Goal: Task Accomplishment & Management: Use online tool/utility

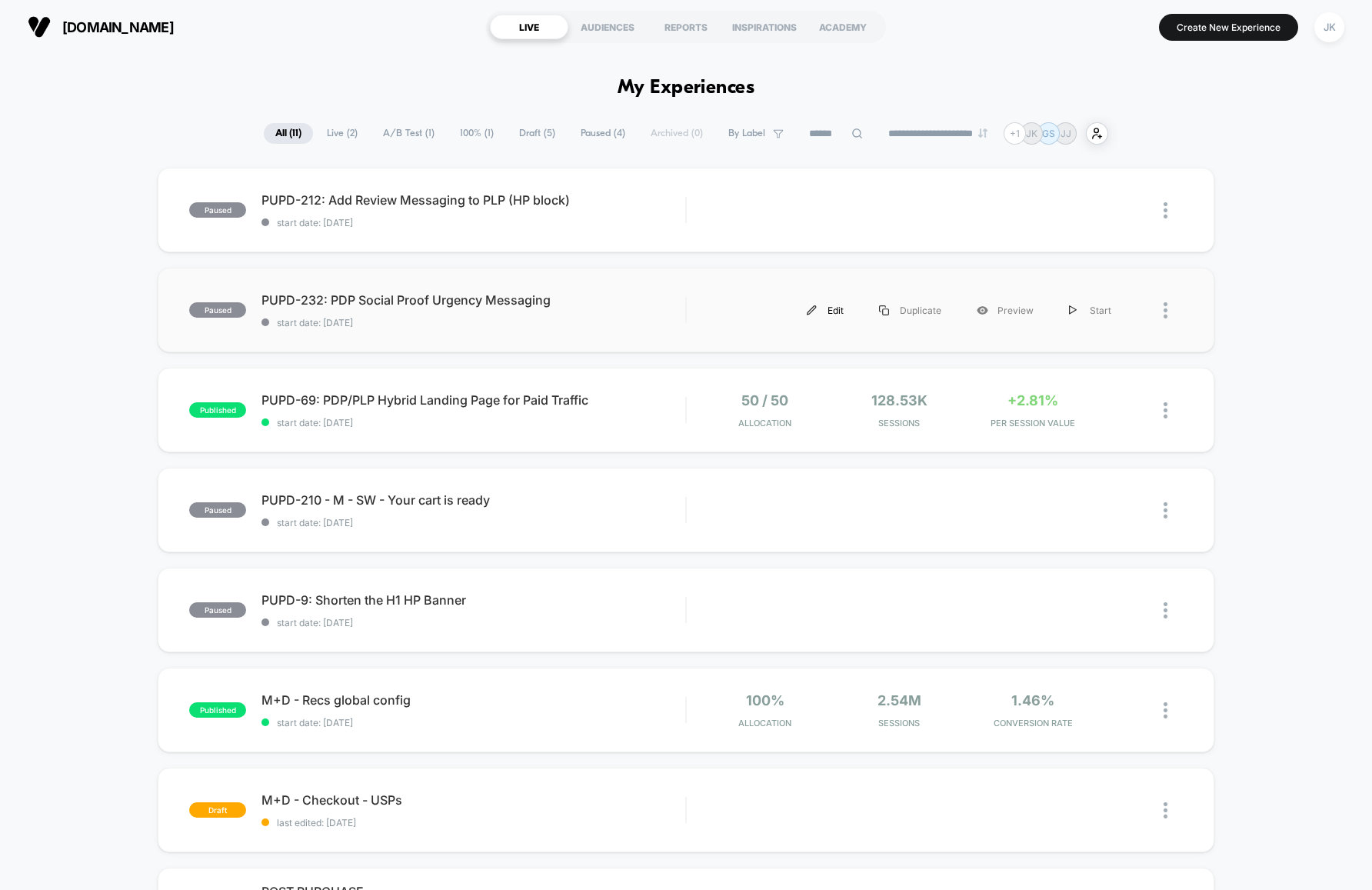
click at [833, 315] on div "Edit" at bounding box center [825, 310] width 72 height 35
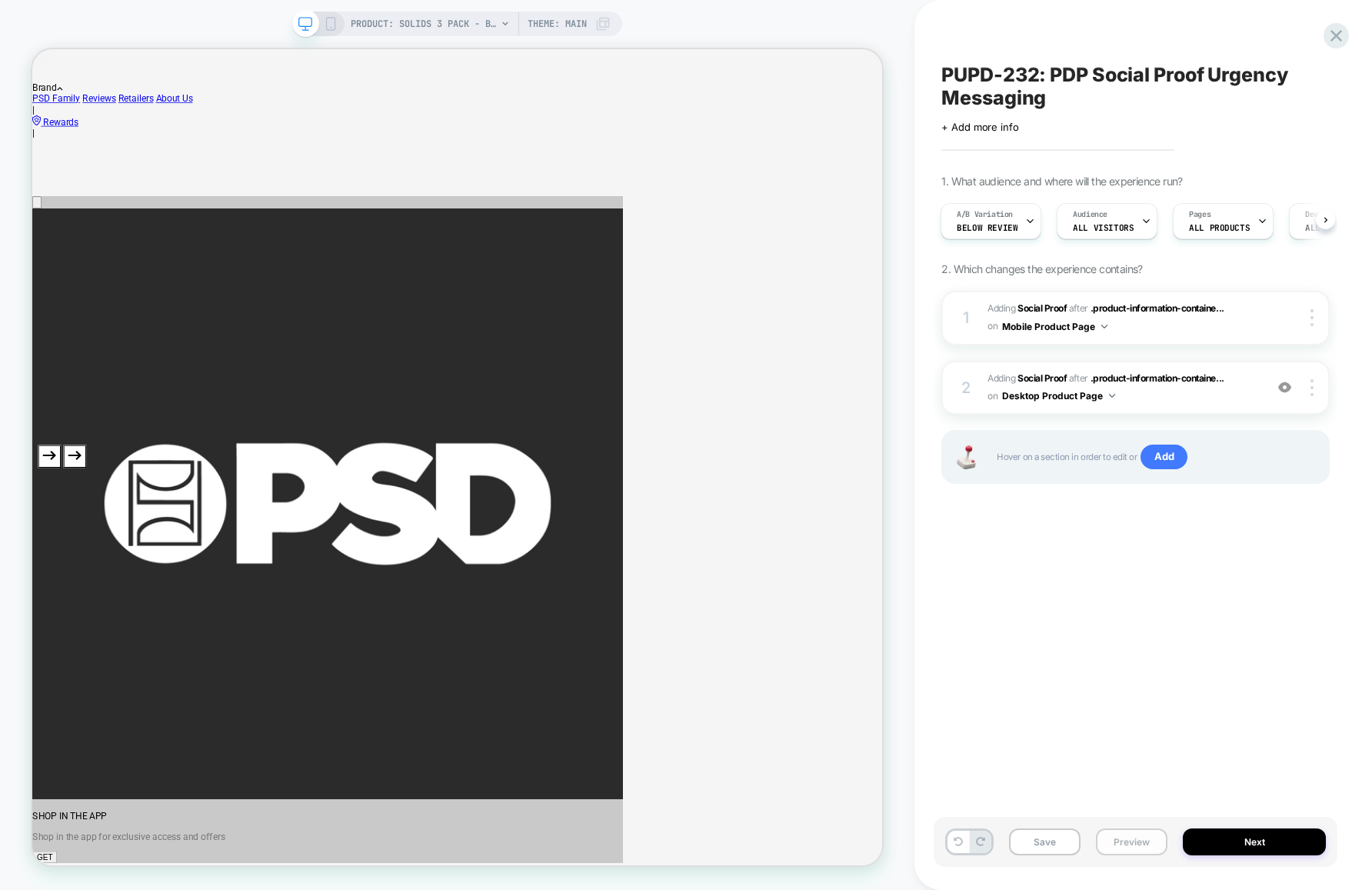
click at [1136, 840] on button "Preview" at bounding box center [1132, 841] width 71 height 27
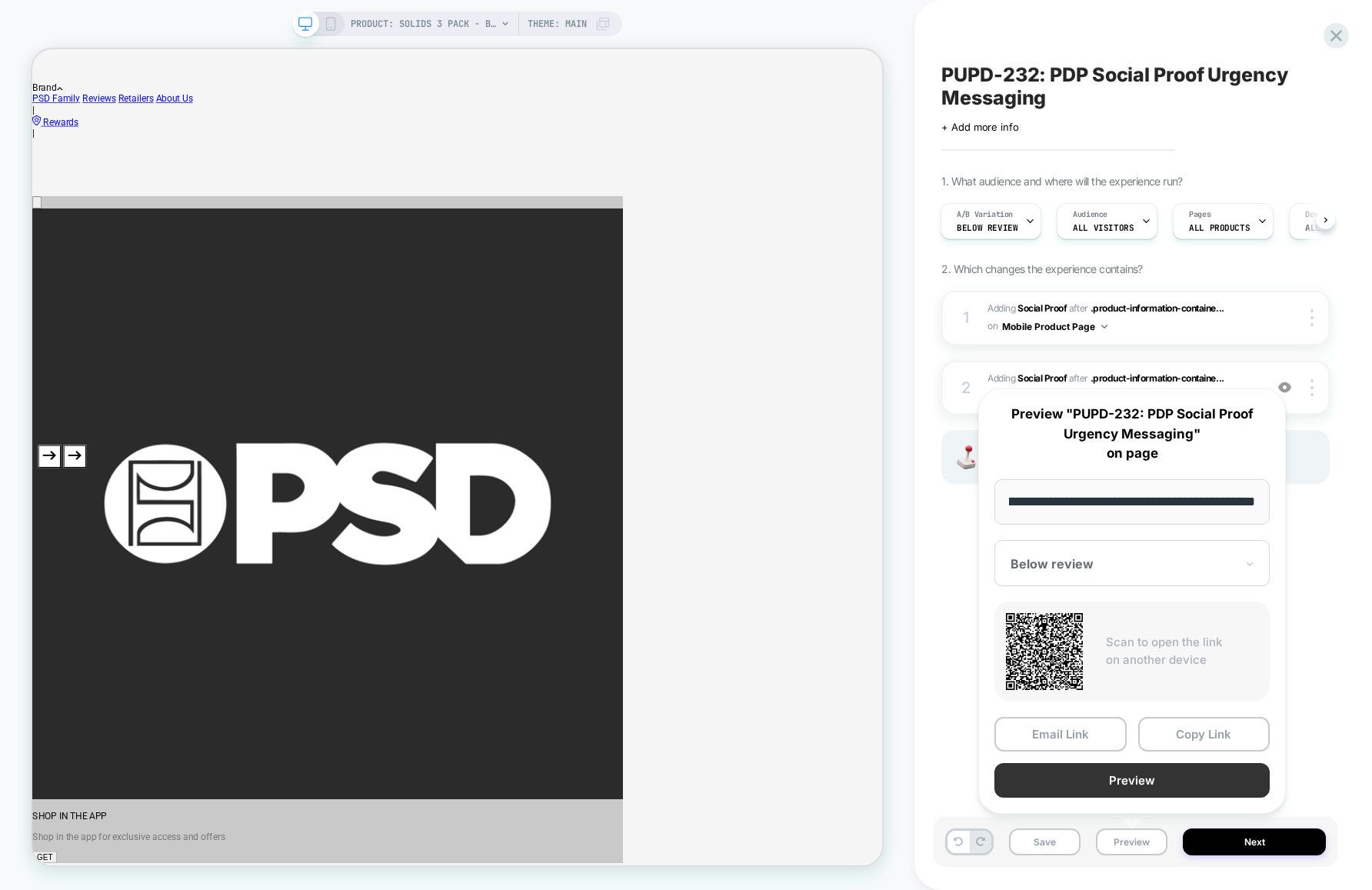
click at [1122, 778] on button "Preview" at bounding box center [1132, 780] width 275 height 35
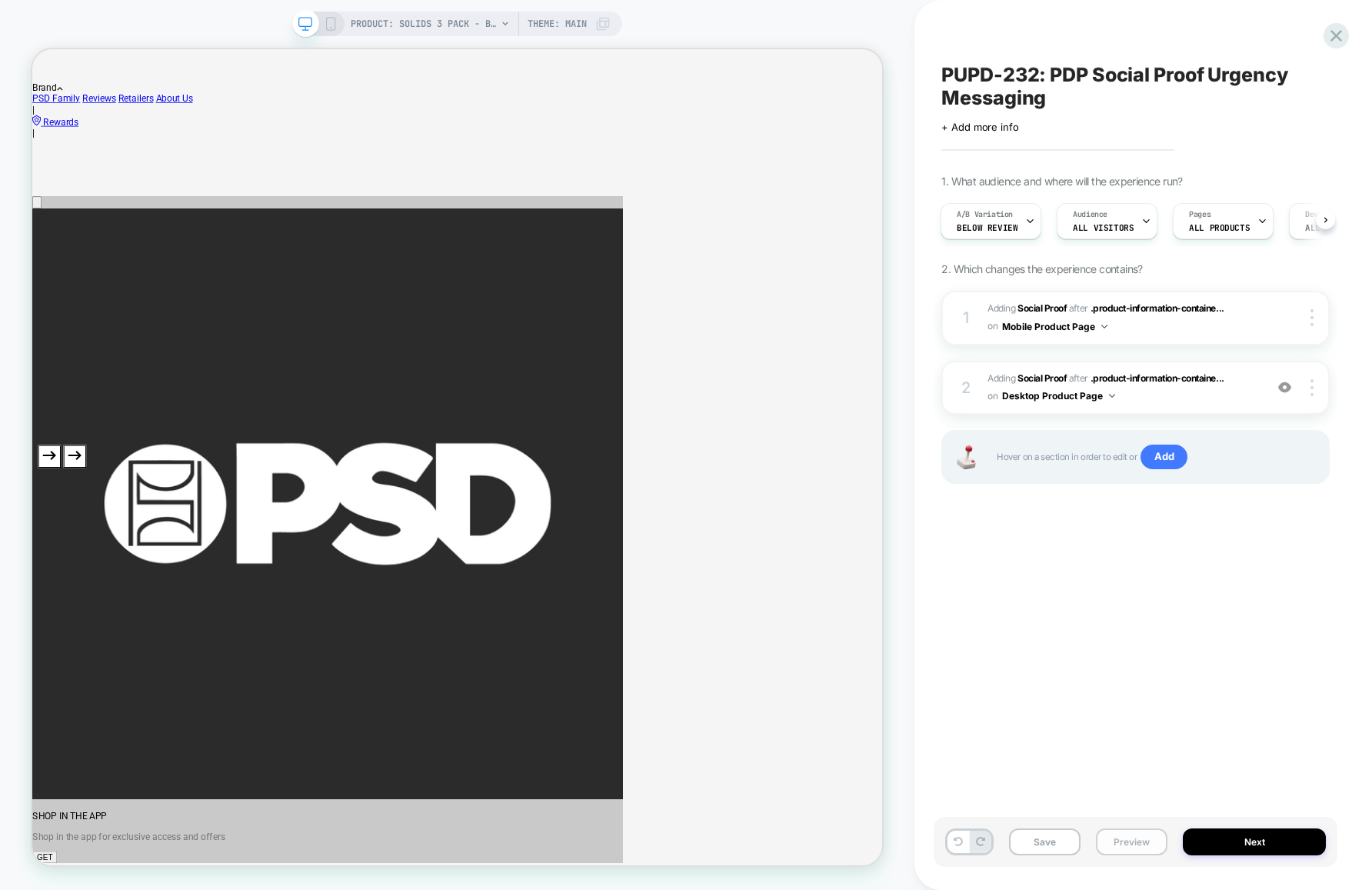
click at [1130, 845] on button "Preview" at bounding box center [1132, 841] width 71 height 27
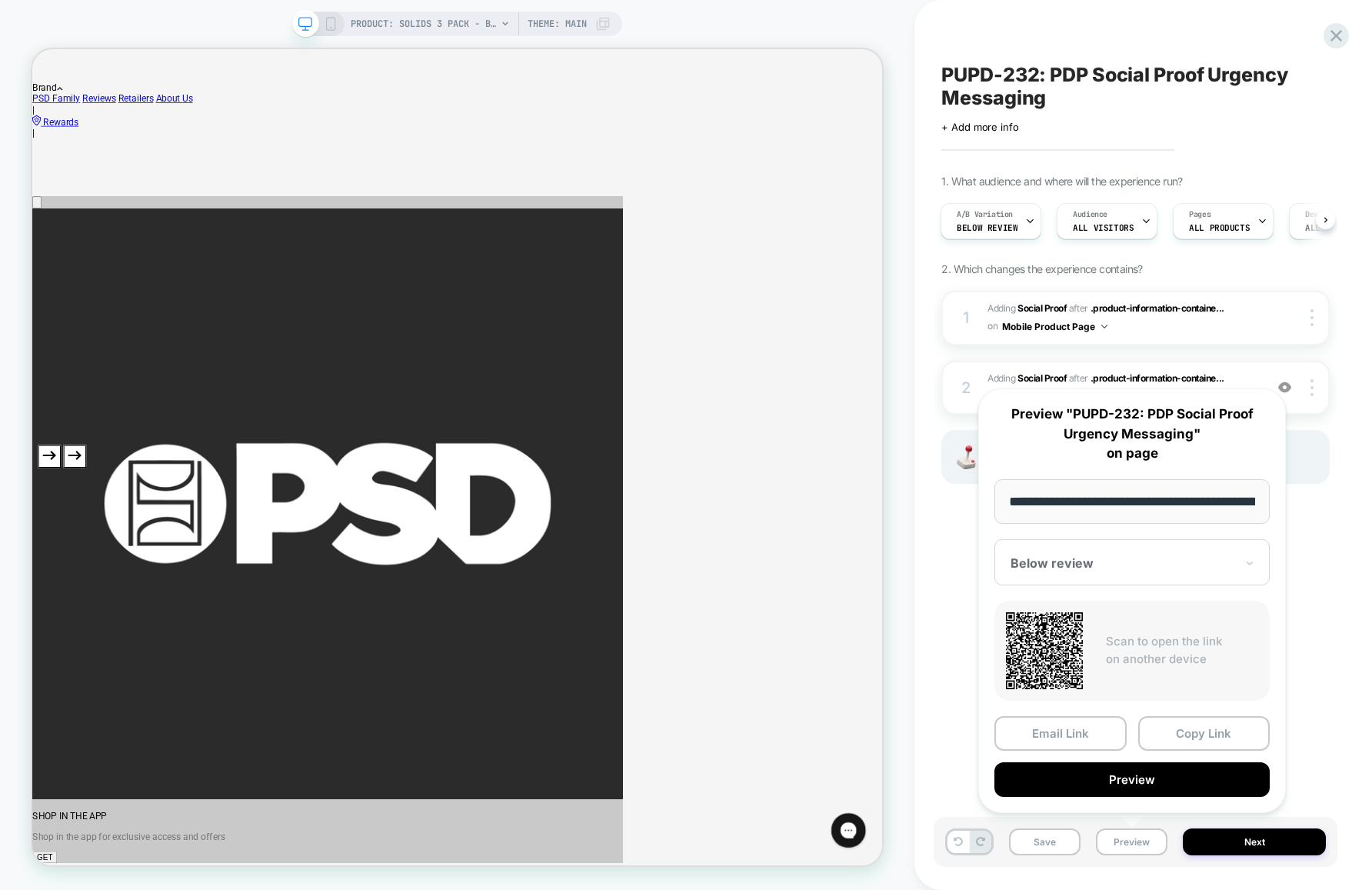
scroll to position [0, 248]
click at [1193, 744] on button "Copy Link" at bounding box center [1204, 734] width 132 height 35
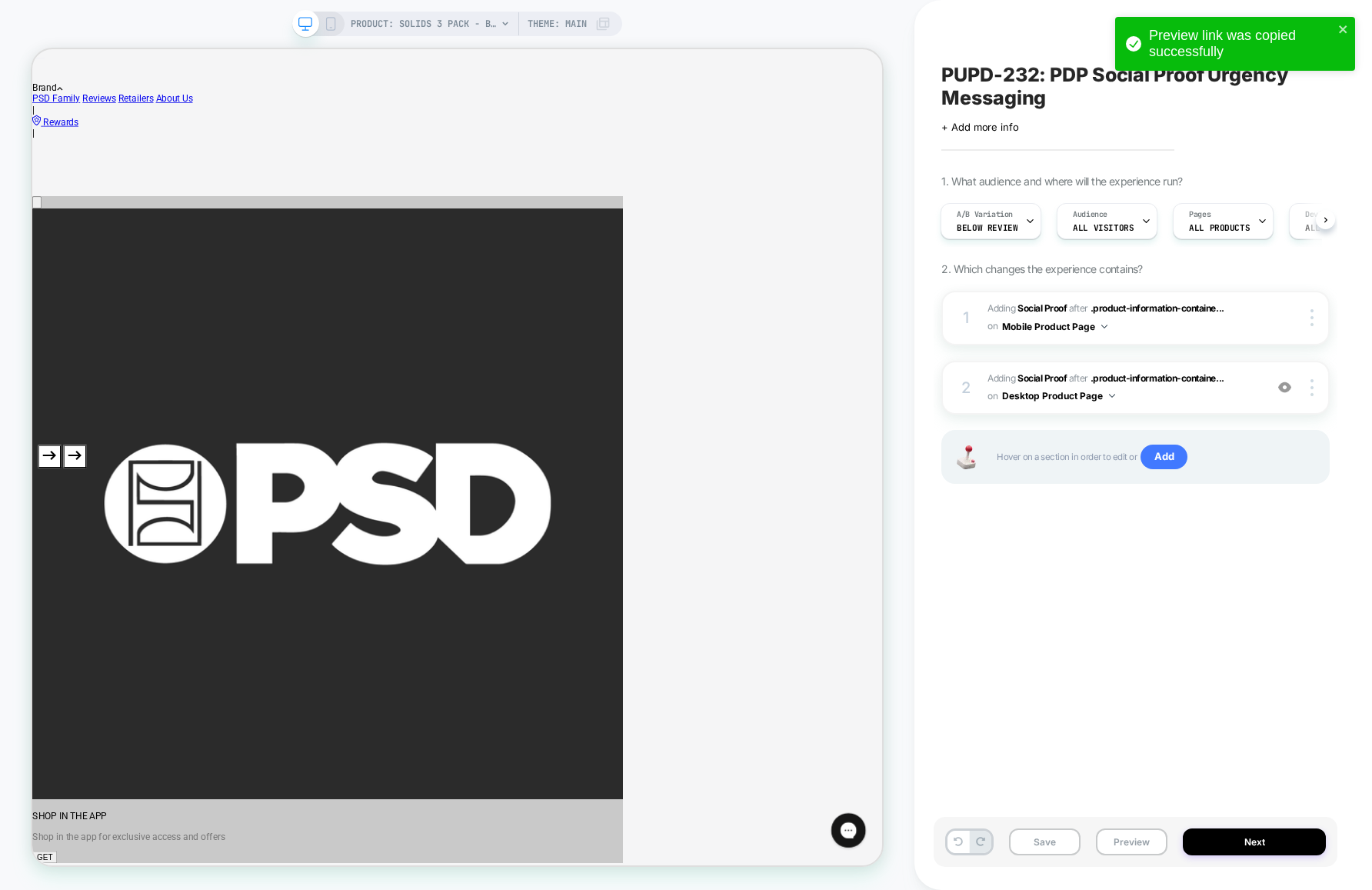
click at [333, 26] on icon at bounding box center [331, 24] width 14 height 14
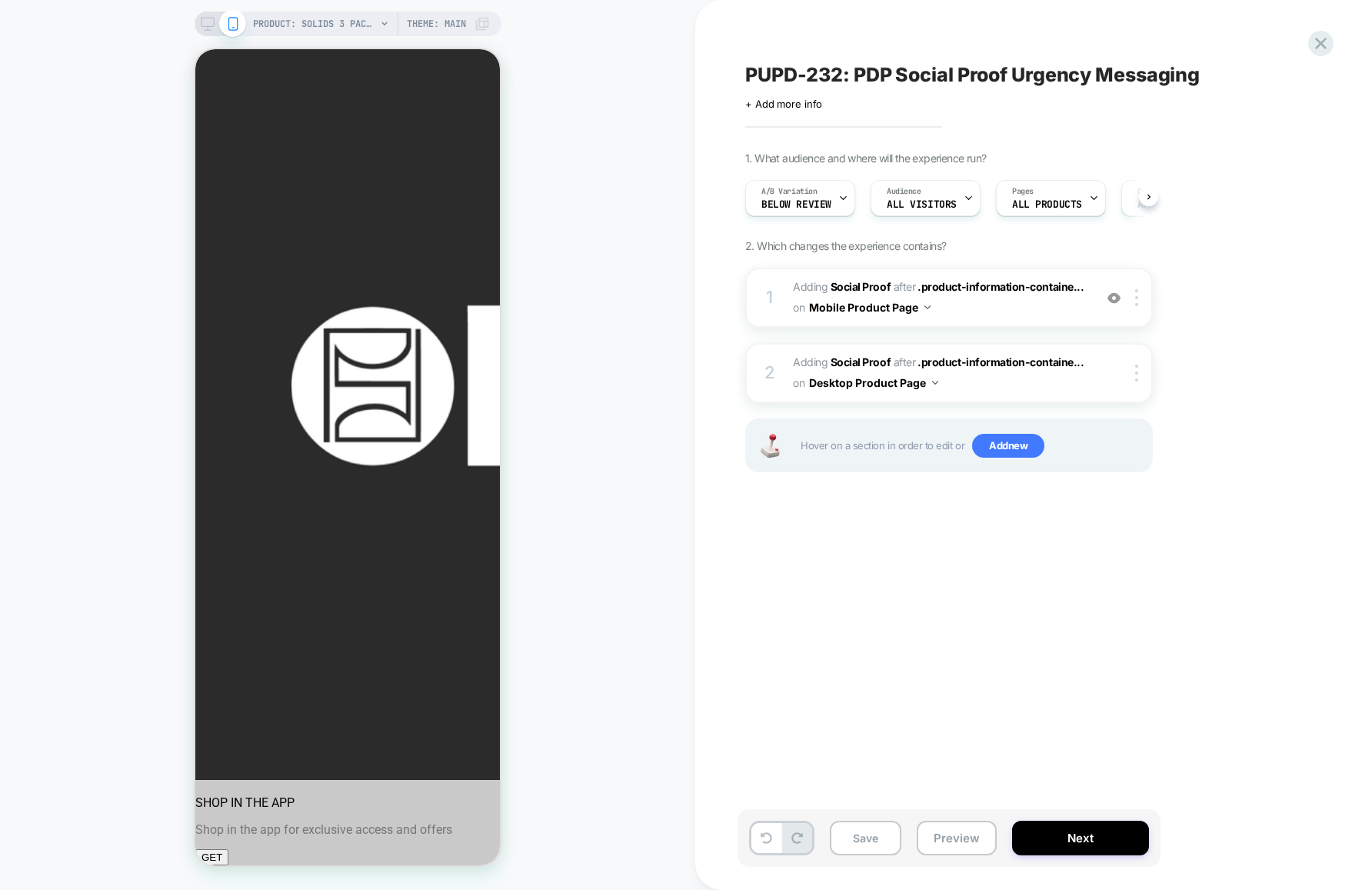
scroll to position [0, 1]
click at [961, 303] on span "#_loomi_addon_1755812599903 Adding Social Proof AFTER .product-information-cont…" at bounding box center [940, 297] width 293 height 42
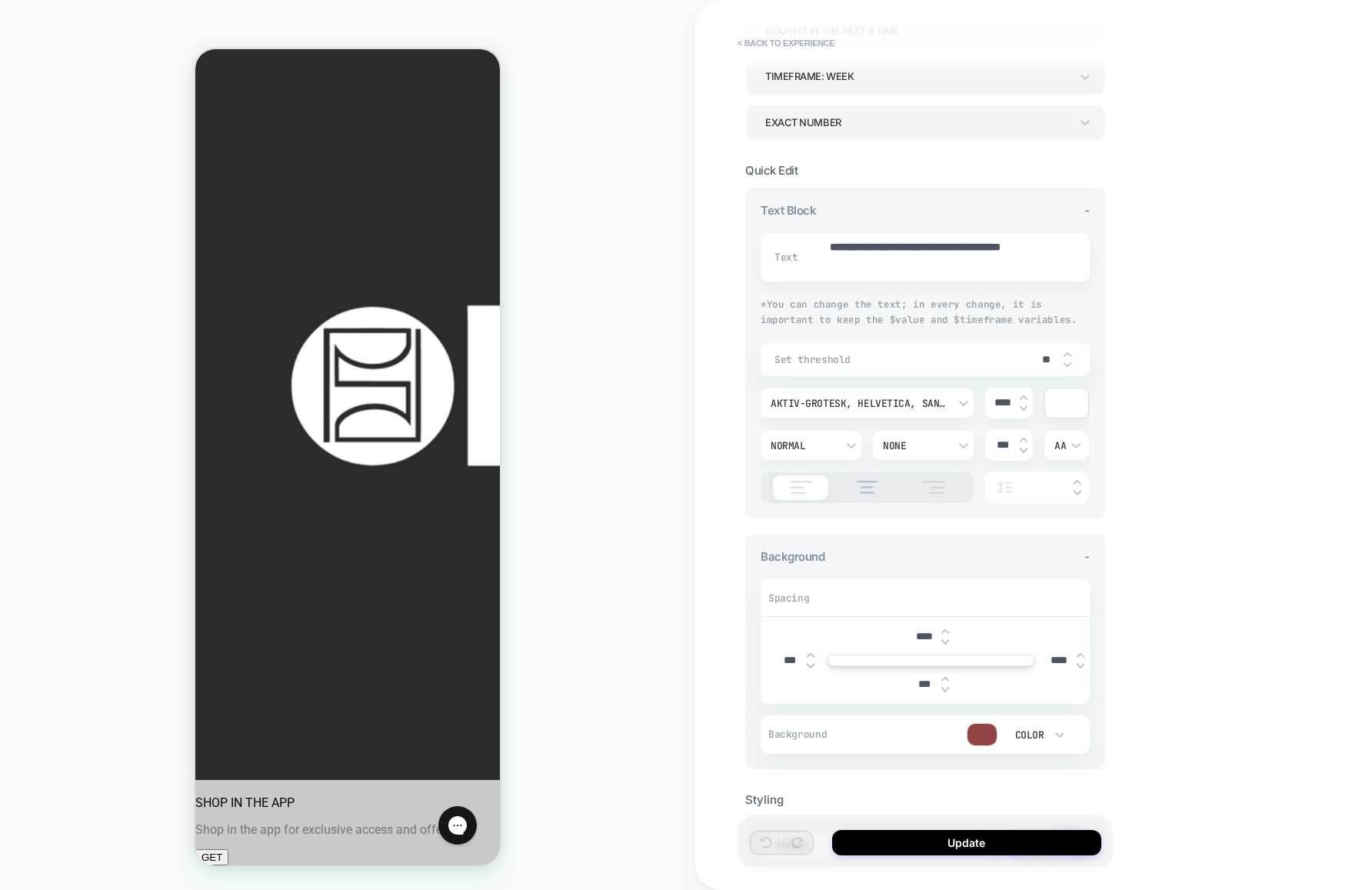
scroll to position [0, 0]
click at [1081, 655] on img at bounding box center [1081, 655] width 8 height 6
type textarea "*"
type input "****"
click at [1081, 667] on img at bounding box center [1081, 665] width 8 height 6
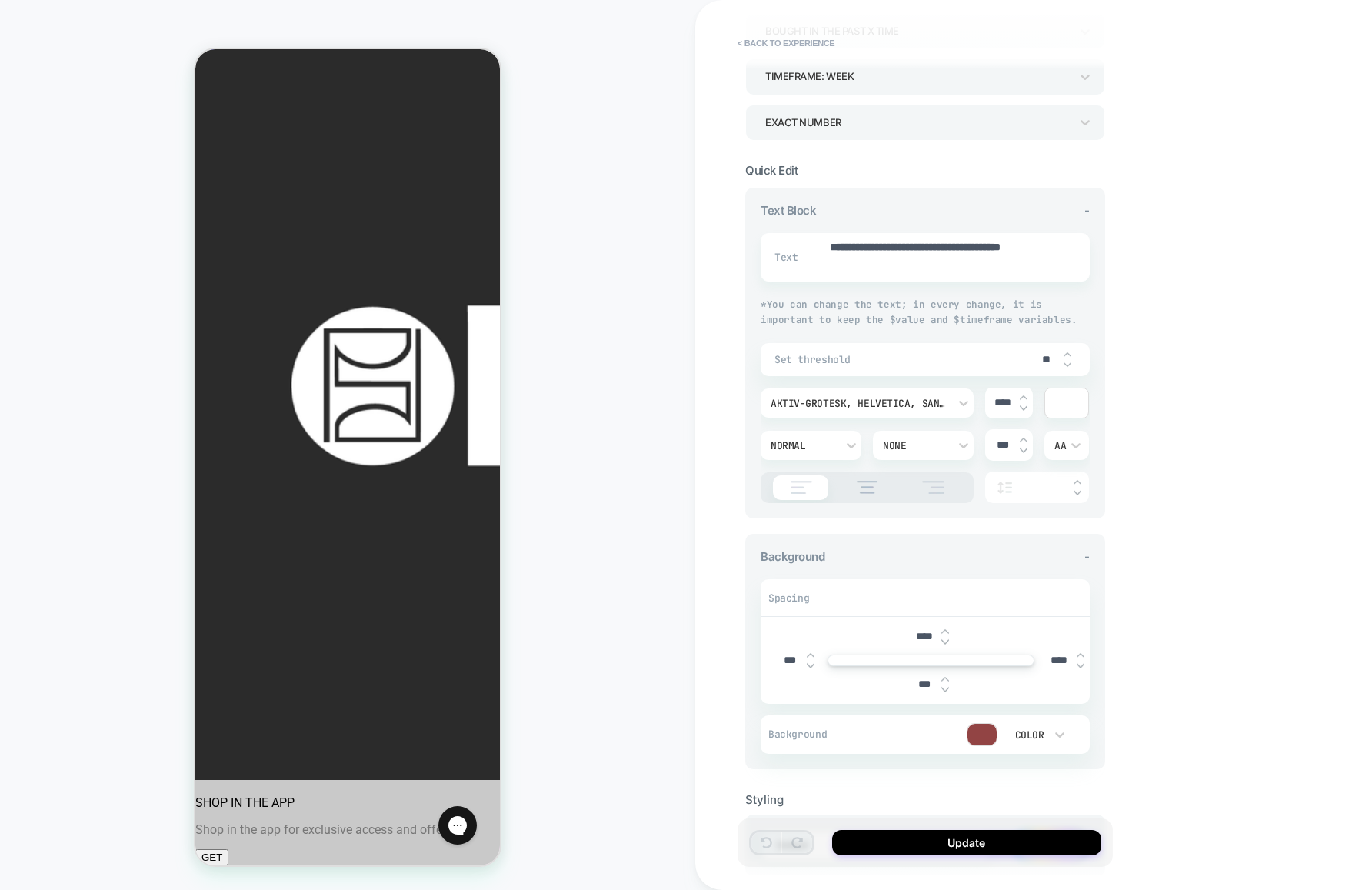
type textarea "*"
type input "****"
click at [1081, 667] on img at bounding box center [1081, 665] width 8 height 6
type textarea "*"
type input "****"
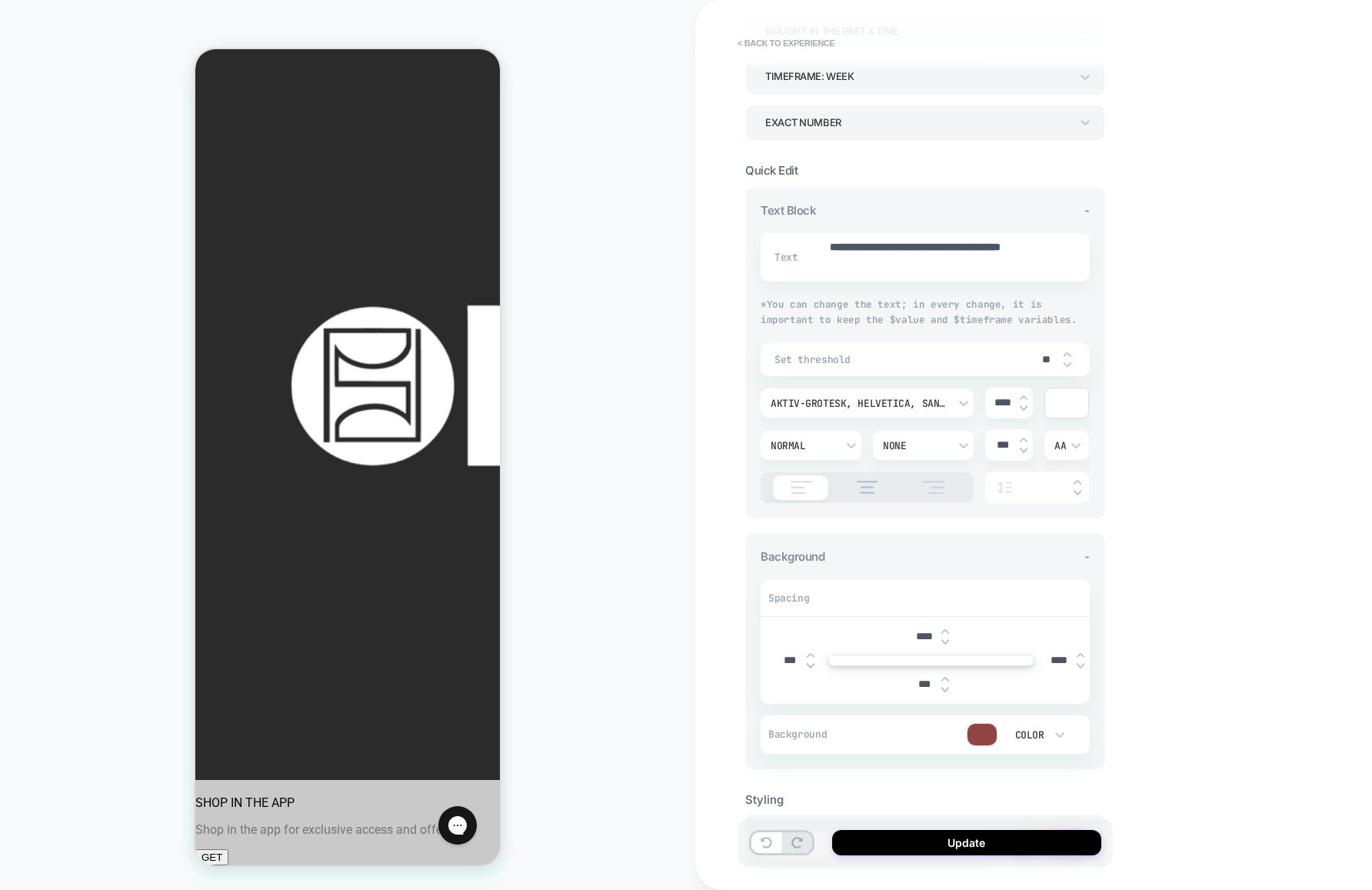
click at [1081, 667] on img at bounding box center [1081, 665] width 8 height 6
type textarea "*"
type input "****"
click at [1083, 666] on img at bounding box center [1081, 665] width 8 height 6
type textarea "*"
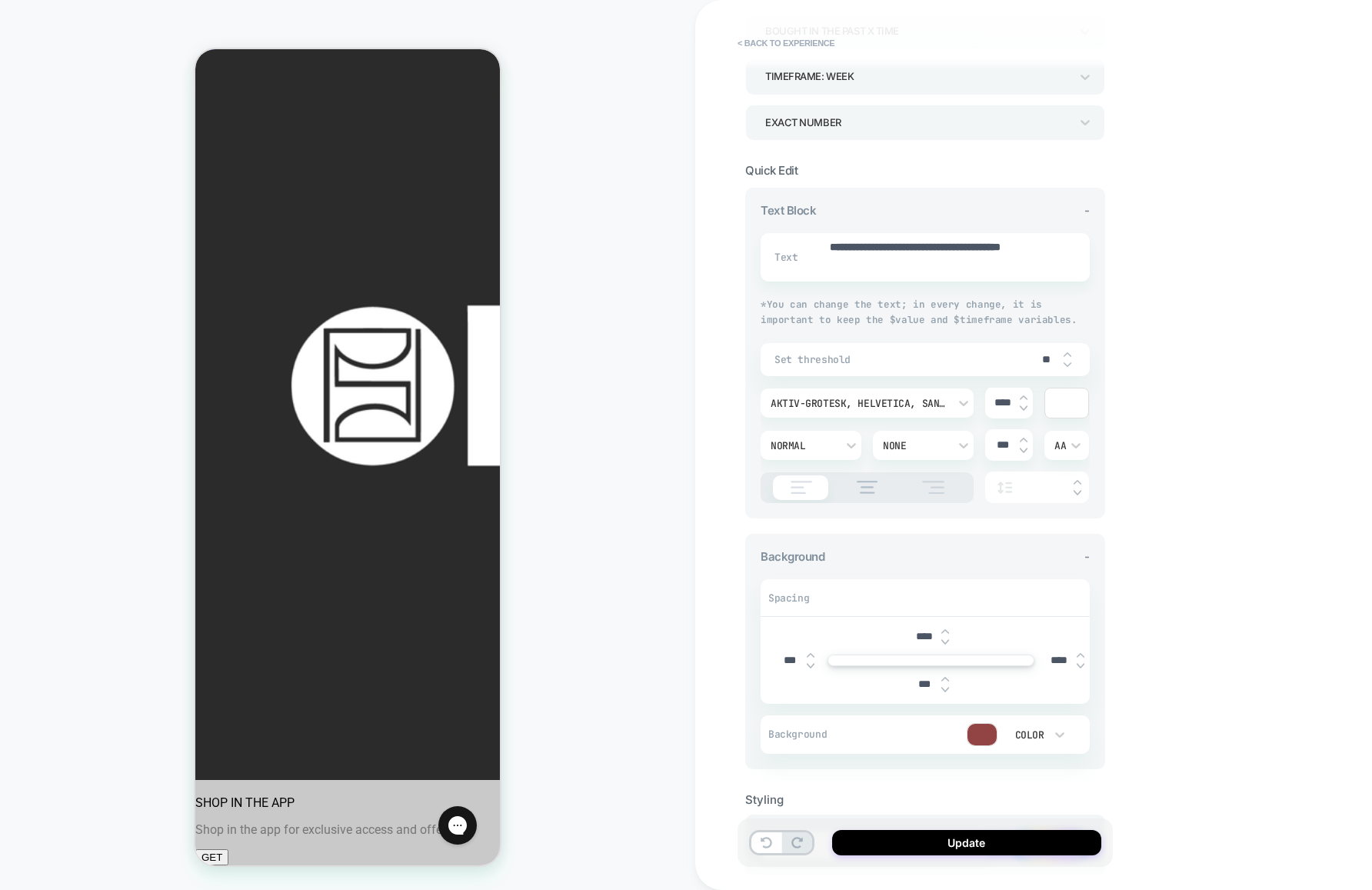
type input "****"
click at [1083, 666] on img at bounding box center [1081, 665] width 8 height 6
type textarea "*"
type input "****"
click at [1010, 849] on button "Update" at bounding box center [966, 842] width 269 height 26
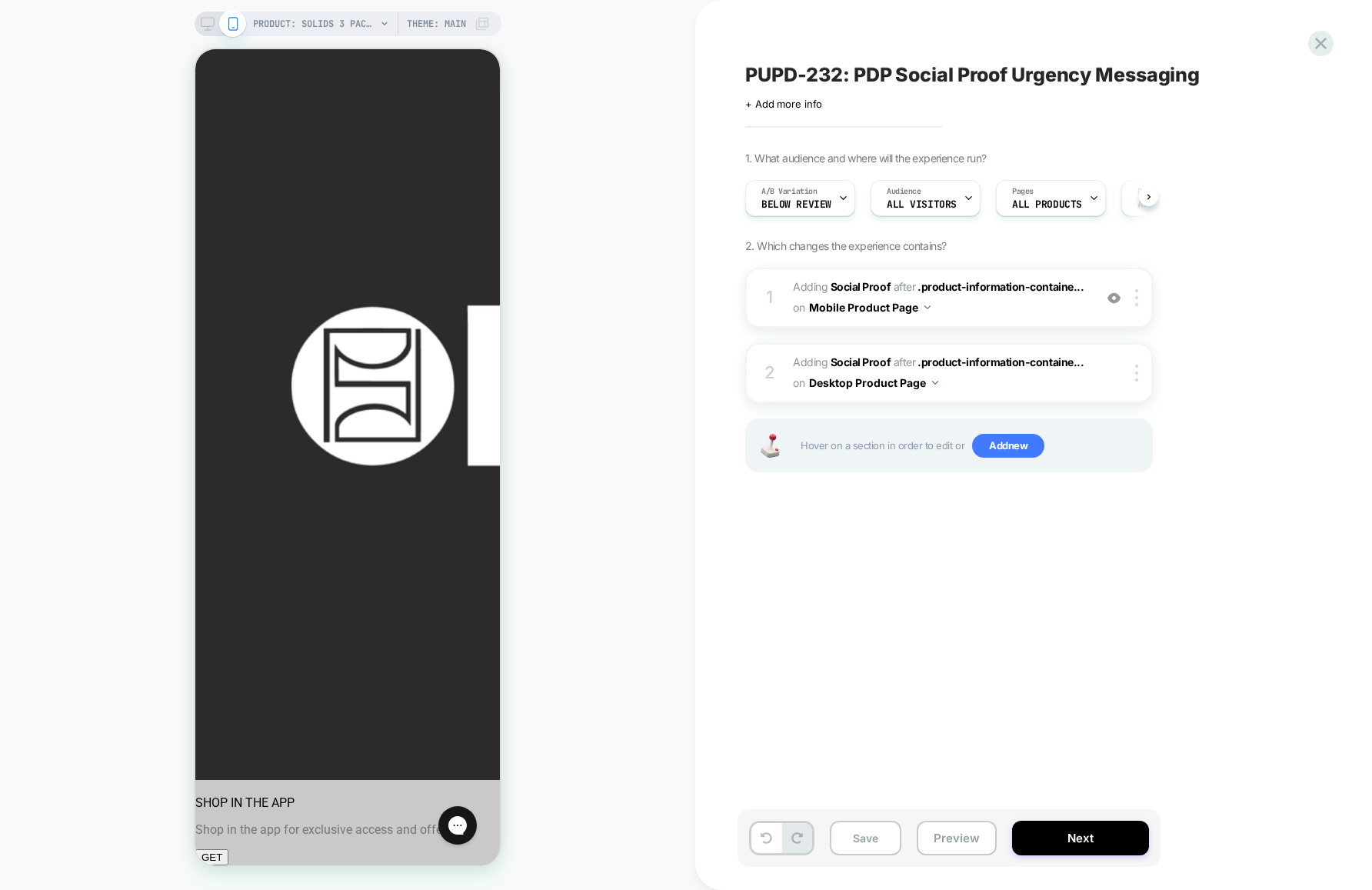
scroll to position [0, 1]
click at [866, 837] on button "Save" at bounding box center [865, 837] width 71 height 35
click at [991, 310] on span "#_loomi_addon_1755812599903 Adding Social Proof AFTER .product-information-cont…" at bounding box center [940, 297] width 293 height 42
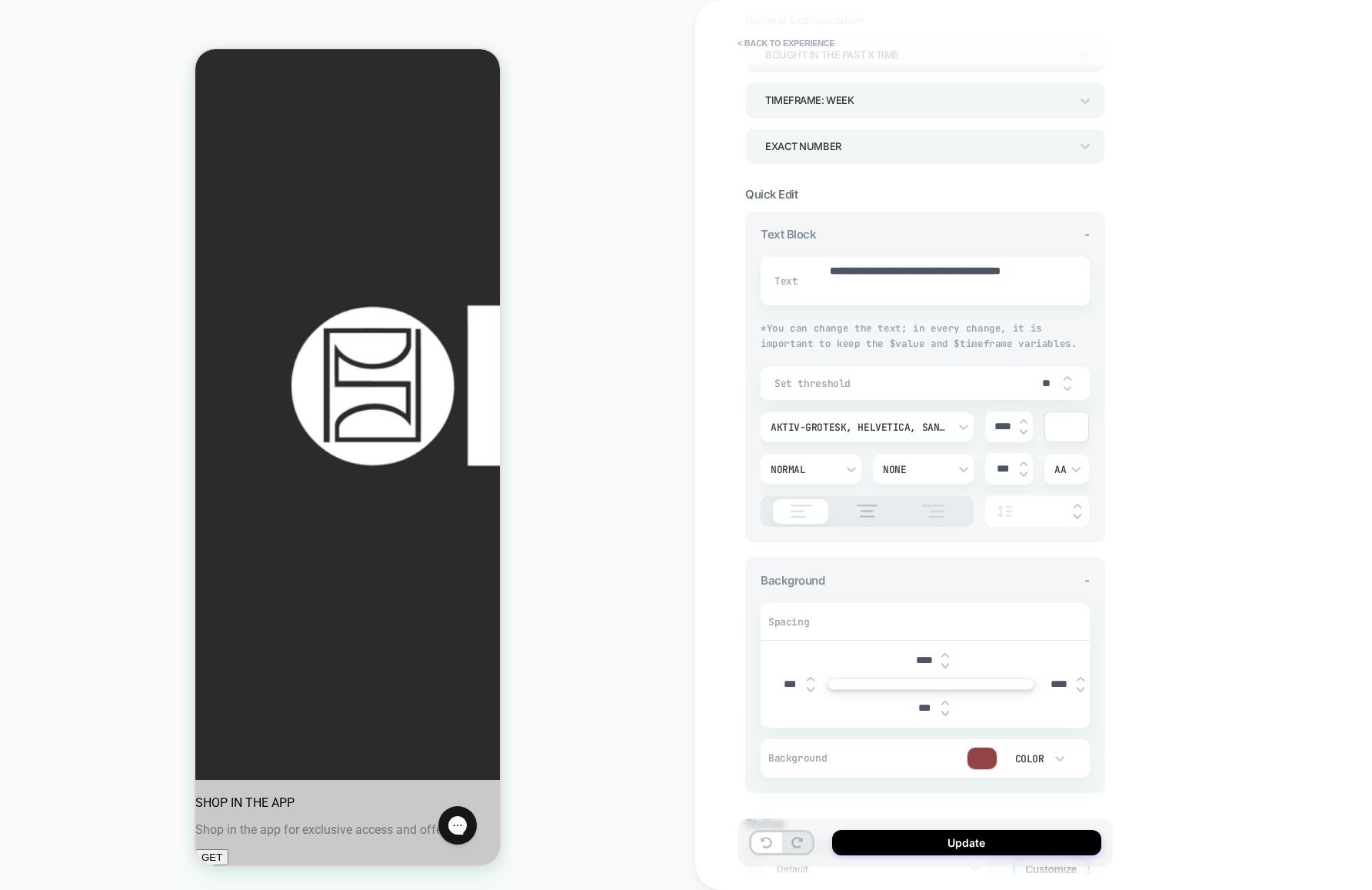
scroll to position [118, 0]
click at [1080, 688] on img at bounding box center [1081, 686] width 8 height 6
type textarea "*"
type input "****"
click at [1080, 688] on img at bounding box center [1081, 686] width 8 height 6
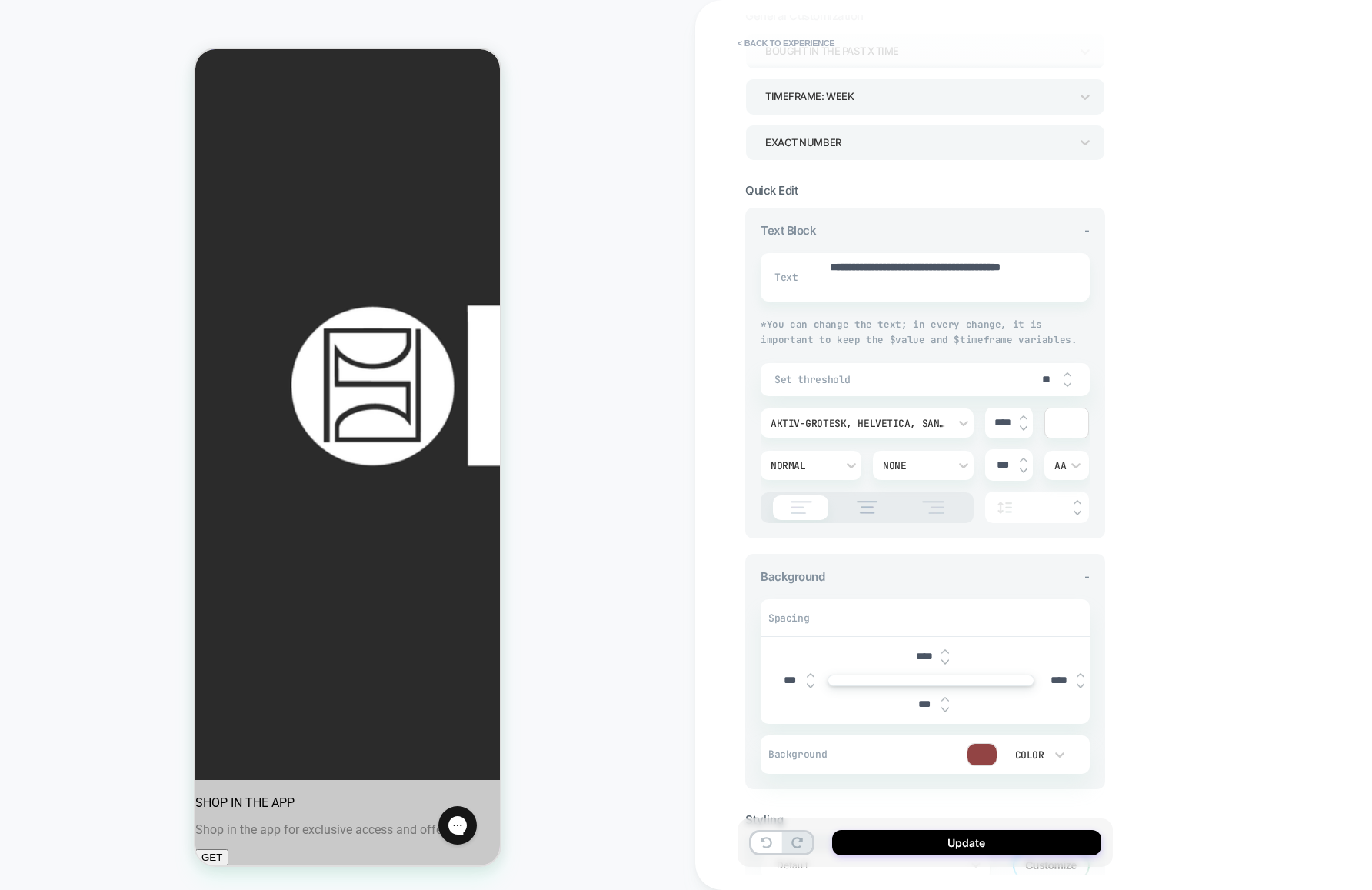
type textarea "*"
type input "****"
click at [1080, 688] on img at bounding box center [1081, 686] width 8 height 6
type textarea "*"
type input "****"
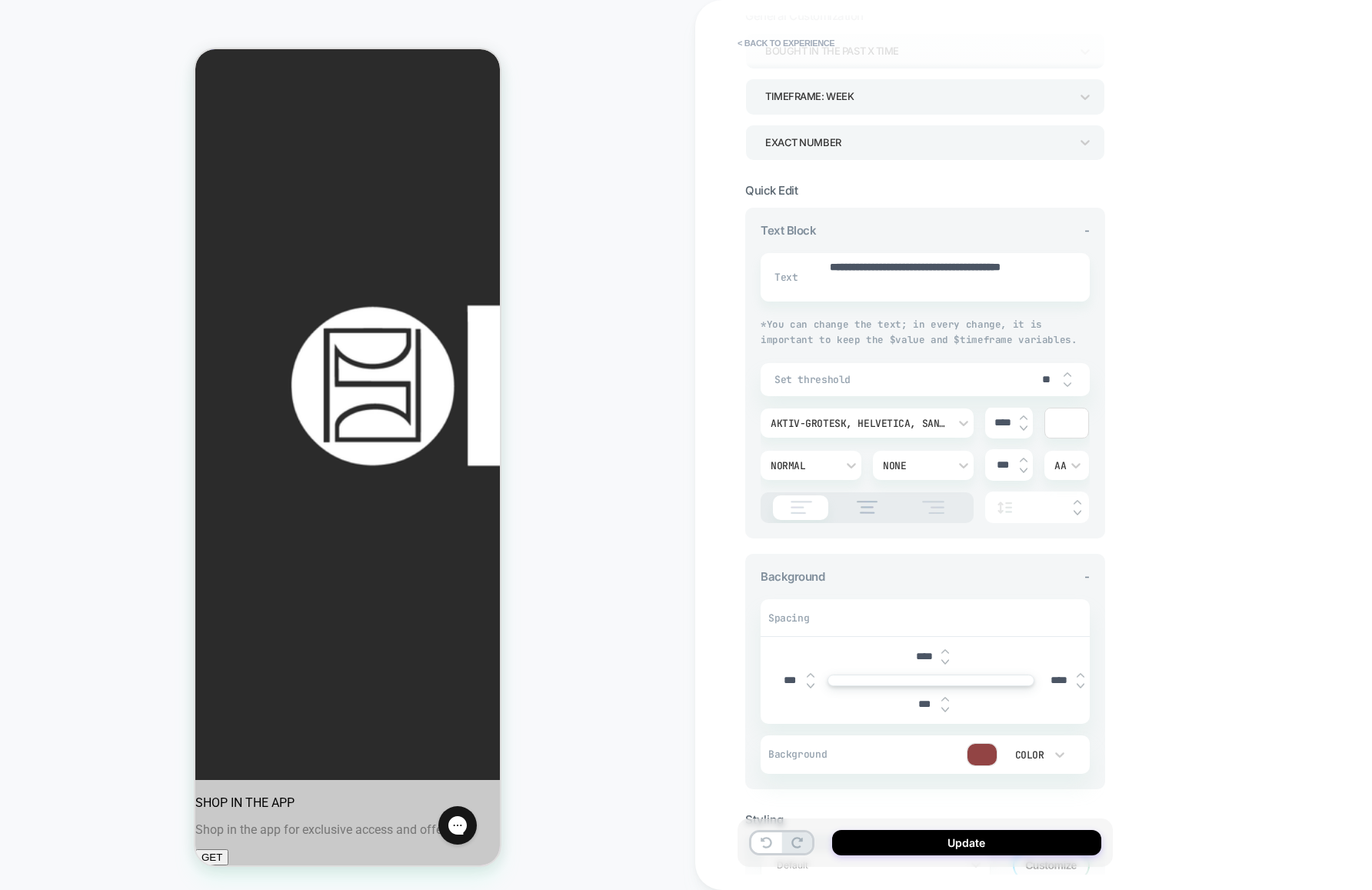
click at [1080, 675] on img at bounding box center [1081, 675] width 8 height 6
type textarea "*"
type input "****"
click at [1033, 847] on button "Update" at bounding box center [966, 842] width 269 height 26
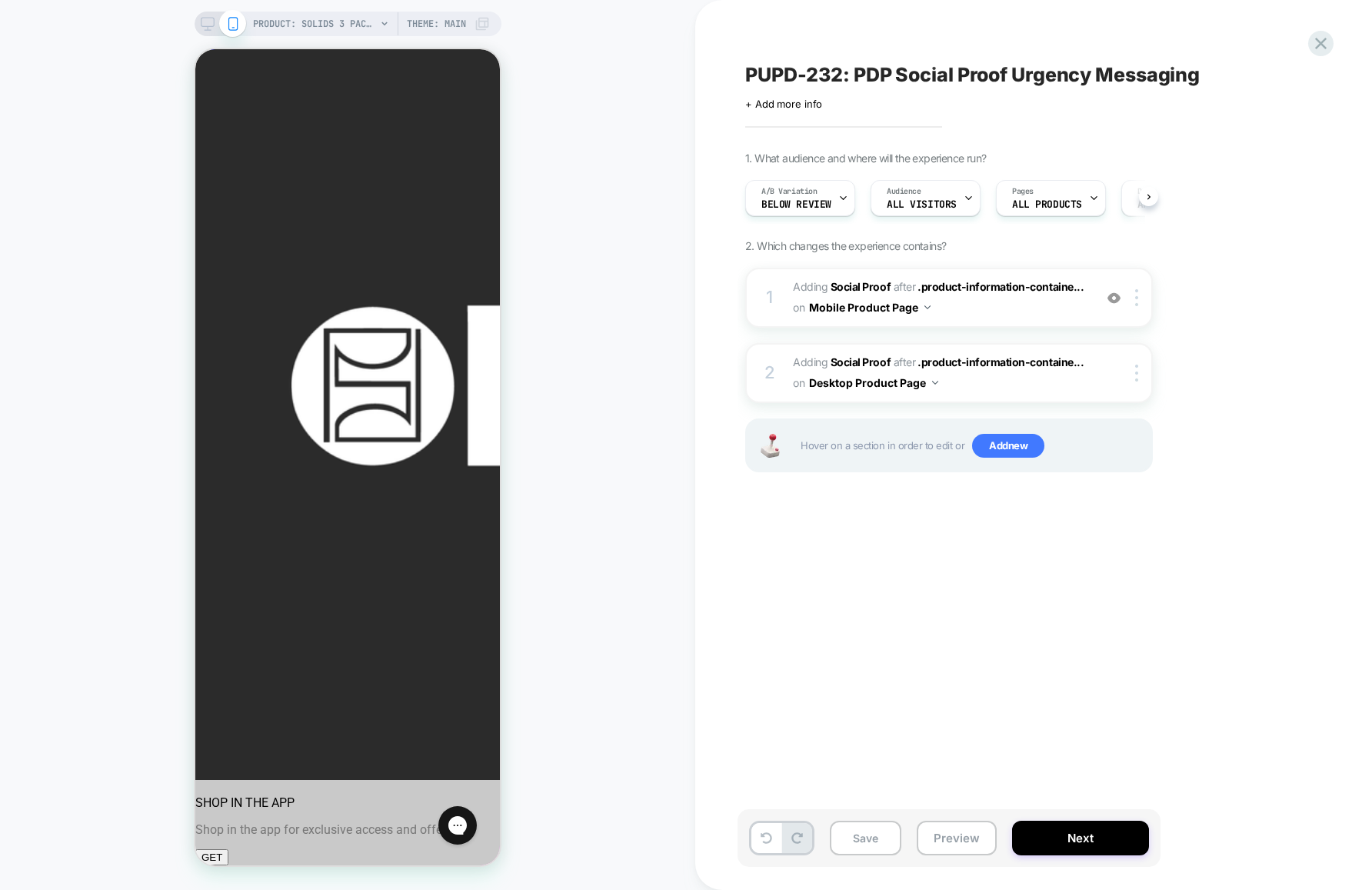
scroll to position [0, 1]
click at [879, 840] on button "Save" at bounding box center [865, 837] width 71 height 35
click at [964, 839] on button "Preview" at bounding box center [956, 837] width 80 height 35
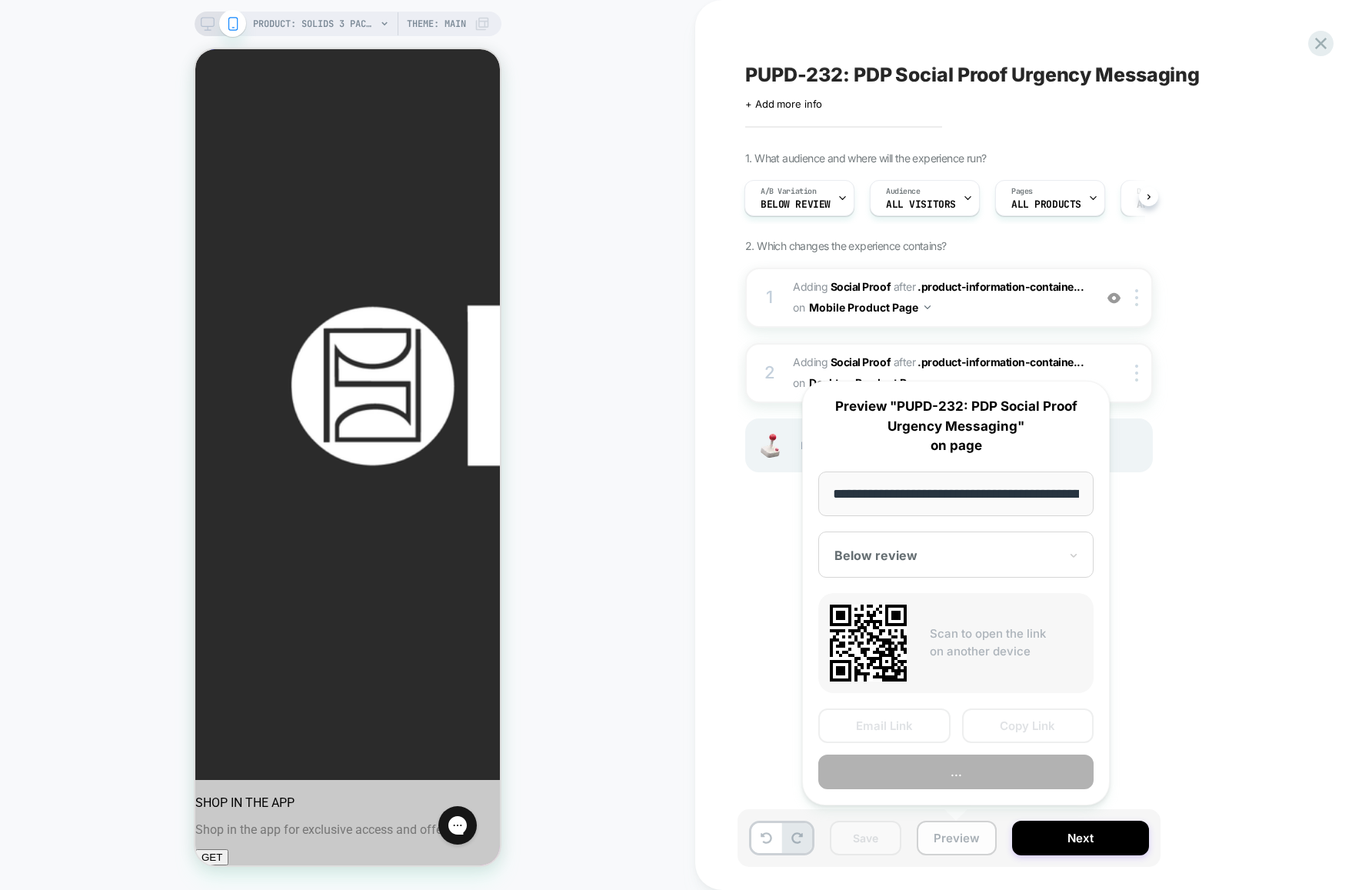
scroll to position [0, 248]
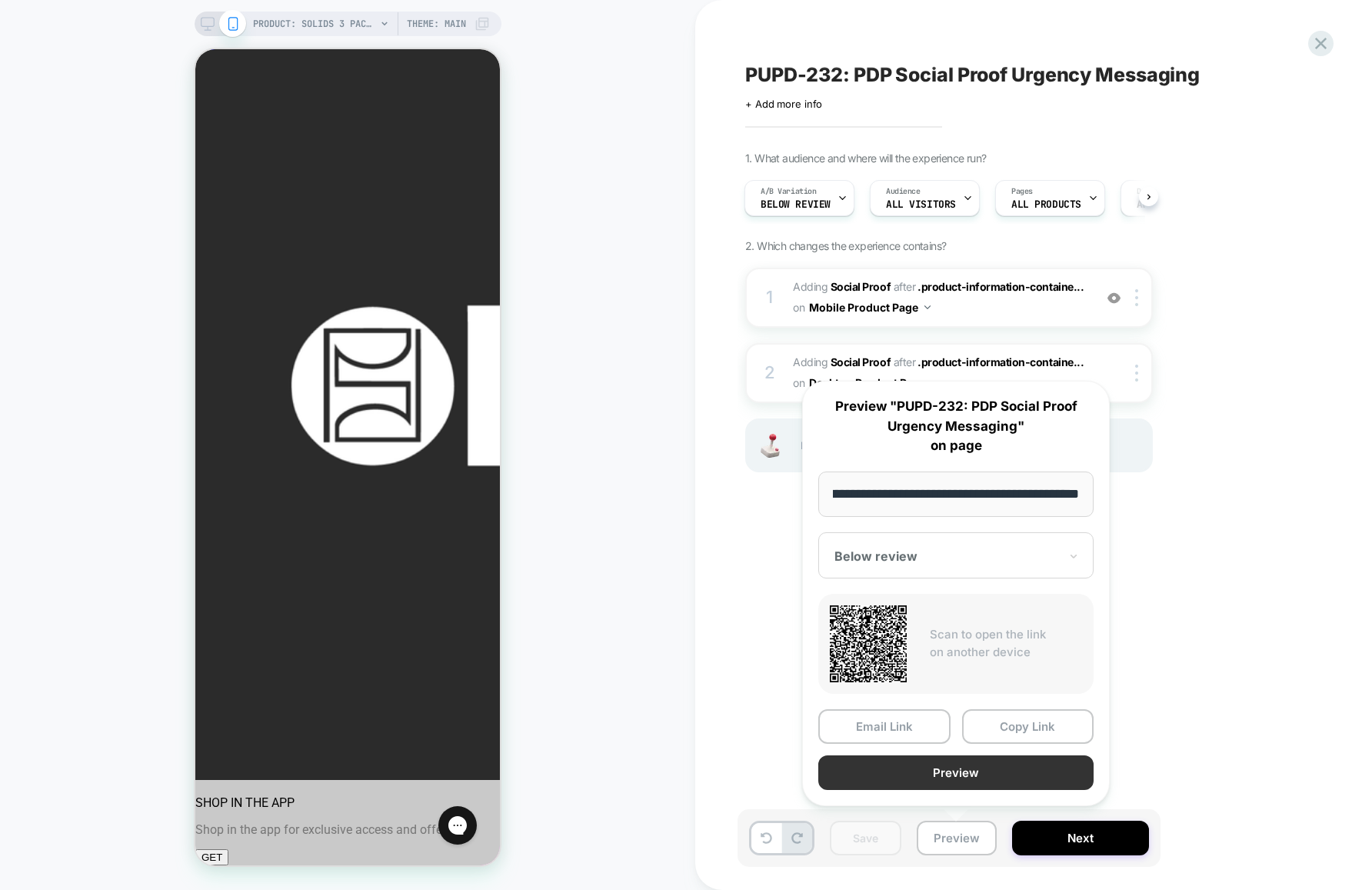
click at [965, 773] on button "Preview" at bounding box center [955, 772] width 275 height 35
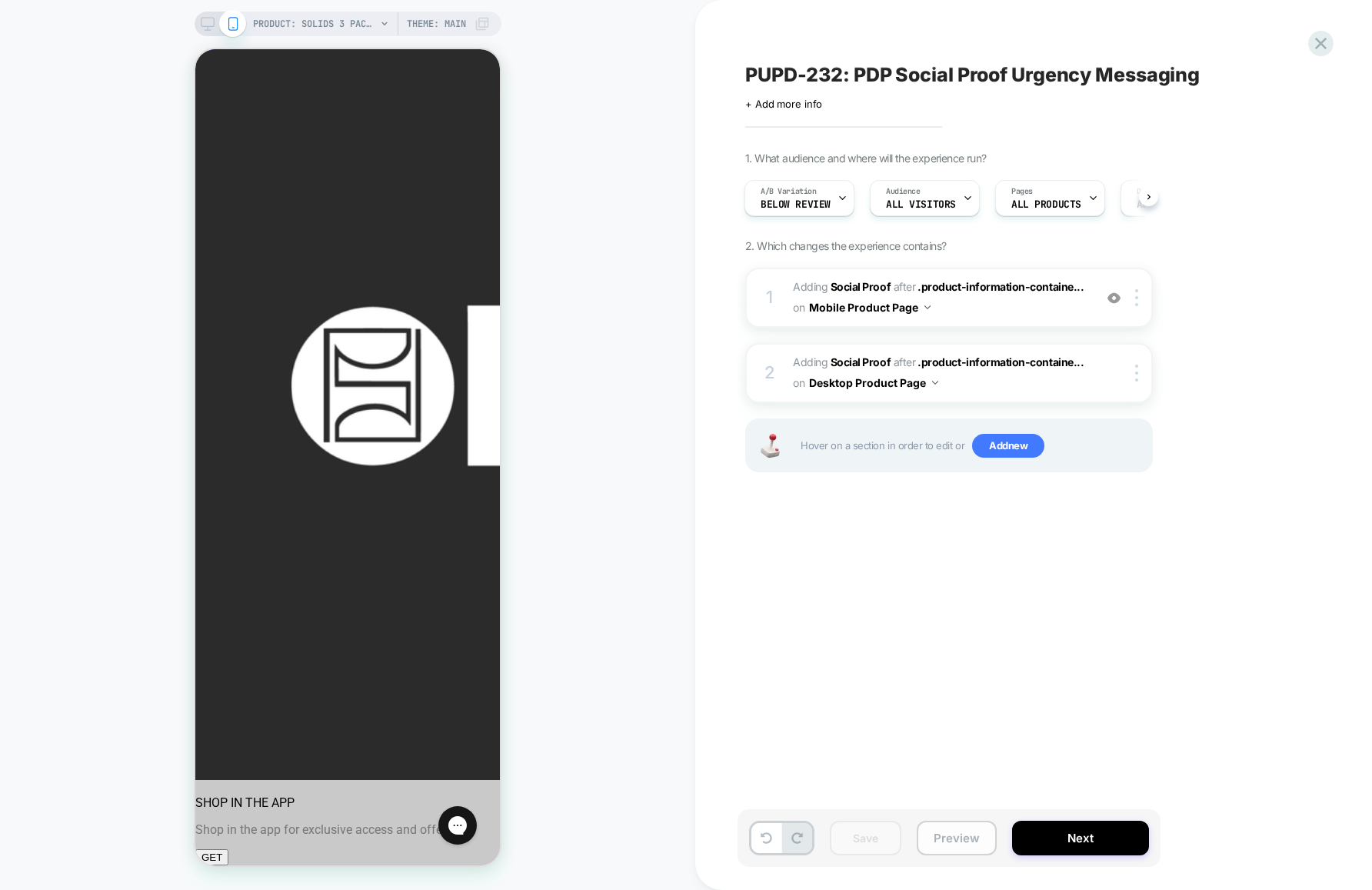
click at [957, 834] on button "Preview" at bounding box center [956, 837] width 80 height 35
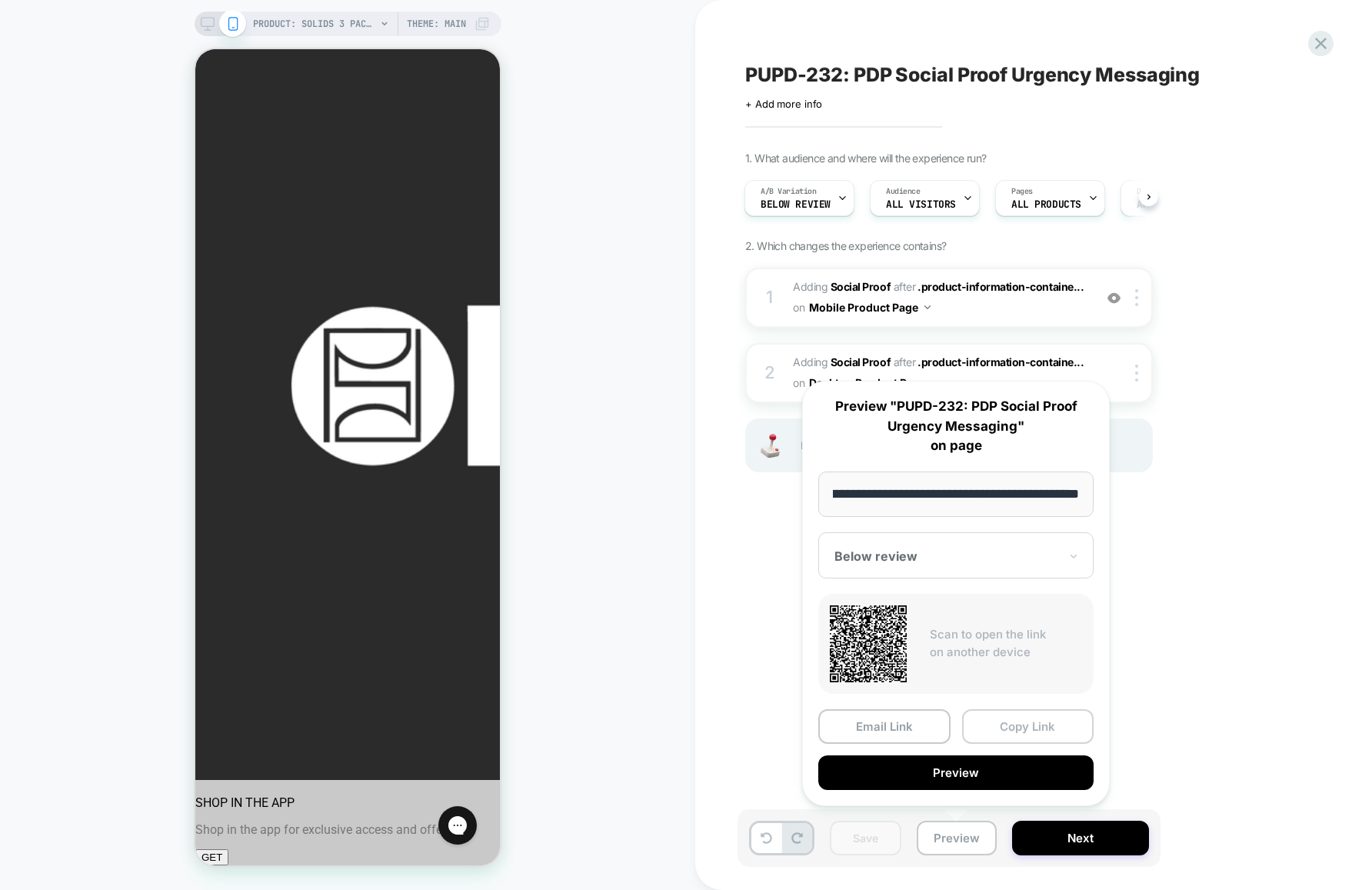
click at [996, 728] on button "Copy Link" at bounding box center [1028, 726] width 132 height 35
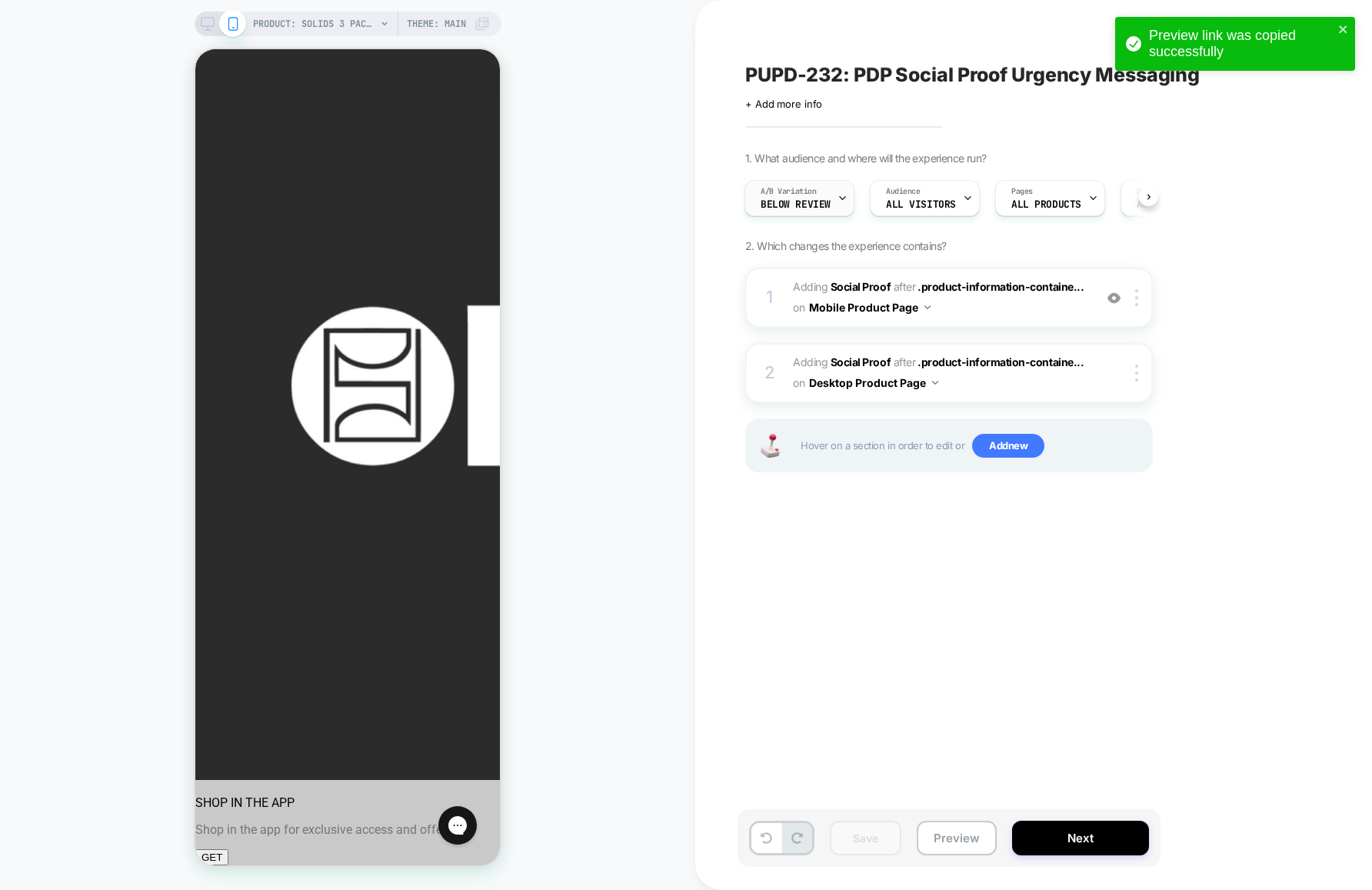
click at [788, 191] on span "A/B Variation" at bounding box center [789, 191] width 56 height 11
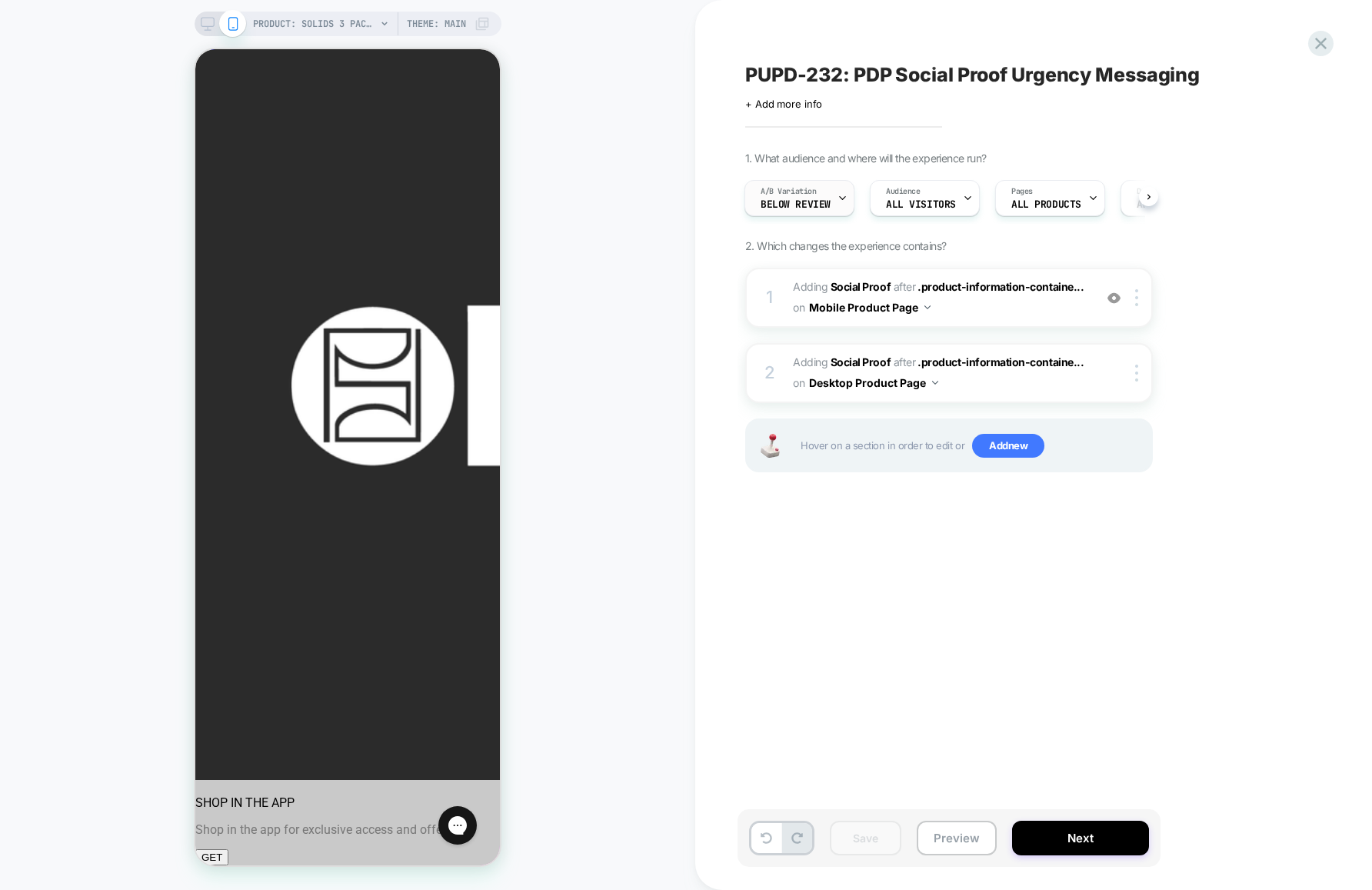
click at [793, 201] on span "Below review" at bounding box center [796, 204] width 70 height 11
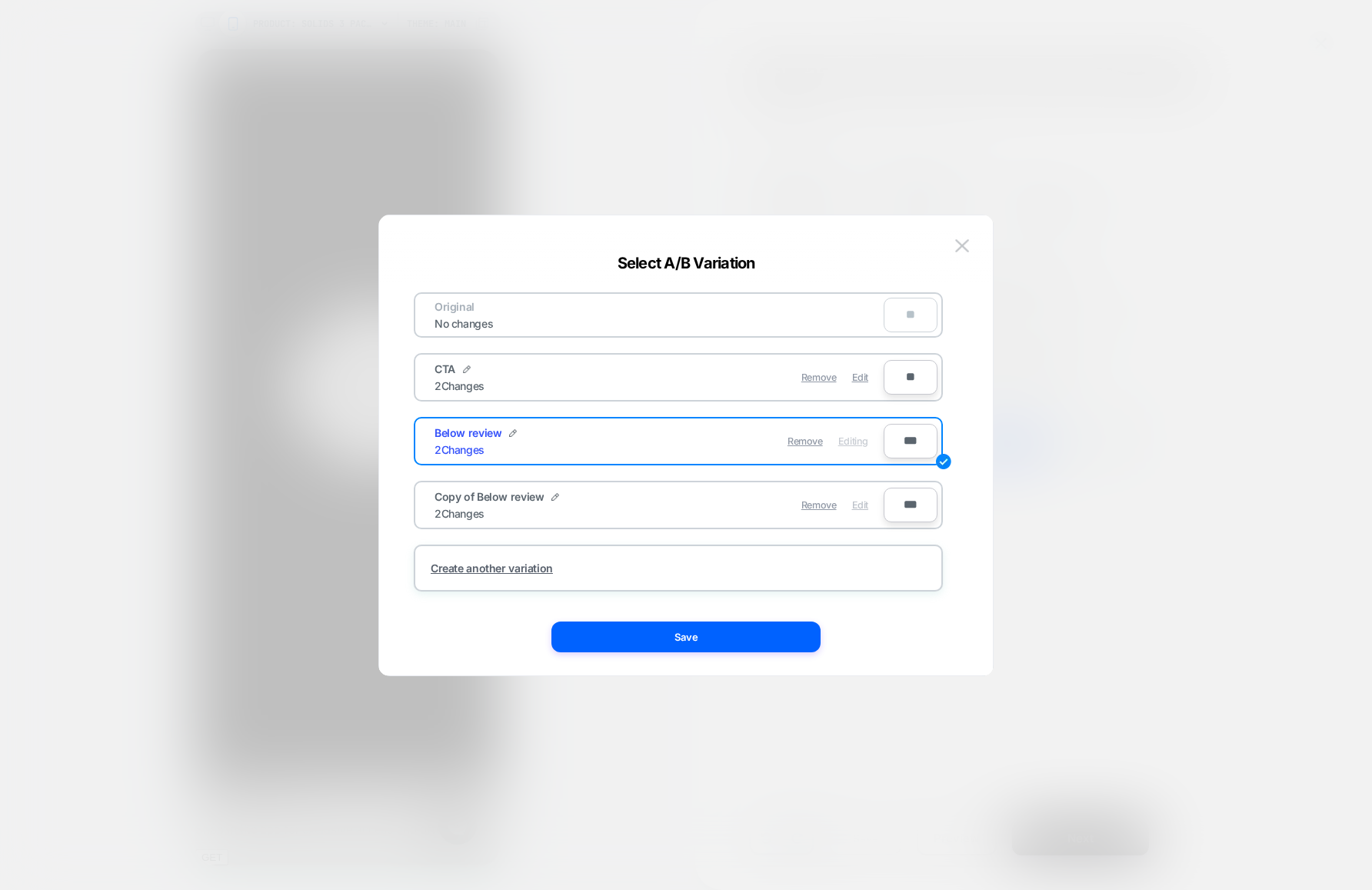
click at [861, 507] on span "Edit" at bounding box center [860, 504] width 16 height 12
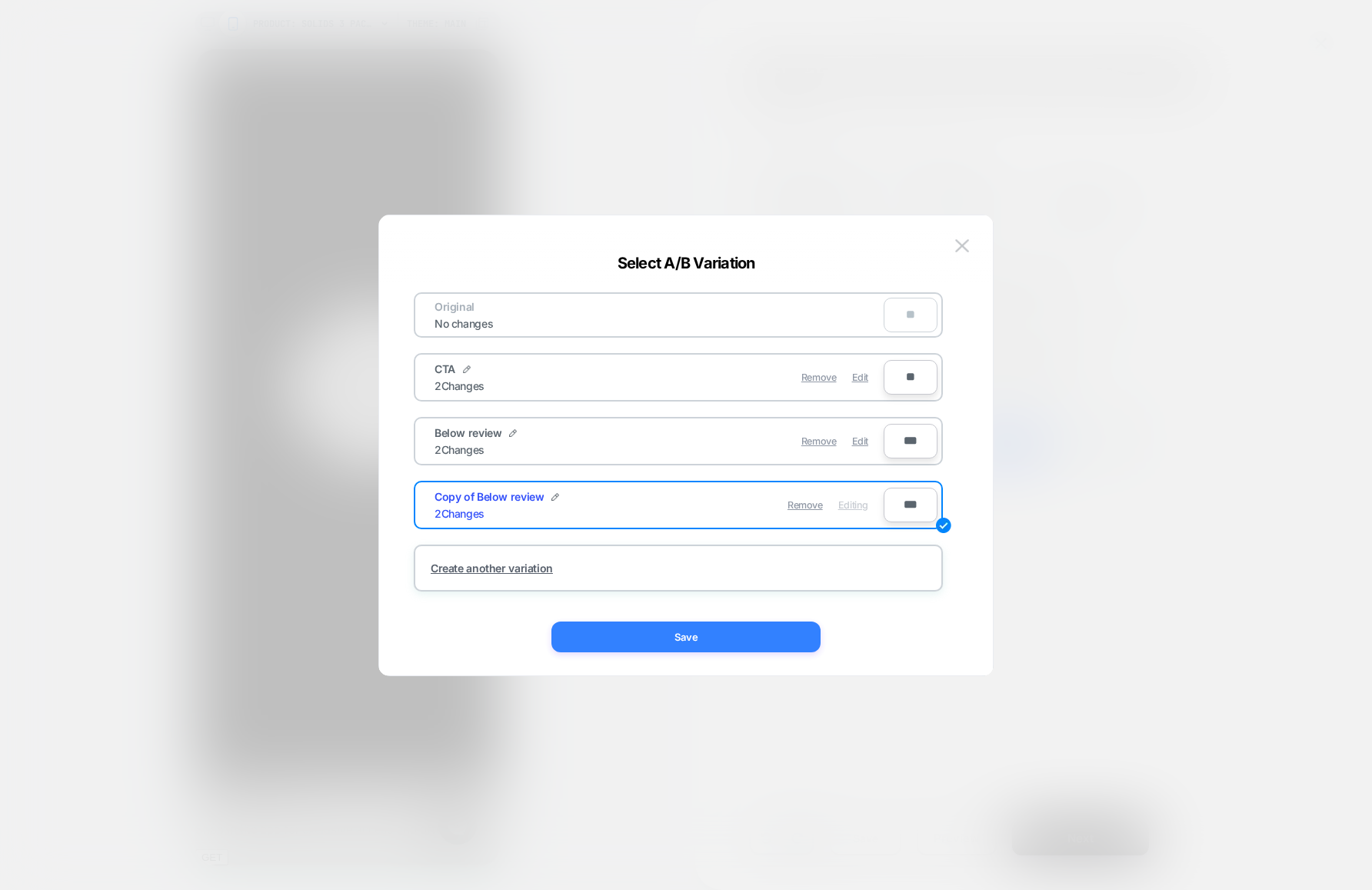
click at [683, 641] on button "Save" at bounding box center [686, 637] width 269 height 31
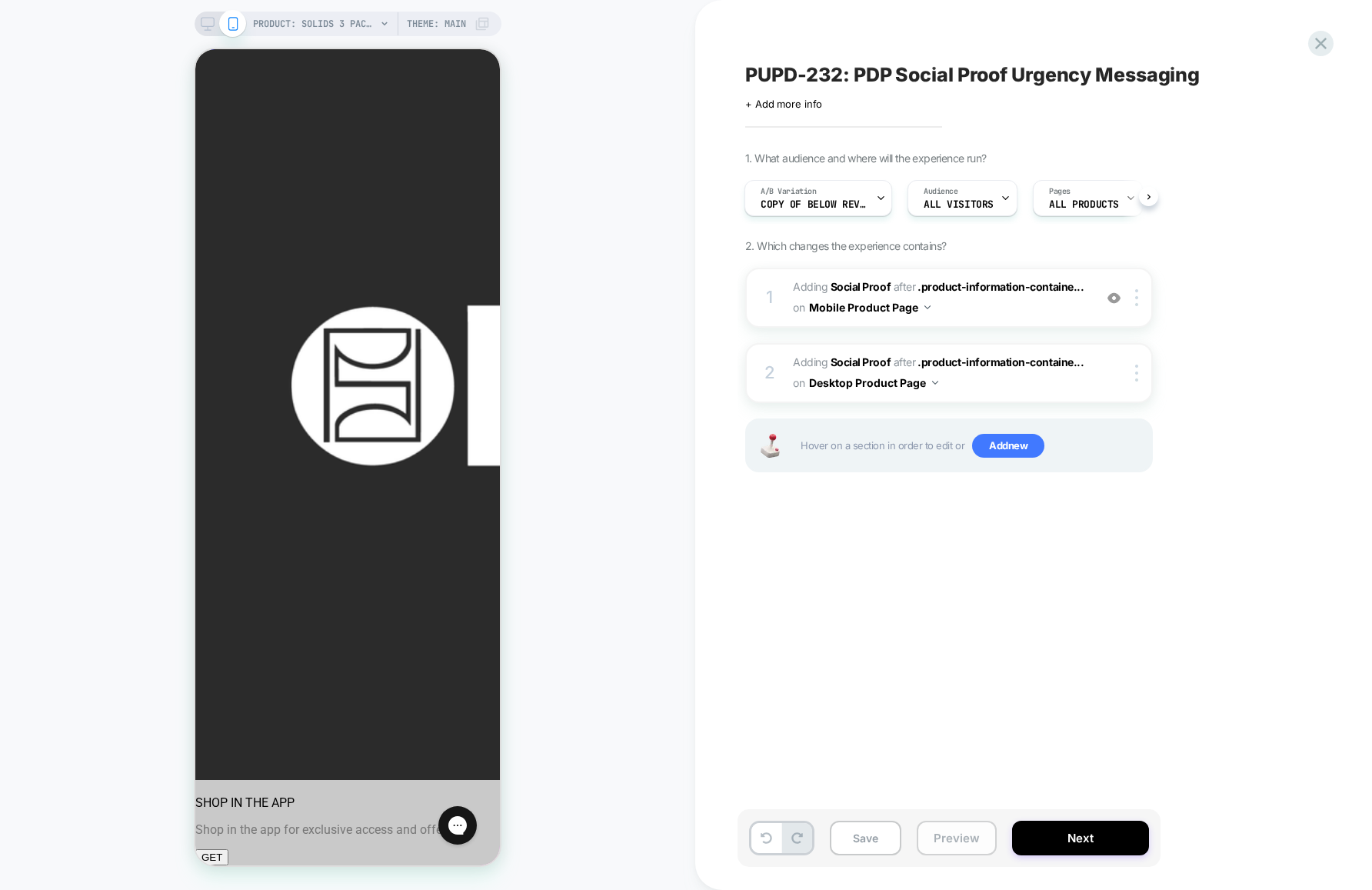
click at [951, 840] on button "Preview" at bounding box center [956, 837] width 80 height 35
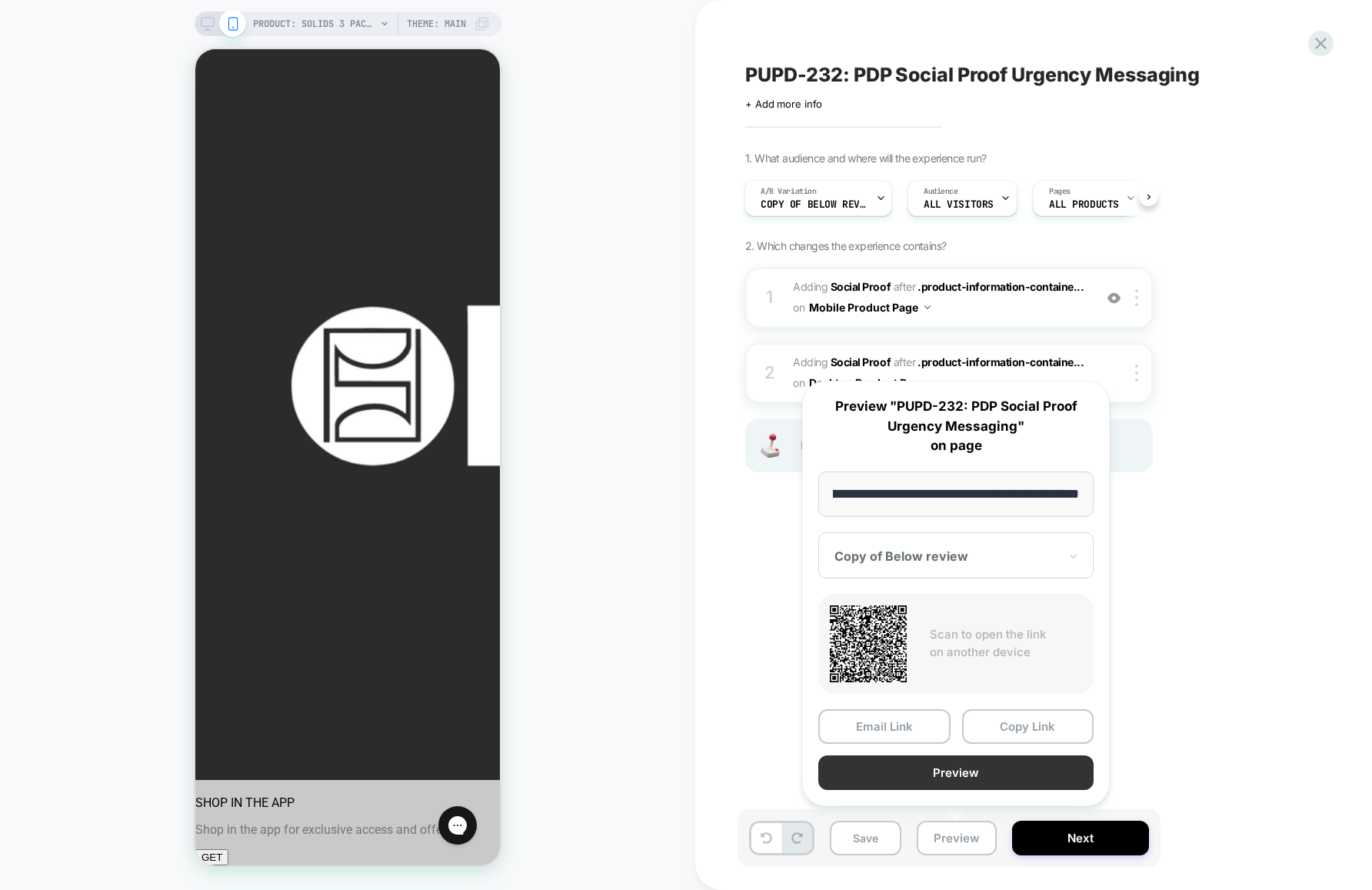
click at [953, 777] on button "Preview" at bounding box center [955, 772] width 275 height 35
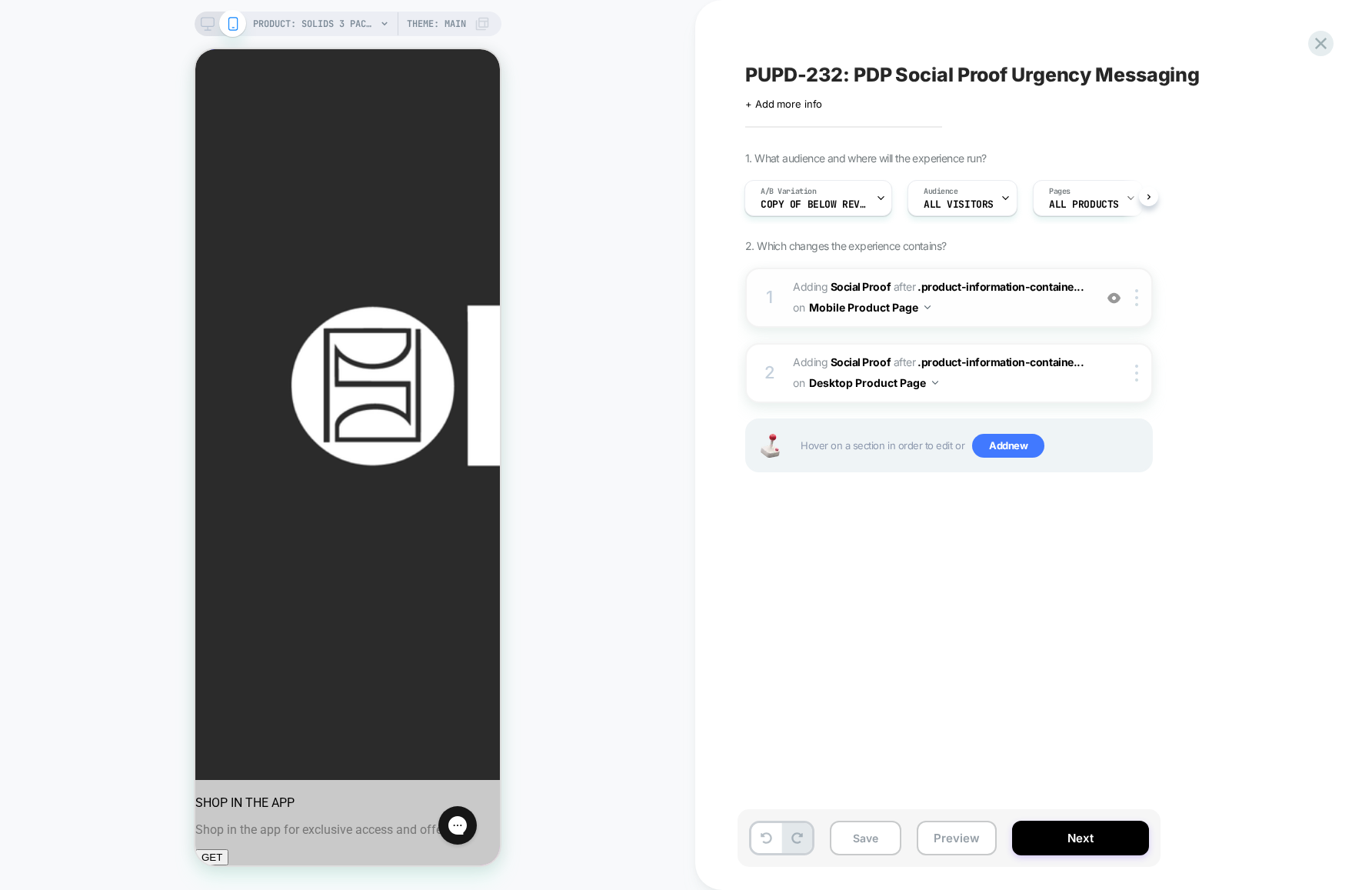
click at [1023, 314] on span "#_loomi_addon_1755812599903 Adding Social Proof AFTER .product-information-cont…" at bounding box center [940, 297] width 293 height 42
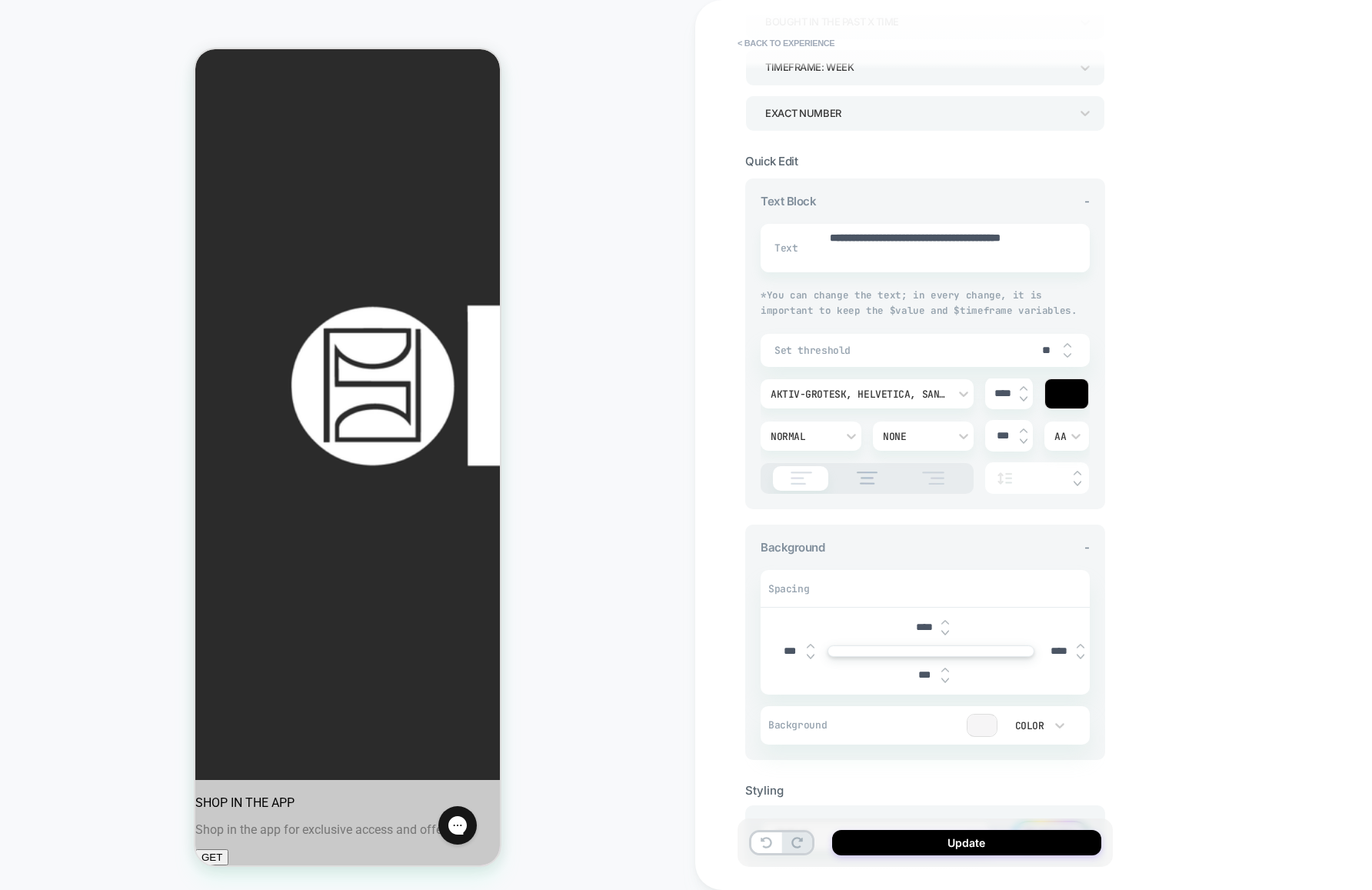
scroll to position [149, 0]
click at [1082, 654] on img at bounding box center [1081, 654] width 8 height 6
type textarea "*"
type input "****"
click at [1082, 654] on img at bounding box center [1081, 654] width 8 height 6
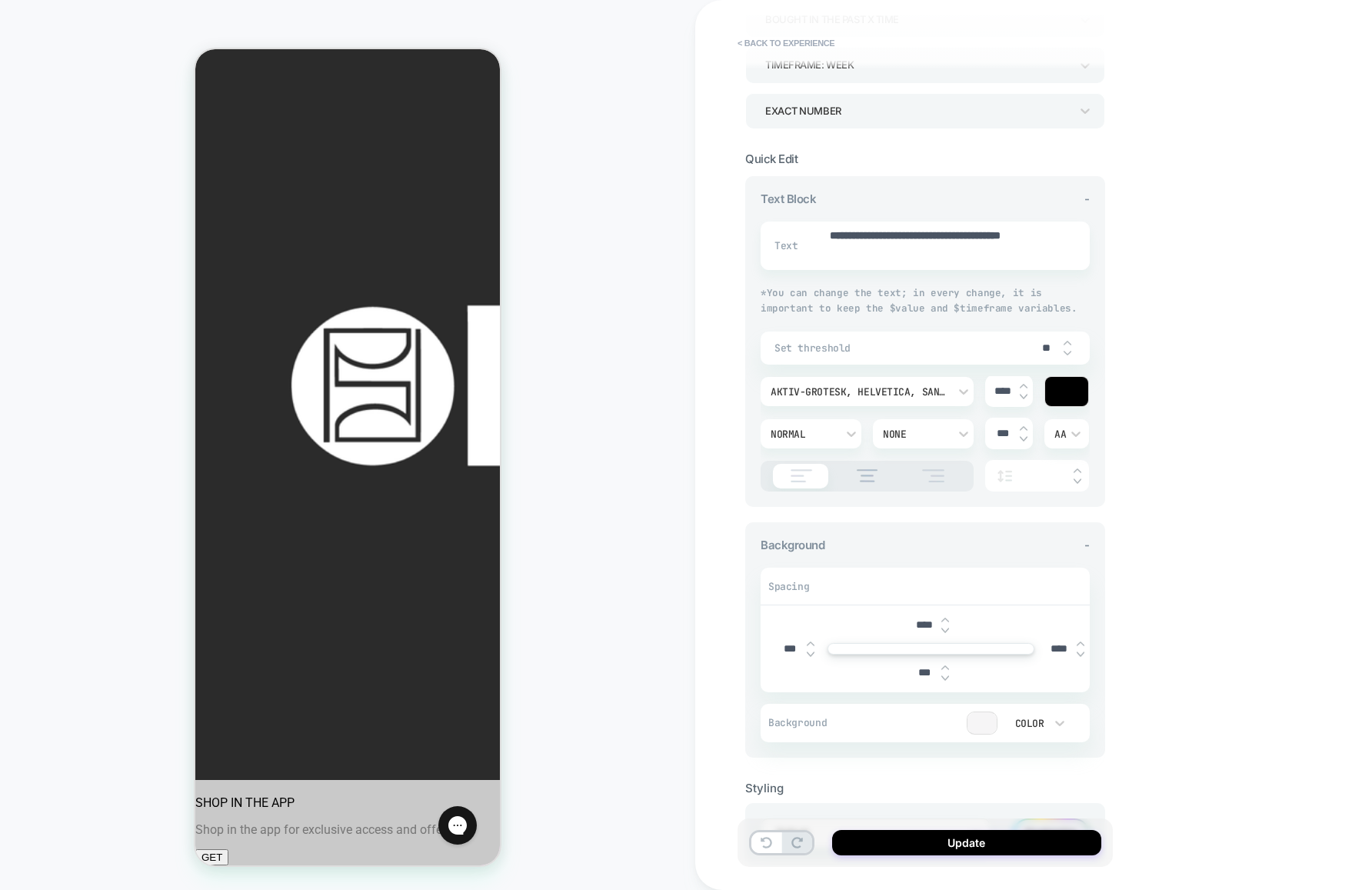
type textarea "*"
type input "****"
click at [969, 846] on button "Update" at bounding box center [966, 842] width 269 height 26
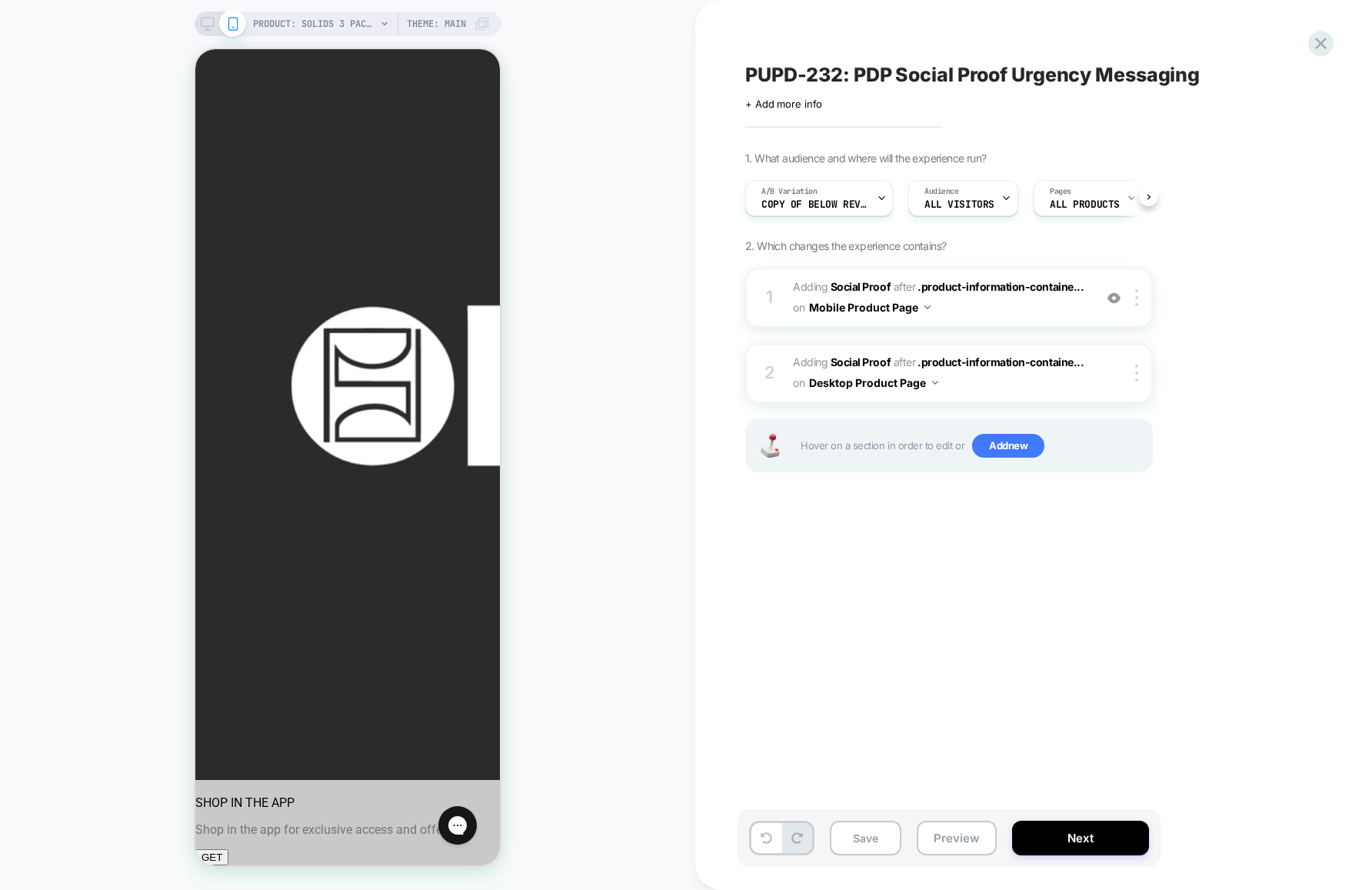
scroll to position [0, 1]
click at [866, 843] on button "Save" at bounding box center [865, 837] width 71 height 35
click at [949, 839] on button "Preview" at bounding box center [956, 837] width 80 height 35
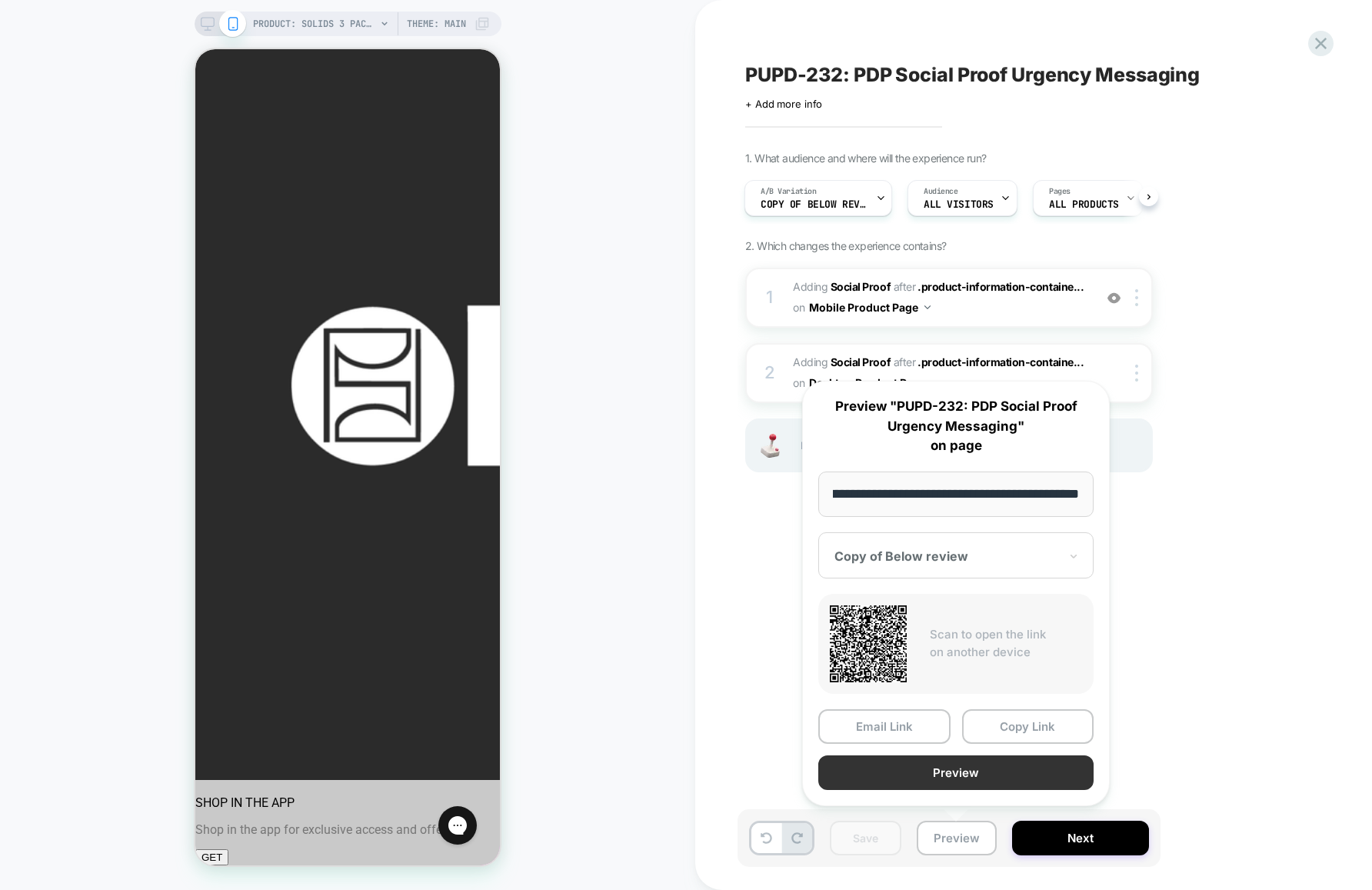
scroll to position [0, 0]
click at [945, 775] on button "Preview" at bounding box center [955, 772] width 275 height 35
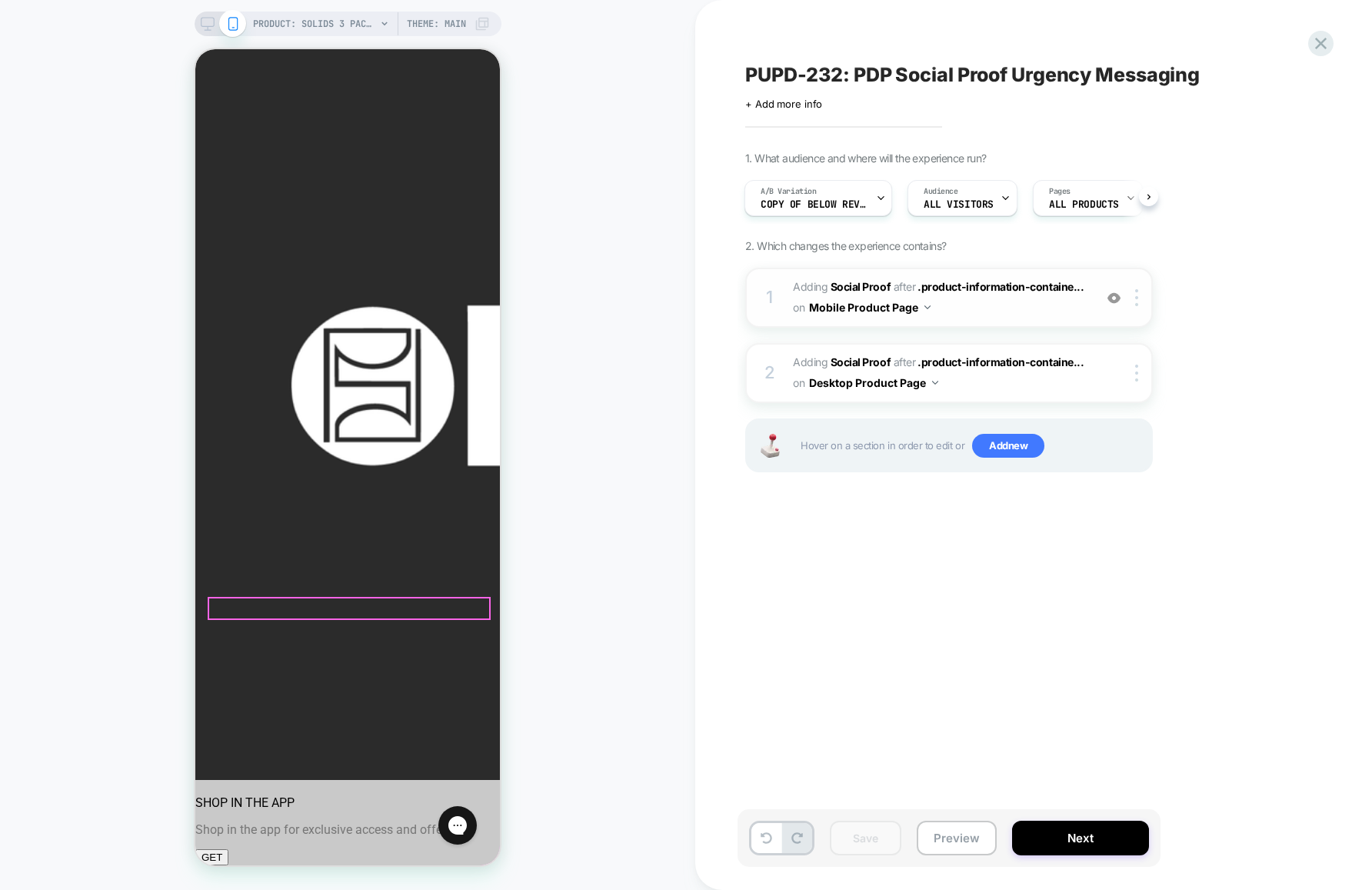
click at [987, 309] on span "#_loomi_addon_1755812599903 Adding Social Proof AFTER .product-information-cont…" at bounding box center [940, 297] width 293 height 42
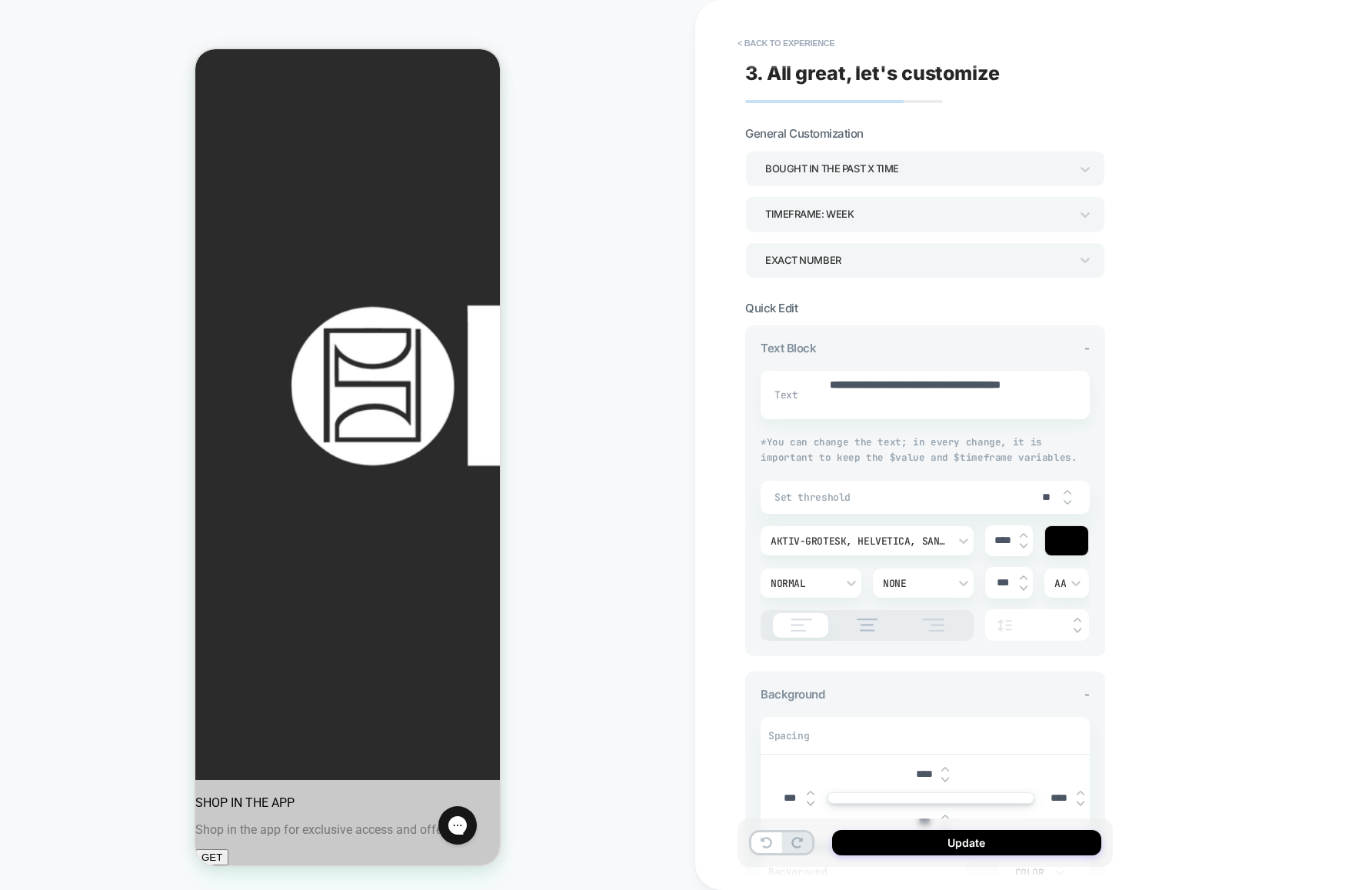
scroll to position [111, 0]
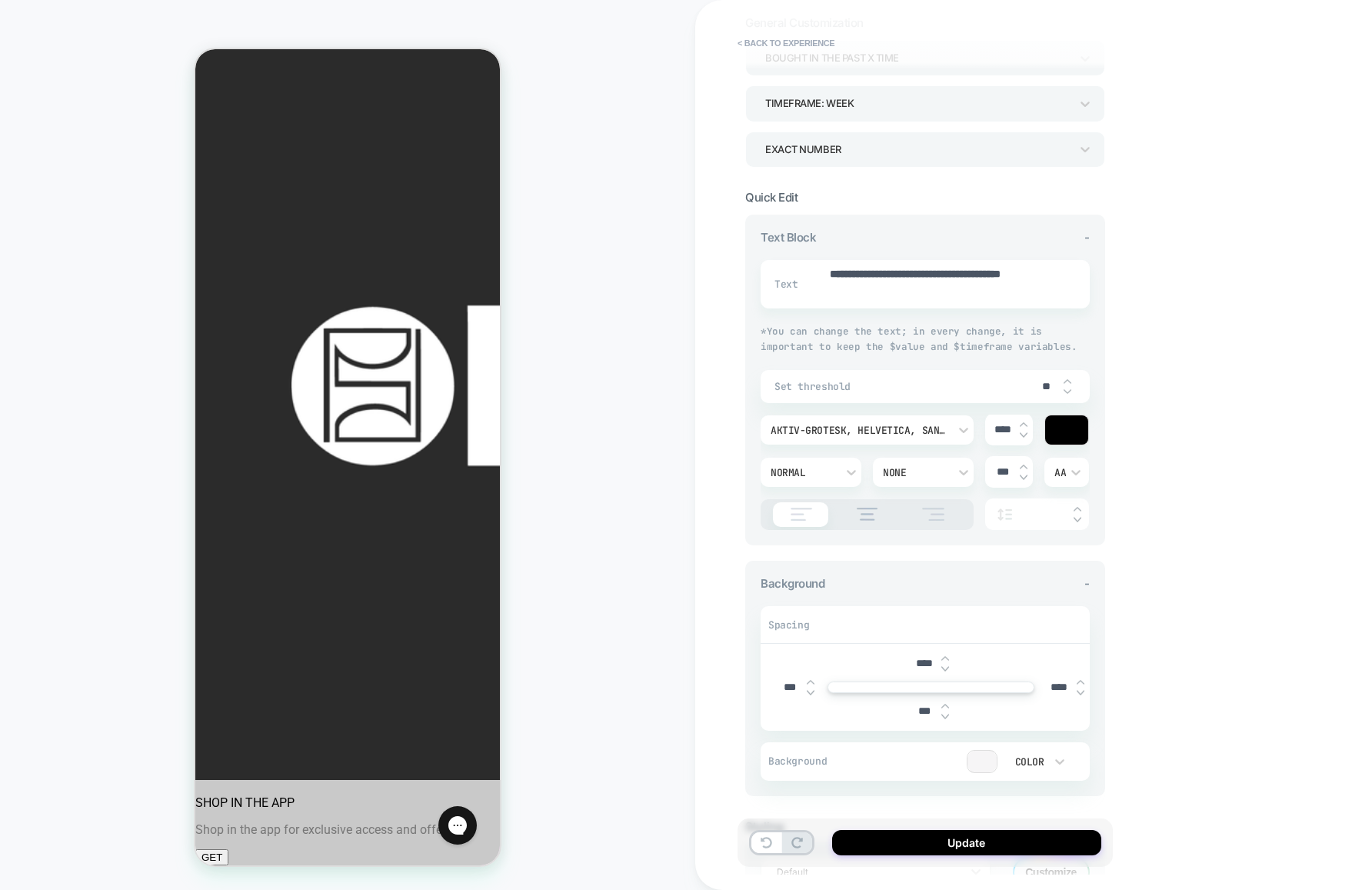
click at [1080, 682] on img at bounding box center [1081, 682] width 8 height 6
type textarea "*"
type input "****"
click at [1080, 694] on img at bounding box center [1081, 692] width 8 height 6
type textarea "*"
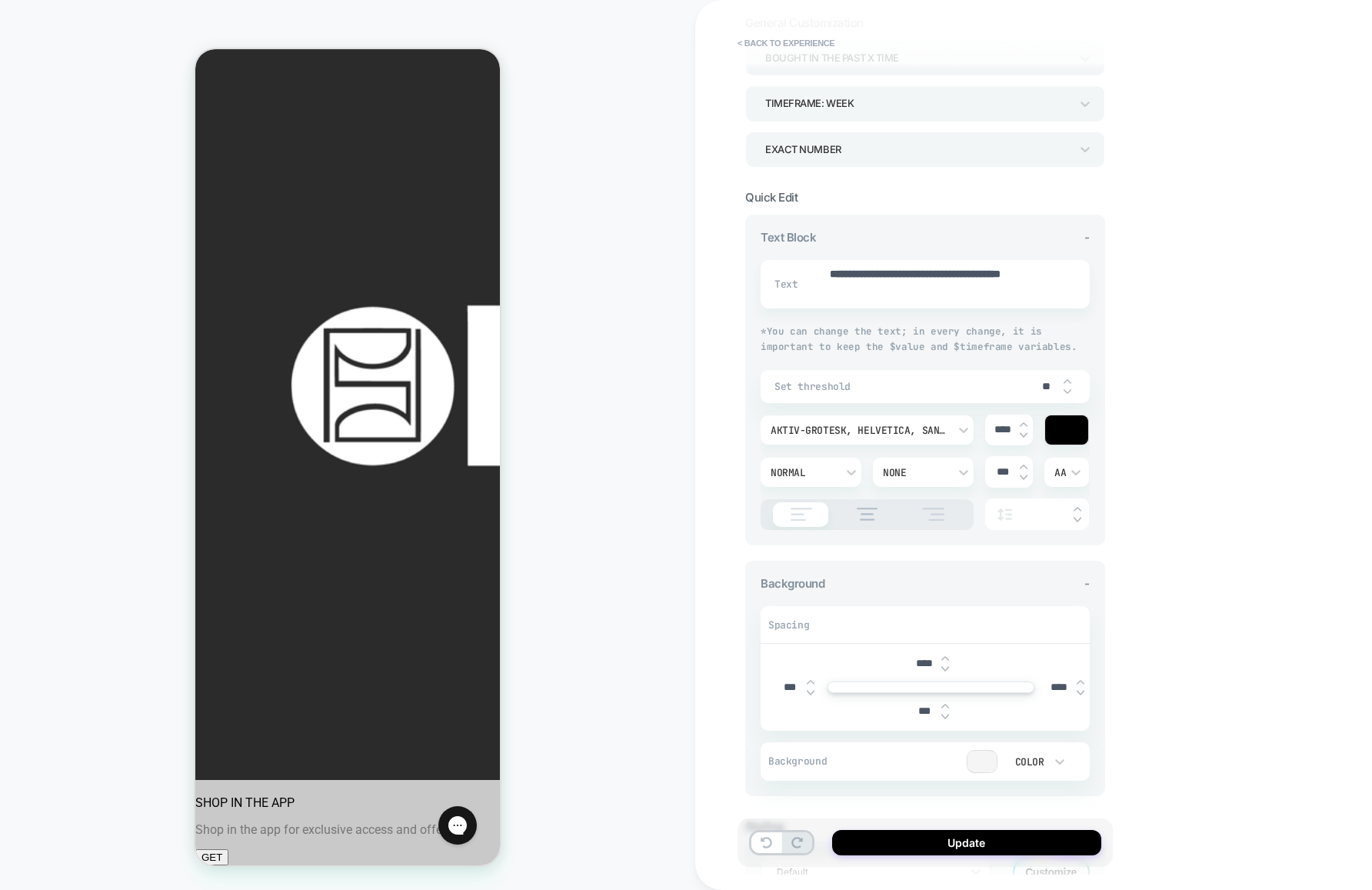
type input "****"
click at [1080, 694] on img at bounding box center [1081, 692] width 8 height 6
type textarea "*"
type input "****"
click at [1080, 694] on img at bounding box center [1081, 692] width 8 height 6
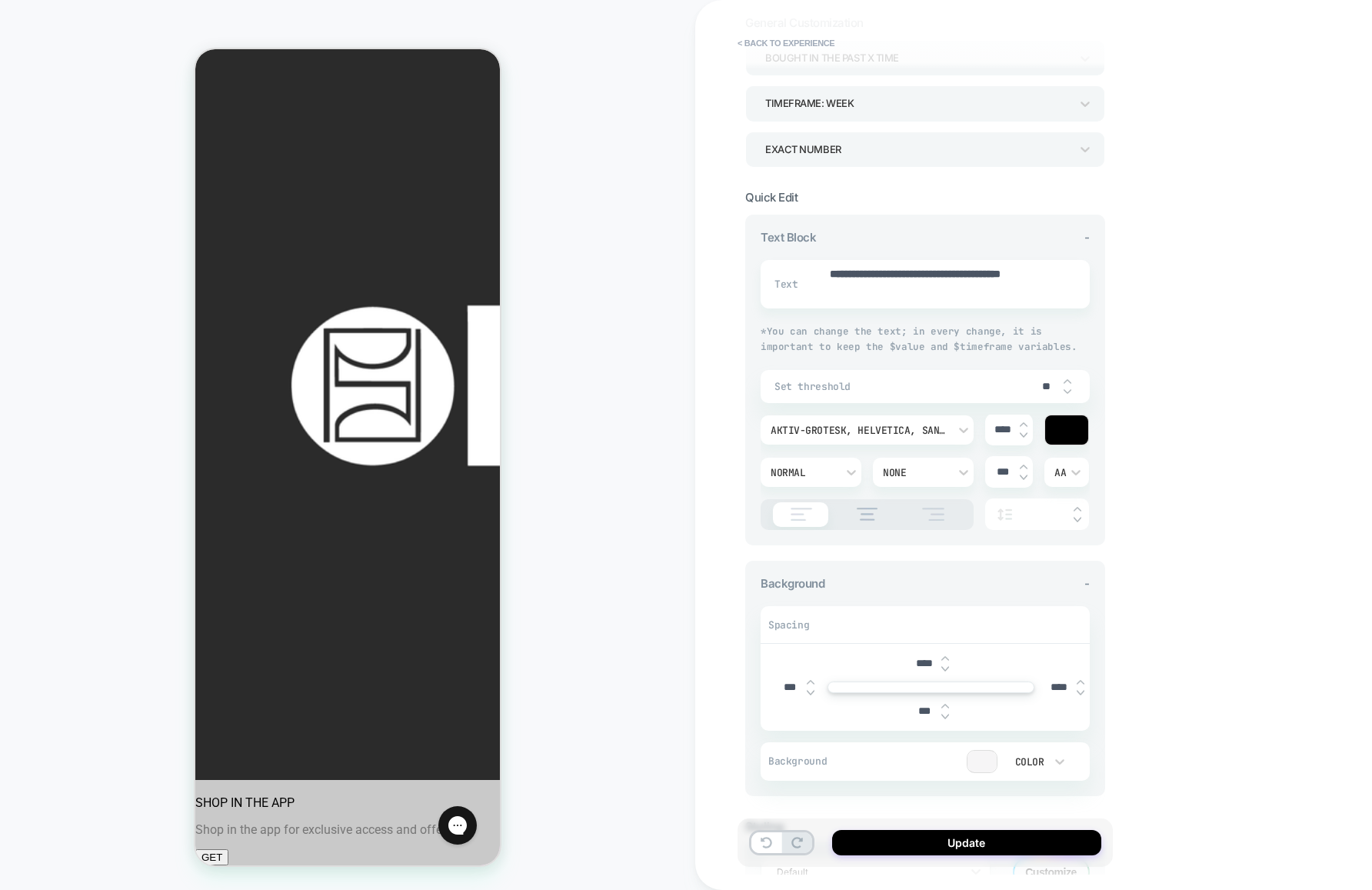
type textarea "*"
type input "****"
click at [989, 844] on button "Update" at bounding box center [966, 842] width 269 height 26
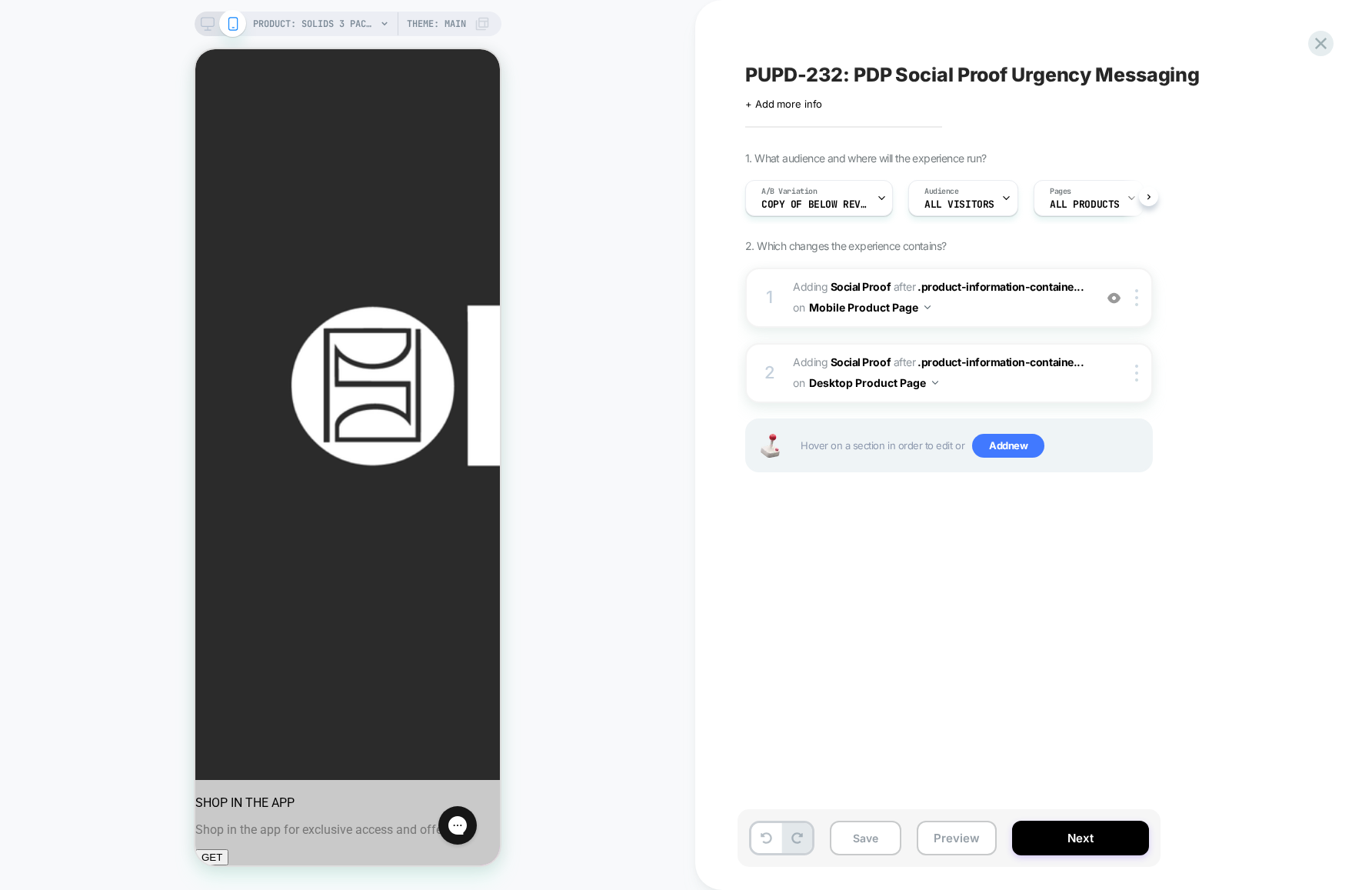
scroll to position [0, 1]
click at [856, 835] on button "Save" at bounding box center [865, 837] width 71 height 35
click at [960, 837] on button "Preview" at bounding box center [956, 837] width 80 height 35
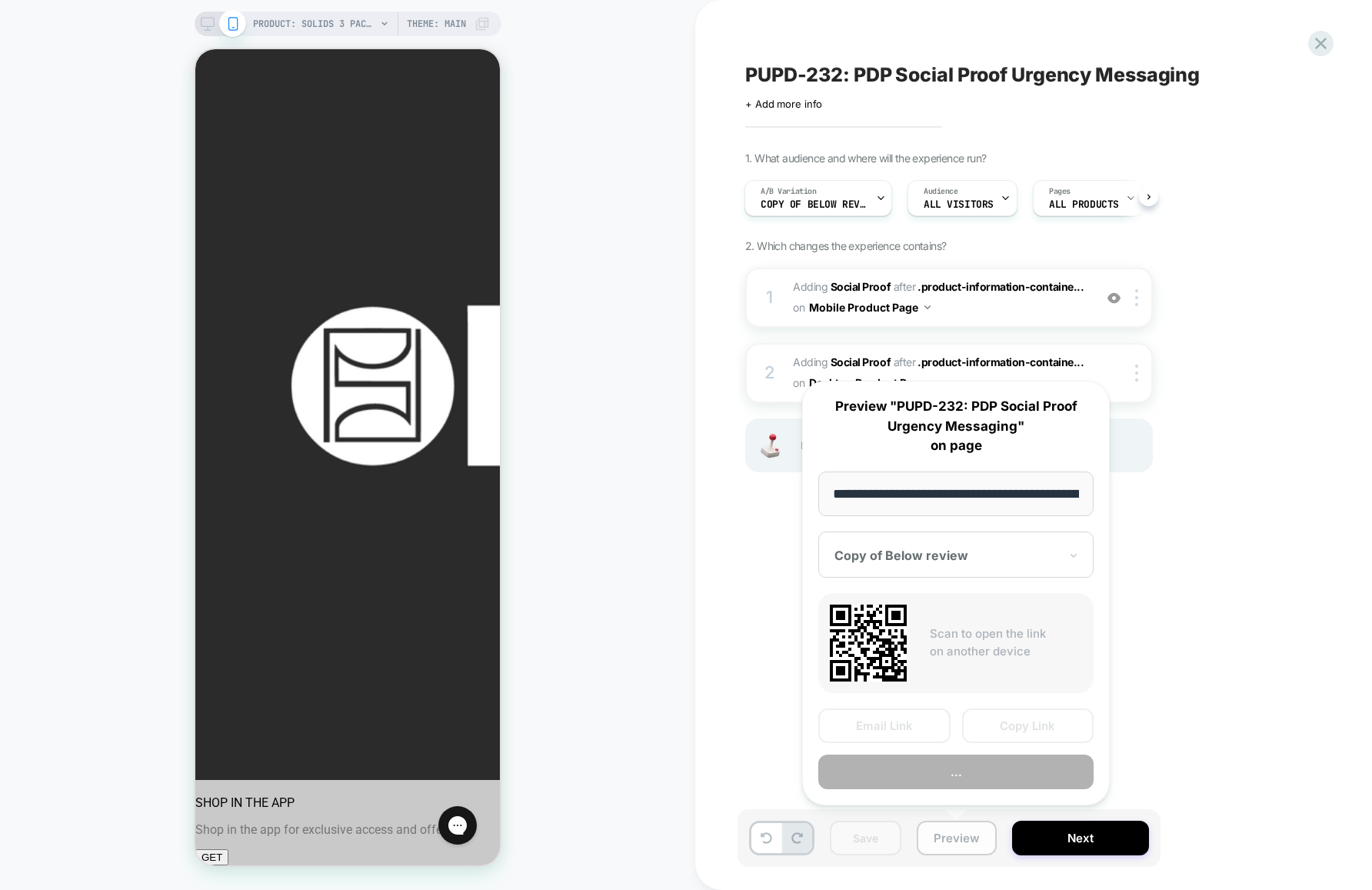
scroll to position [0, 248]
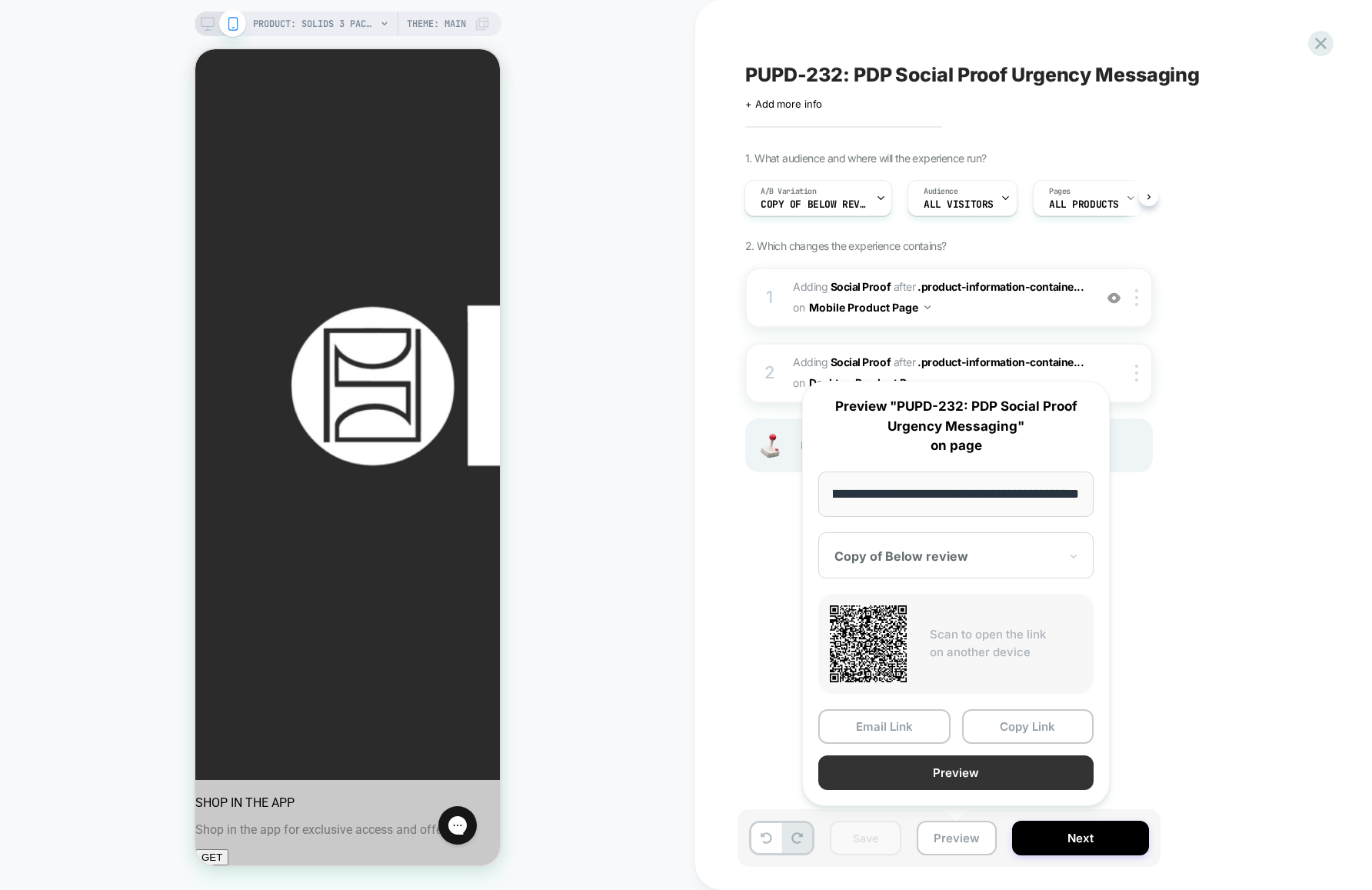
click at [974, 775] on button "Preview" at bounding box center [955, 772] width 275 height 35
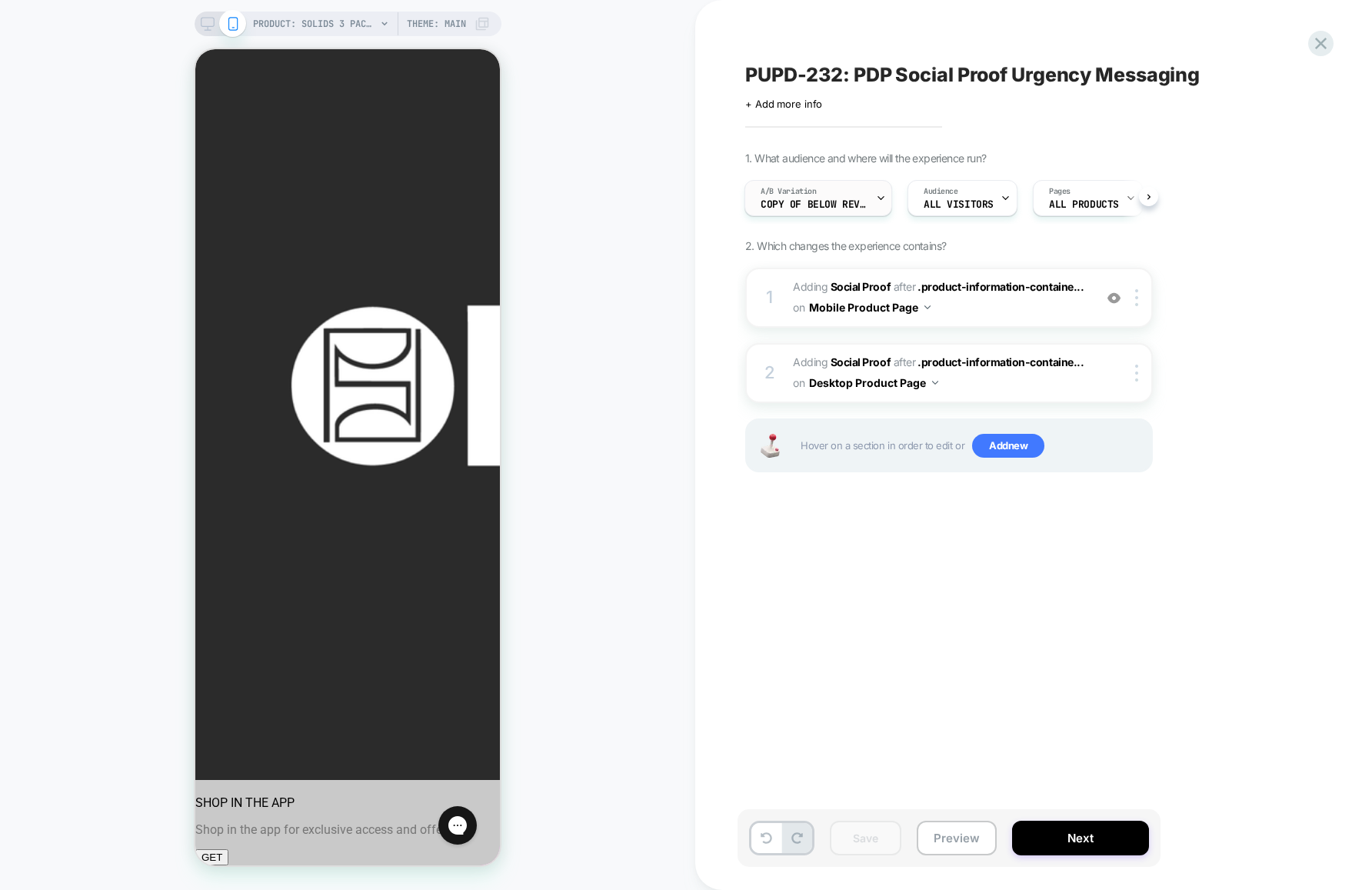
click at [803, 195] on span "A/B Variation" at bounding box center [789, 191] width 56 height 11
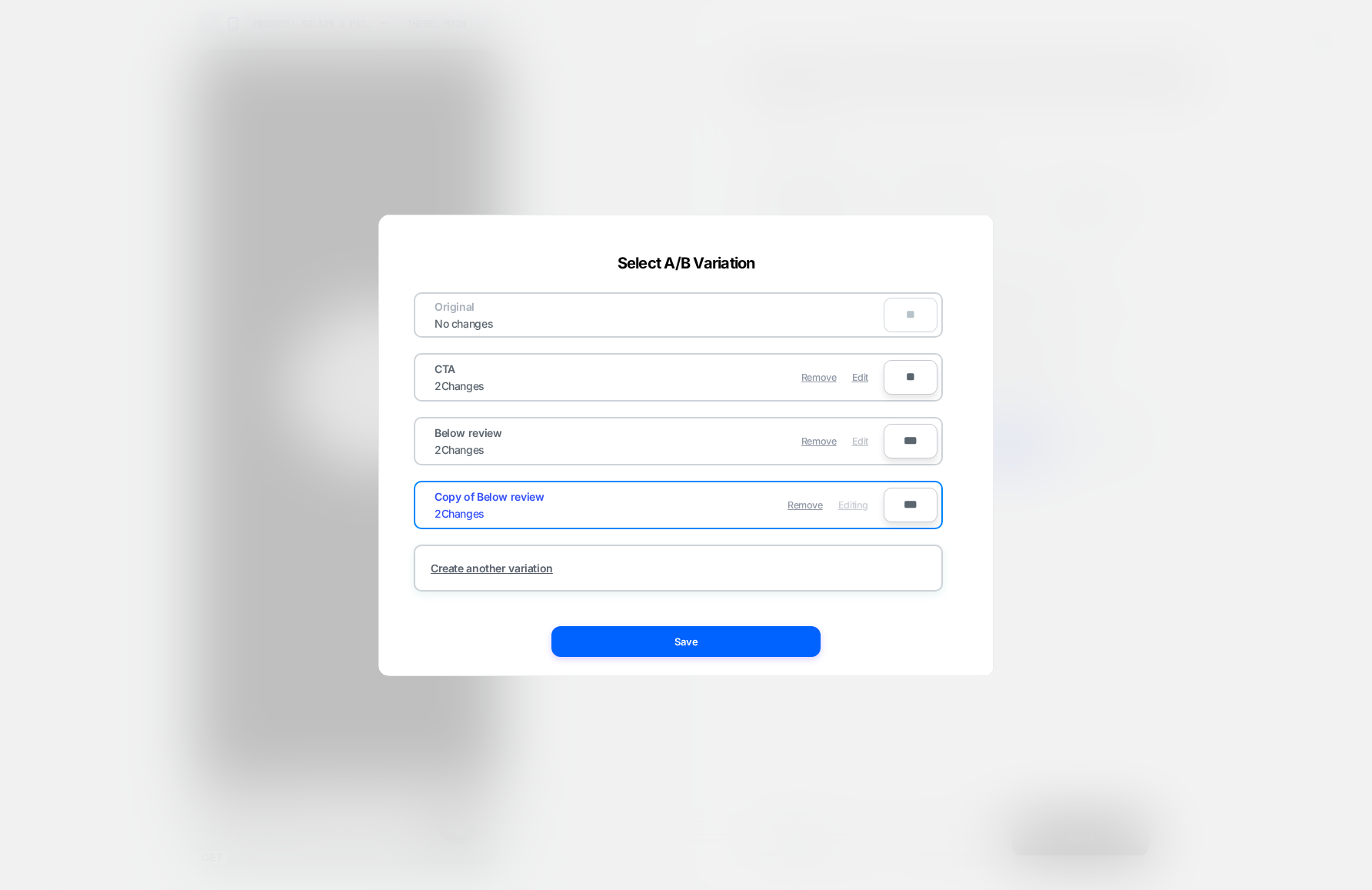
click at [864, 443] on span "Edit" at bounding box center [860, 441] width 16 height 12
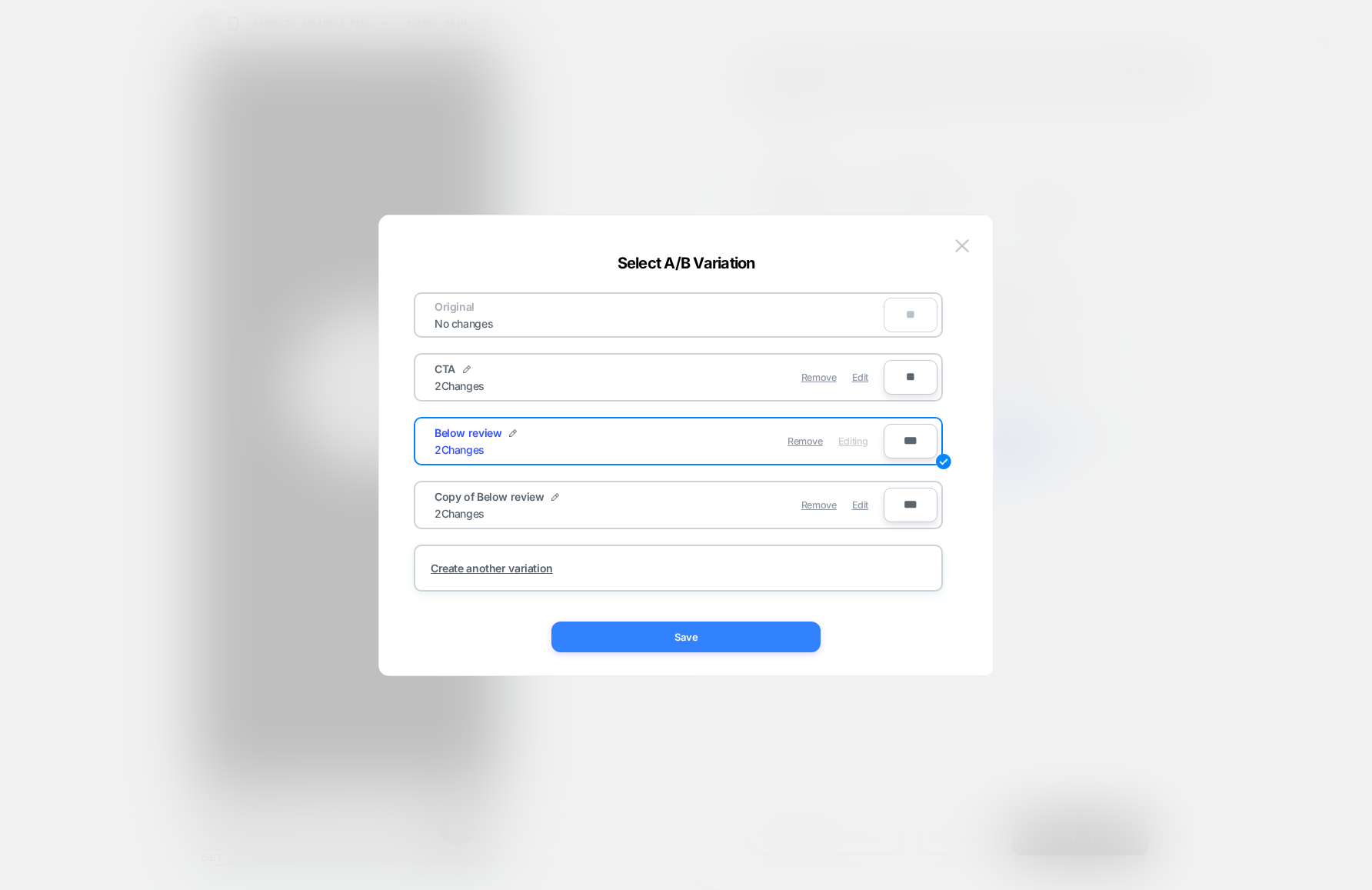
click at [721, 643] on button "Save" at bounding box center [686, 637] width 269 height 31
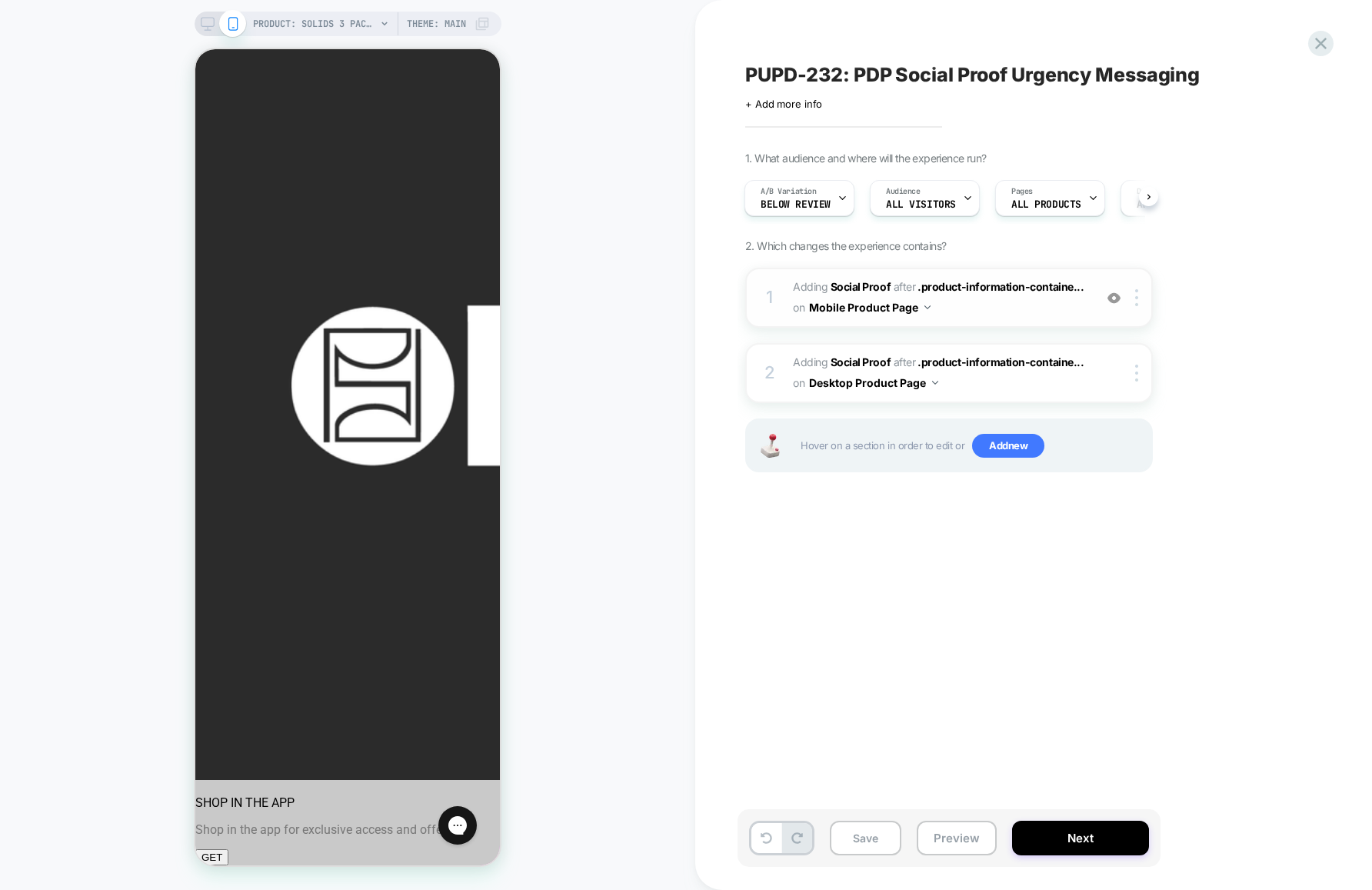
click at [972, 312] on span "#_loomi_addon_1755812599903 Adding Social Proof AFTER .product-information-cont…" at bounding box center [940, 297] width 293 height 42
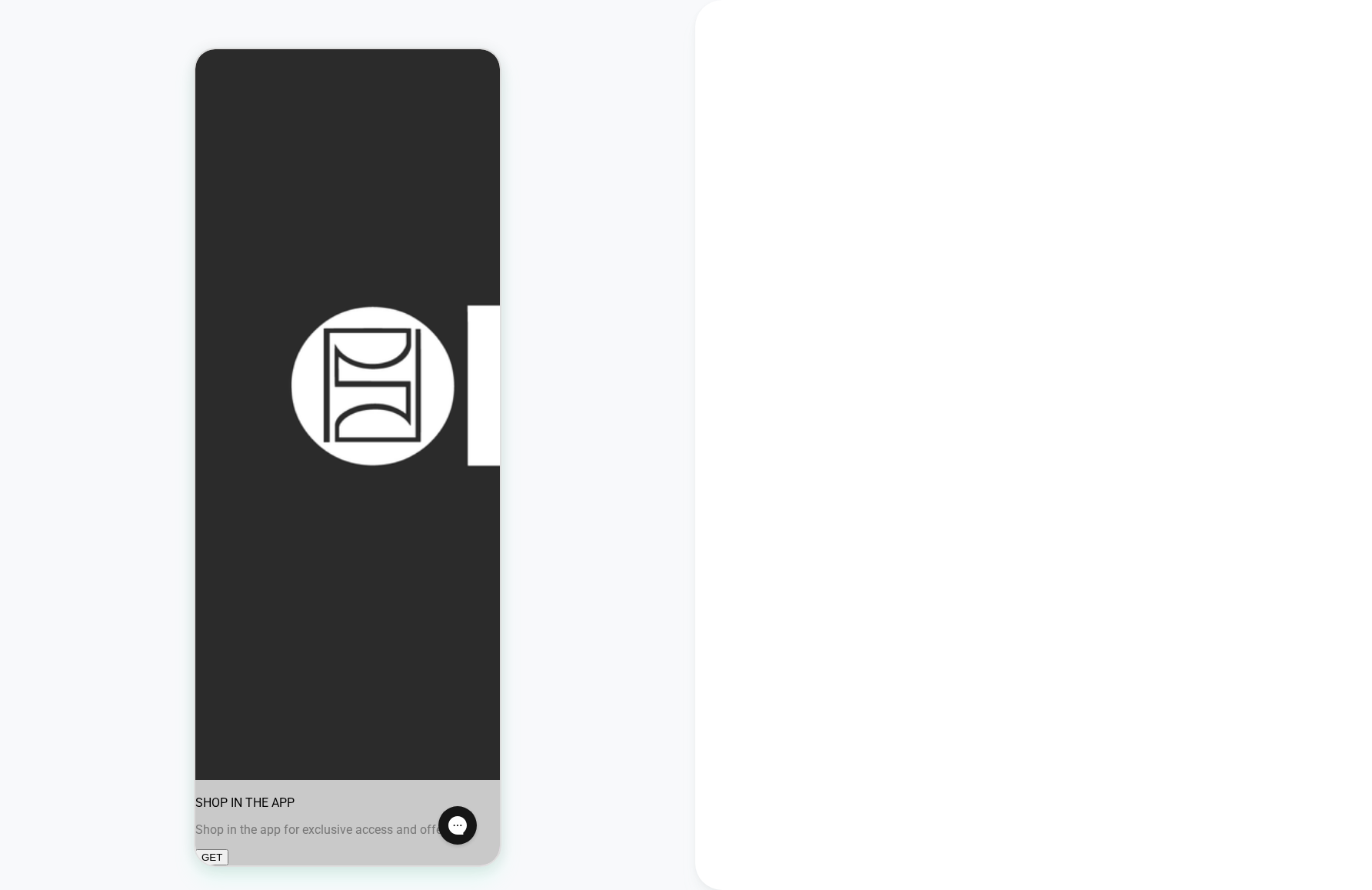
scroll to position [146, 0]
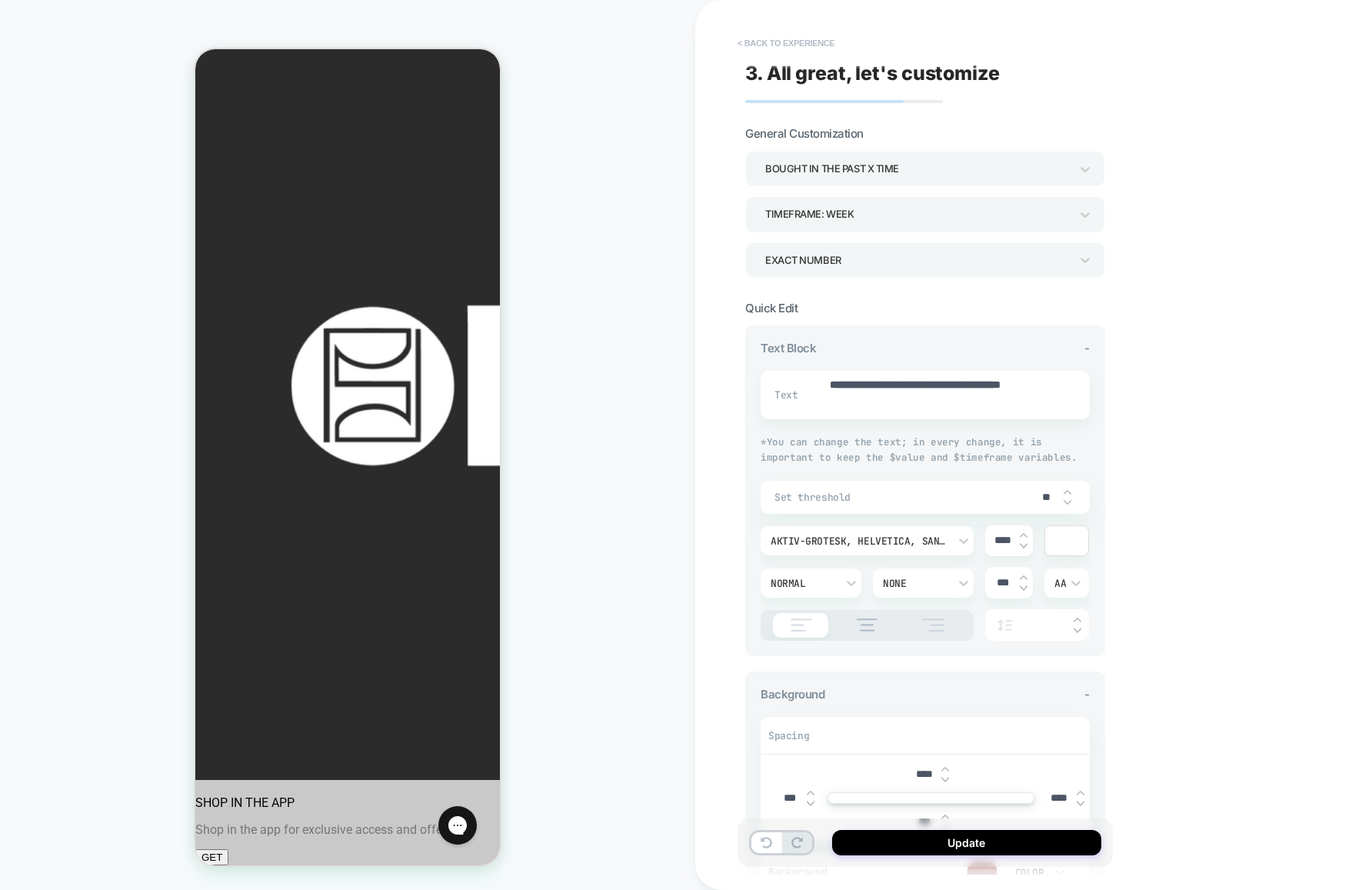
click at [751, 37] on button "< Back to experience" at bounding box center [786, 43] width 112 height 25
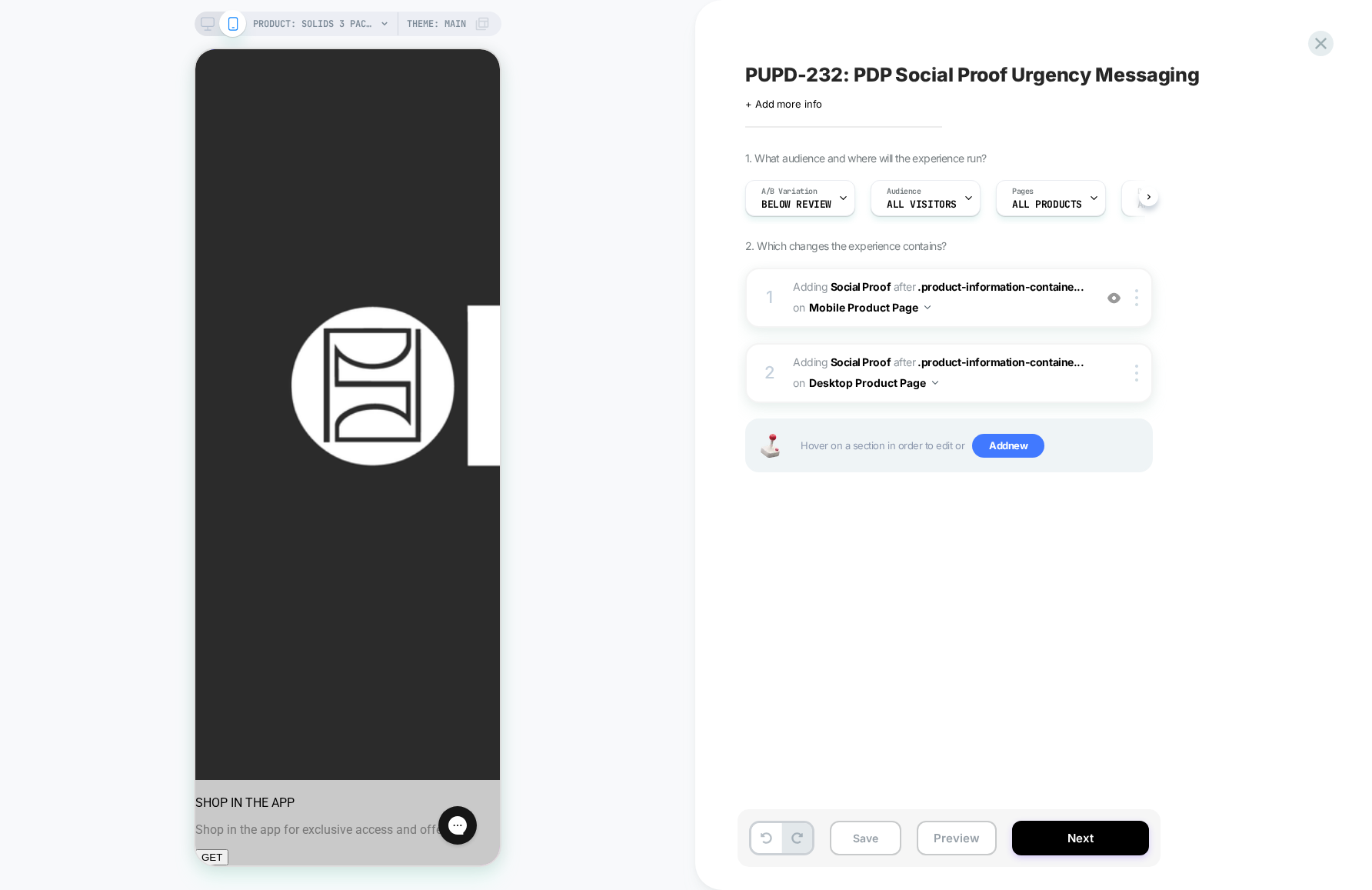
scroll to position [0, 1]
click at [827, 200] on span "Below review" at bounding box center [796, 204] width 70 height 11
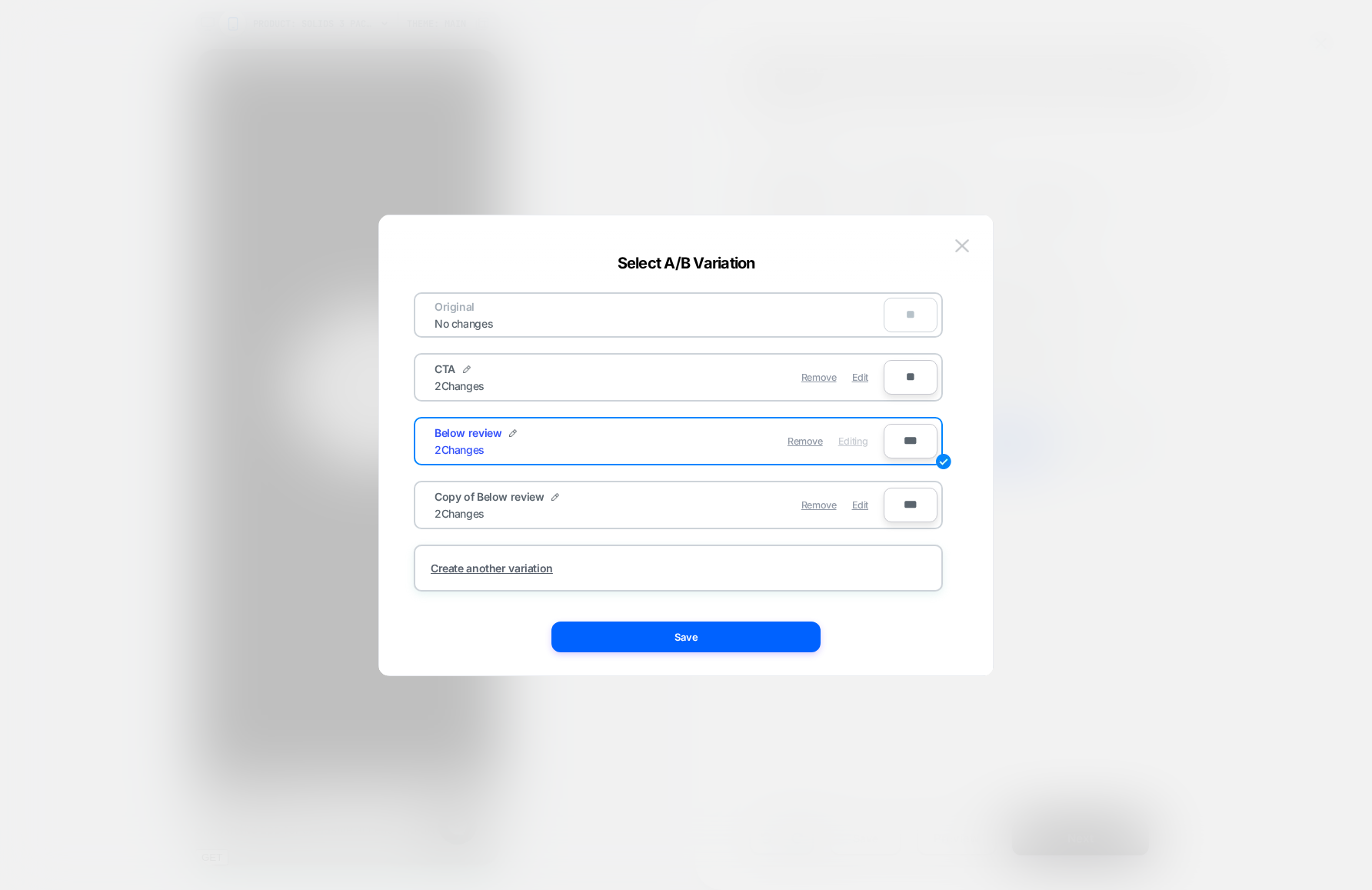
click at [629, 508] on div "Copy of Below review 2 Changes" at bounding box center [547, 504] width 225 height 30
click at [865, 502] on span "Edit" at bounding box center [860, 504] width 16 height 12
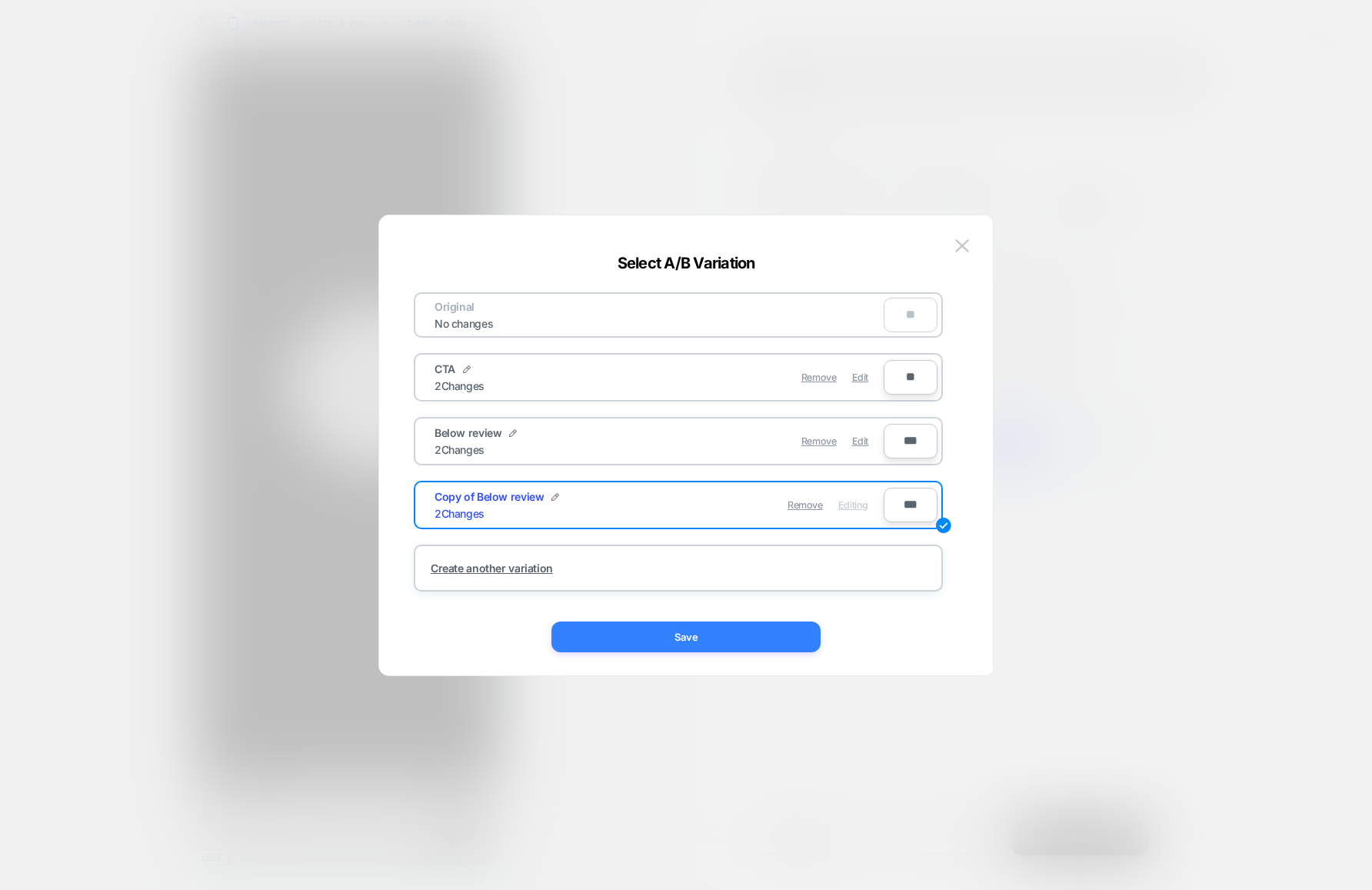
click at [725, 637] on button "Save" at bounding box center [686, 637] width 269 height 31
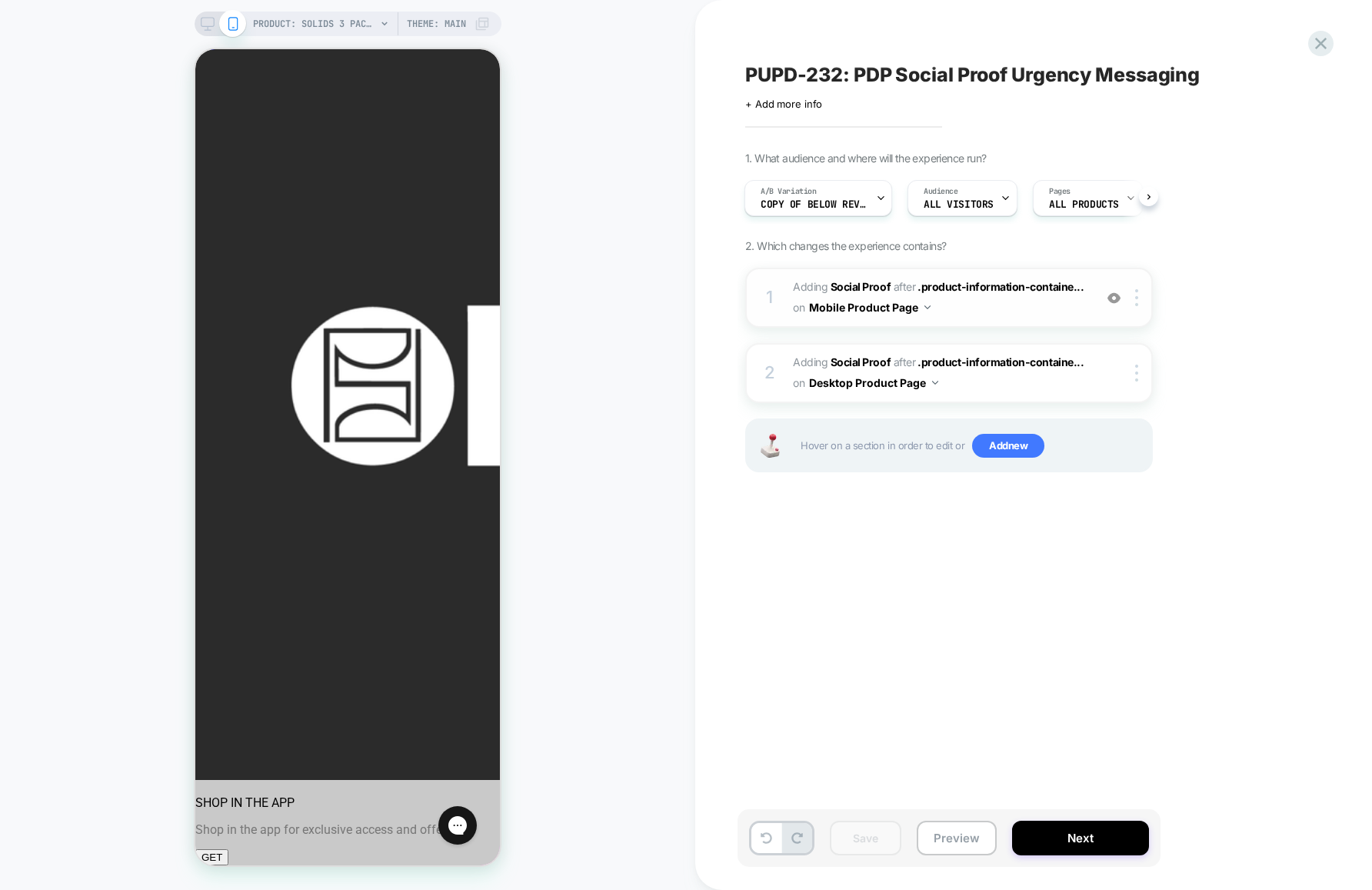
click at [964, 305] on span "#_loomi_addon_1755812599903 Adding Social Proof AFTER .product-information-cont…" at bounding box center [940, 297] width 293 height 42
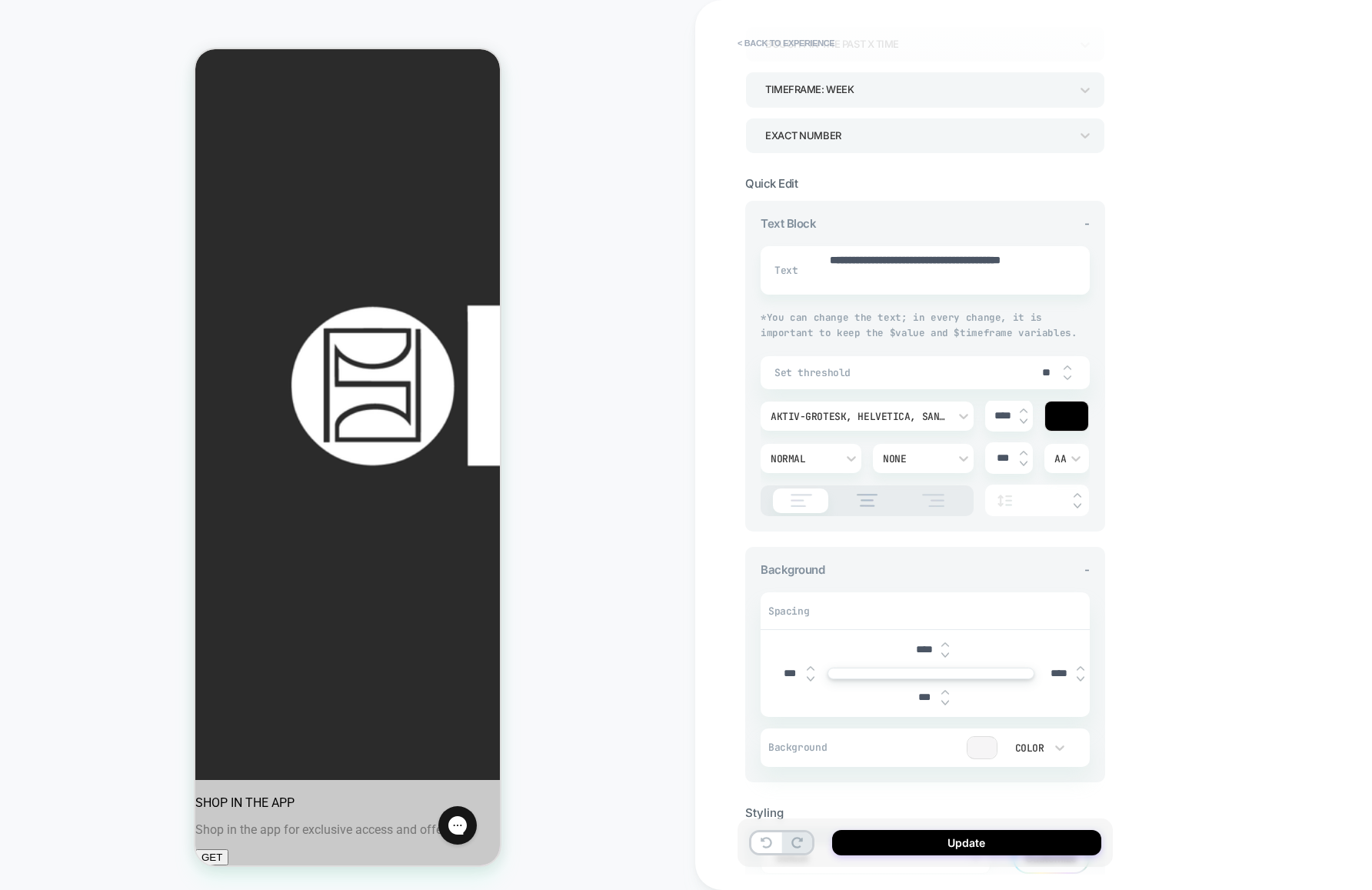
scroll to position [128, 0]
click at [1080, 676] on img at bounding box center [1081, 675] width 8 height 6
type textarea "*"
type input "****"
click at [1080, 665] on img at bounding box center [1081, 665] width 8 height 6
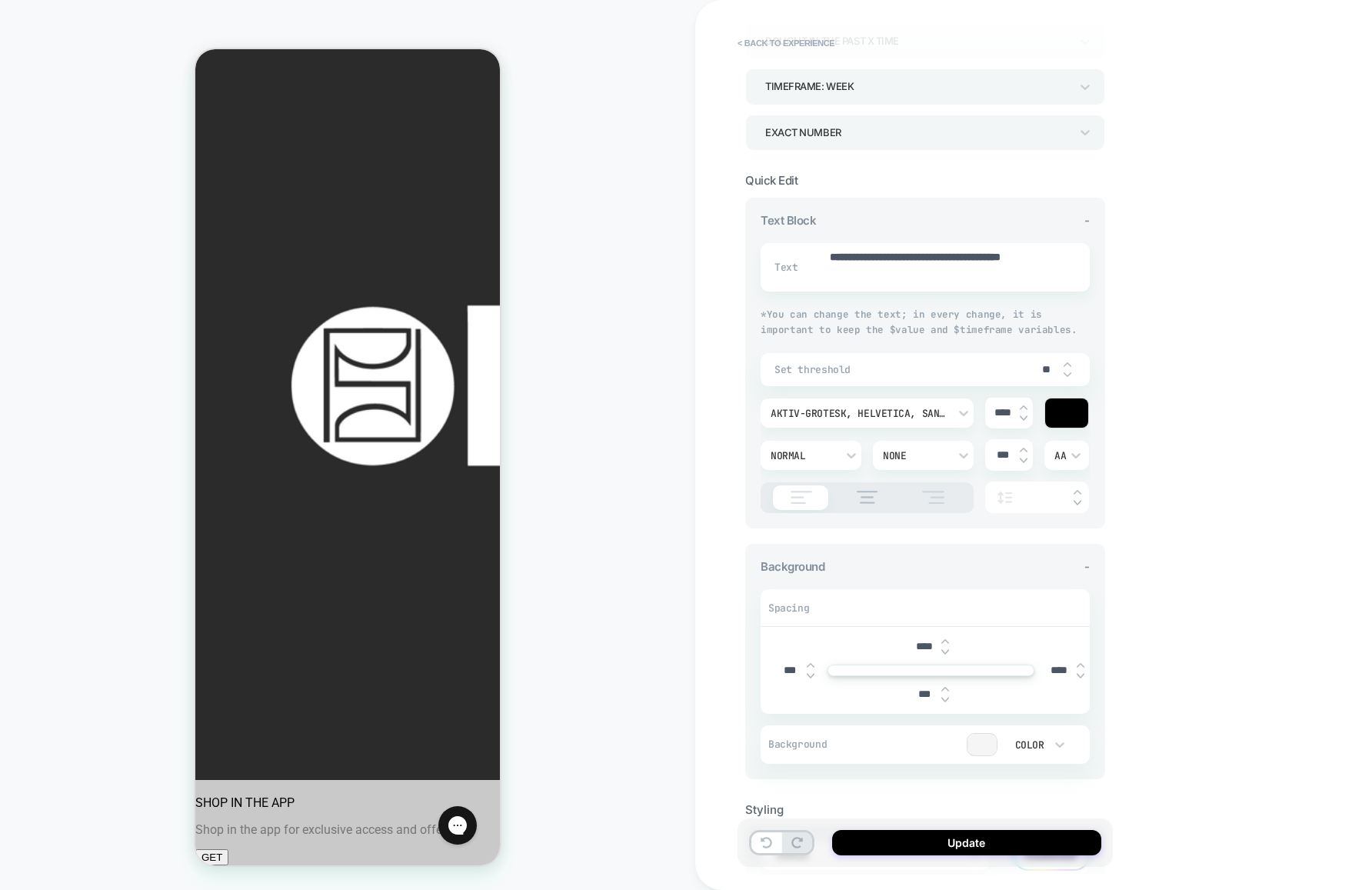
type textarea "*"
type input "****"
click at [1080, 665] on img at bounding box center [1081, 665] width 8 height 6
type textarea "*"
type input "****"
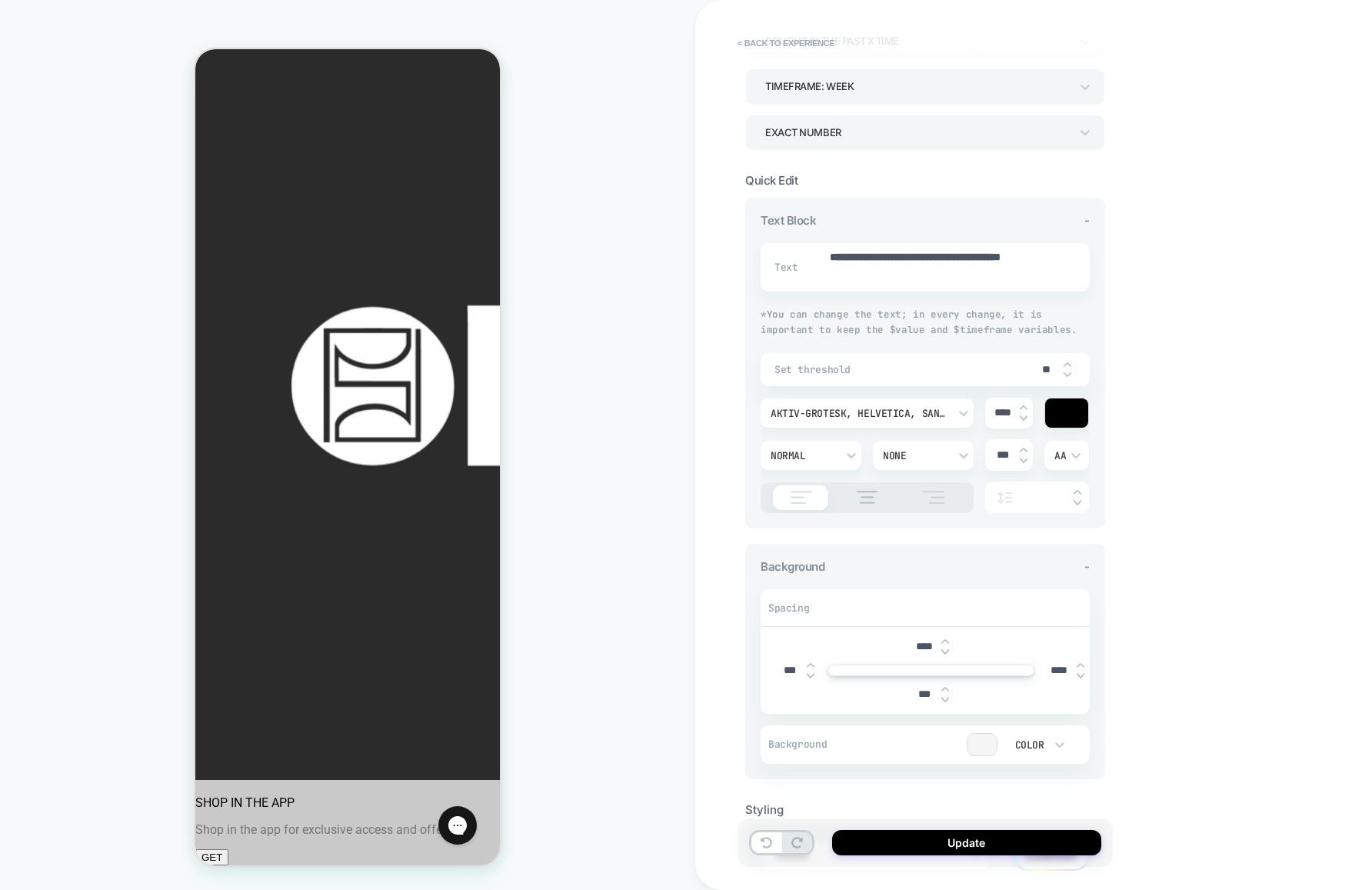
click at [809, 676] on img at bounding box center [810, 675] width 8 height 6
type textarea "*"
type input "***"
click at [959, 845] on button "Update" at bounding box center [966, 842] width 269 height 26
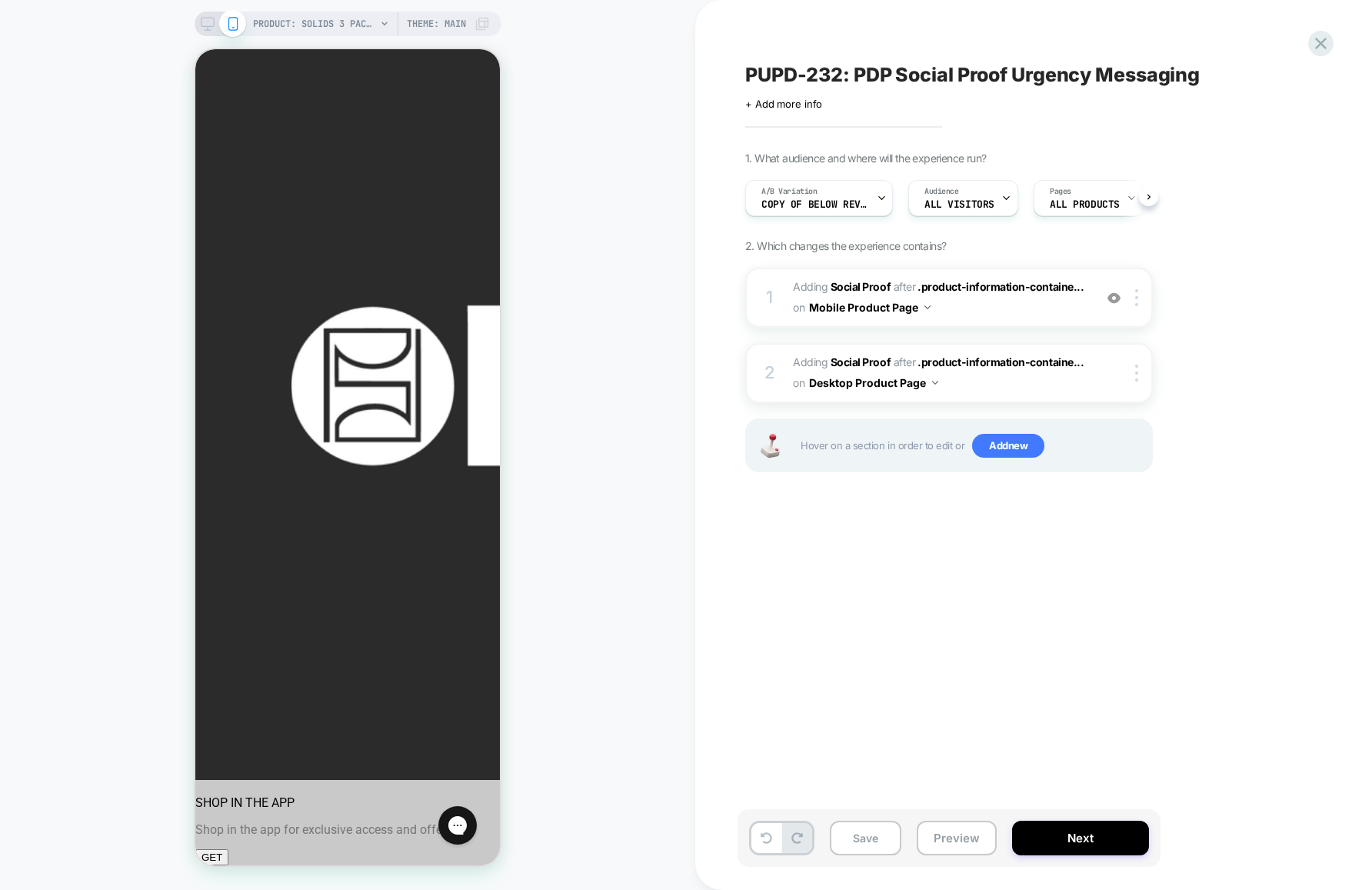
scroll to position [0, 1]
click at [1055, 835] on button "Next" at bounding box center [1081, 837] width 137 height 35
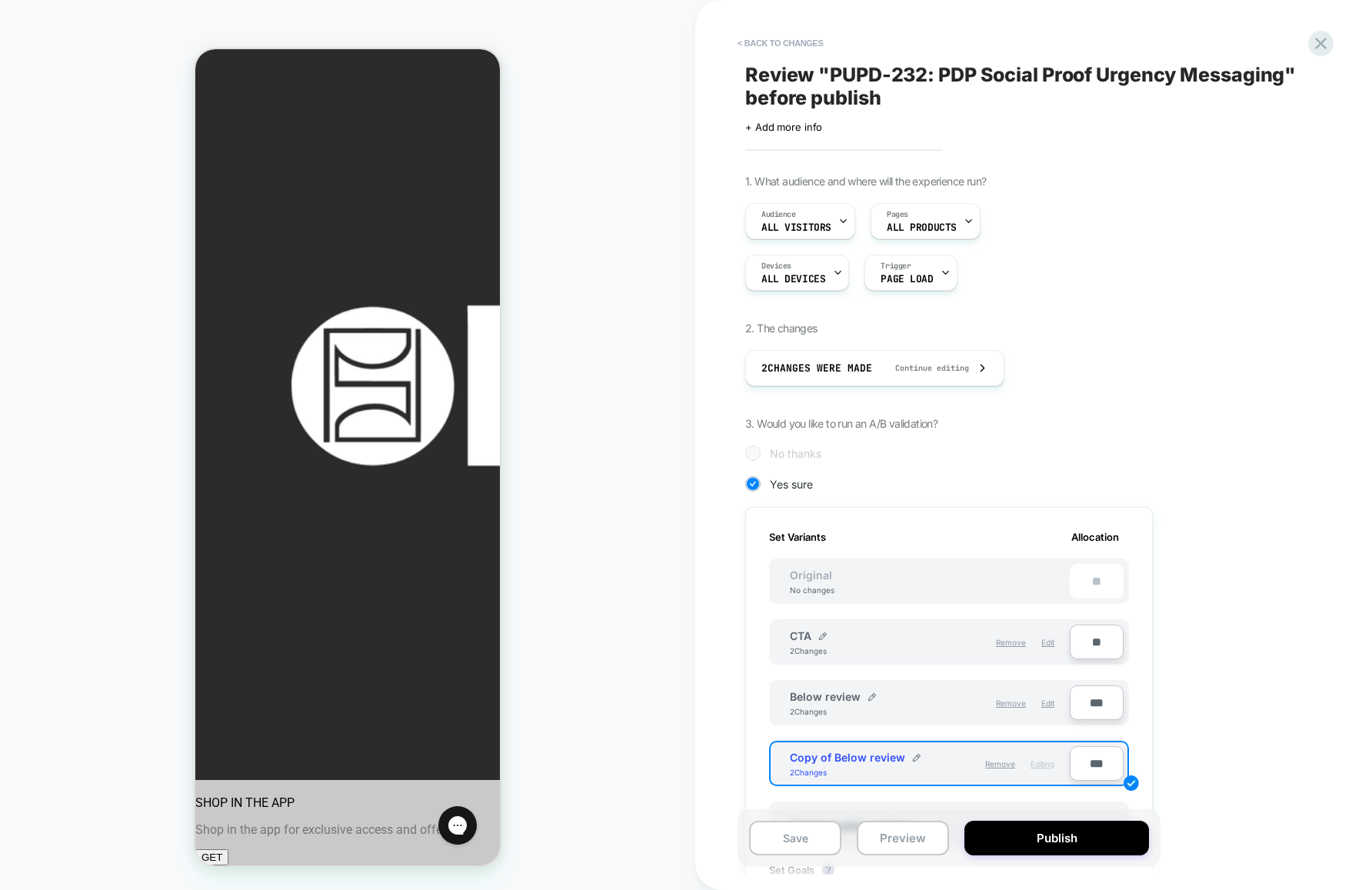
scroll to position [0, 2]
click at [813, 844] on button "Save" at bounding box center [795, 837] width 92 height 35
click at [898, 839] on button "Preview" at bounding box center [903, 837] width 92 height 35
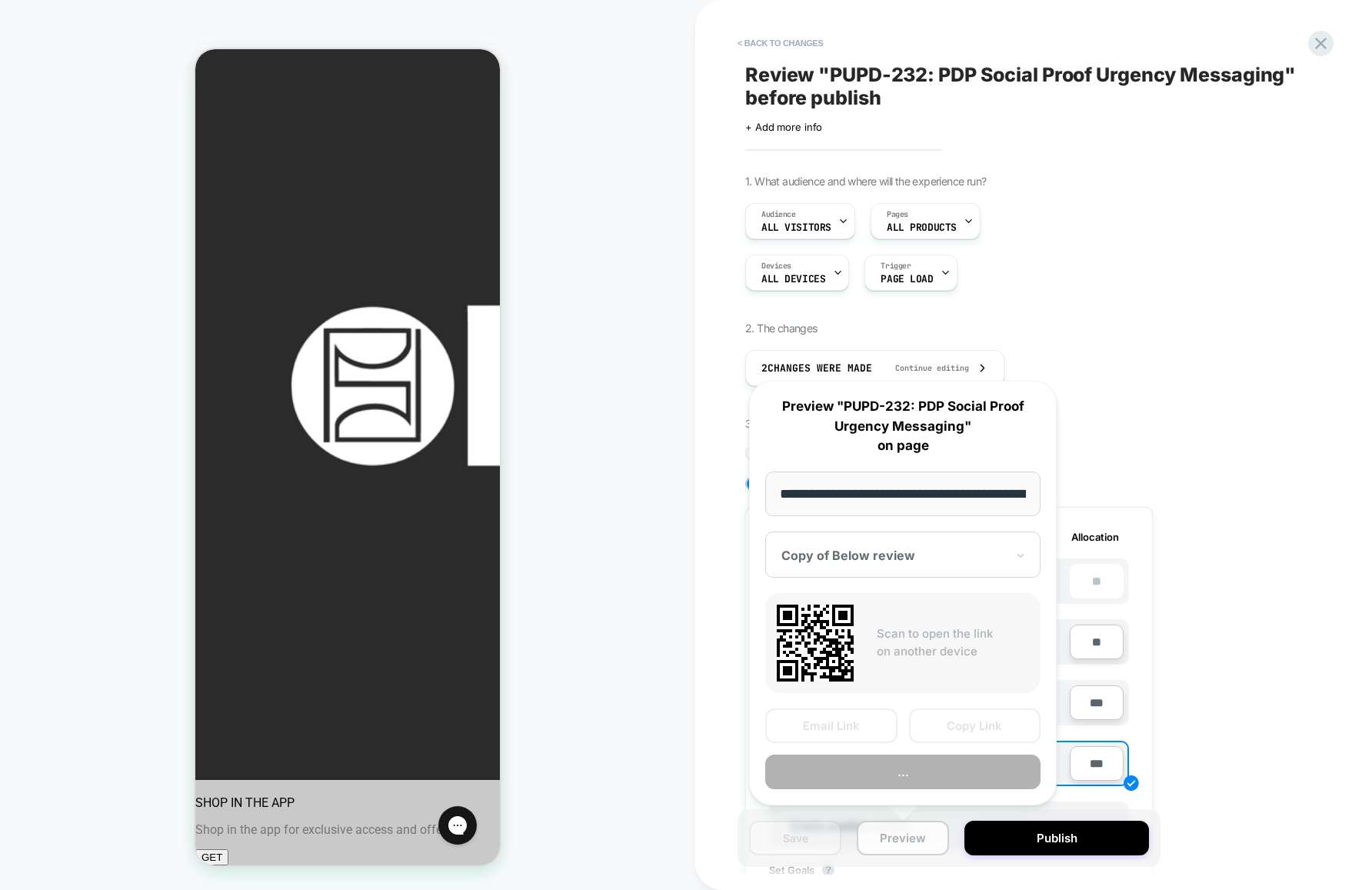
scroll to position [0, 248]
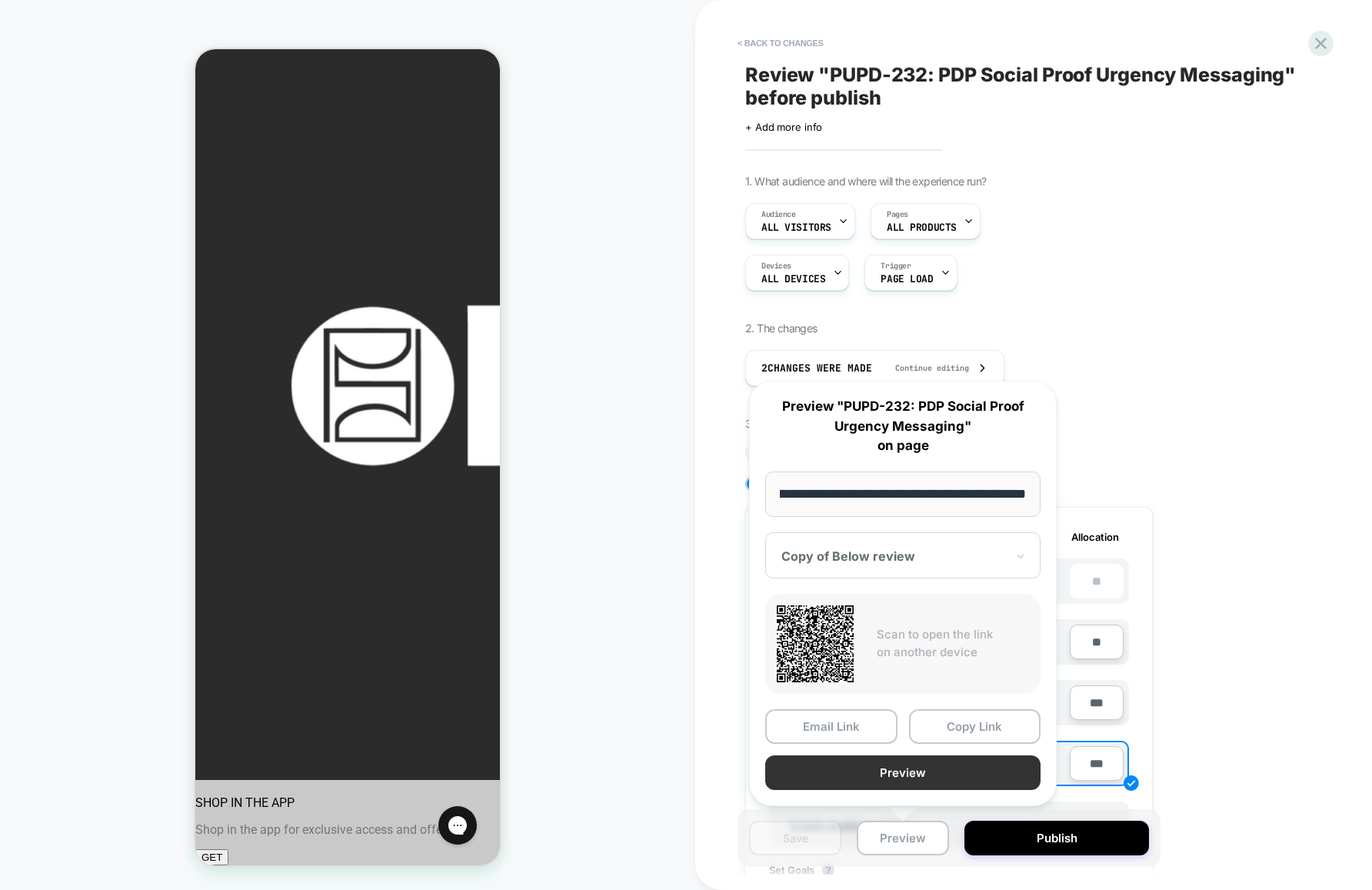
click at [889, 768] on button "Preview" at bounding box center [903, 772] width 275 height 35
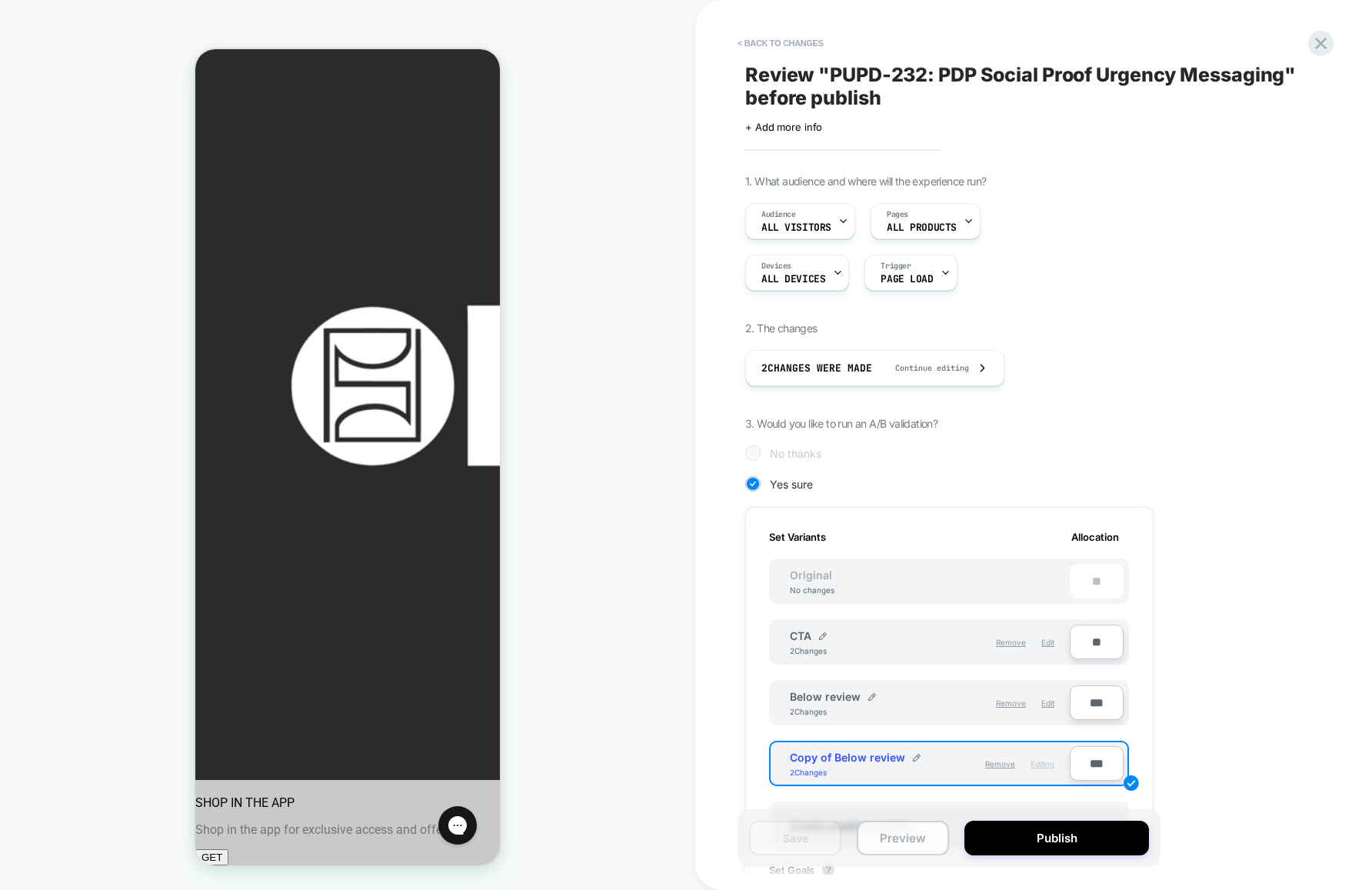
click at [903, 837] on button "Preview" at bounding box center [903, 837] width 92 height 35
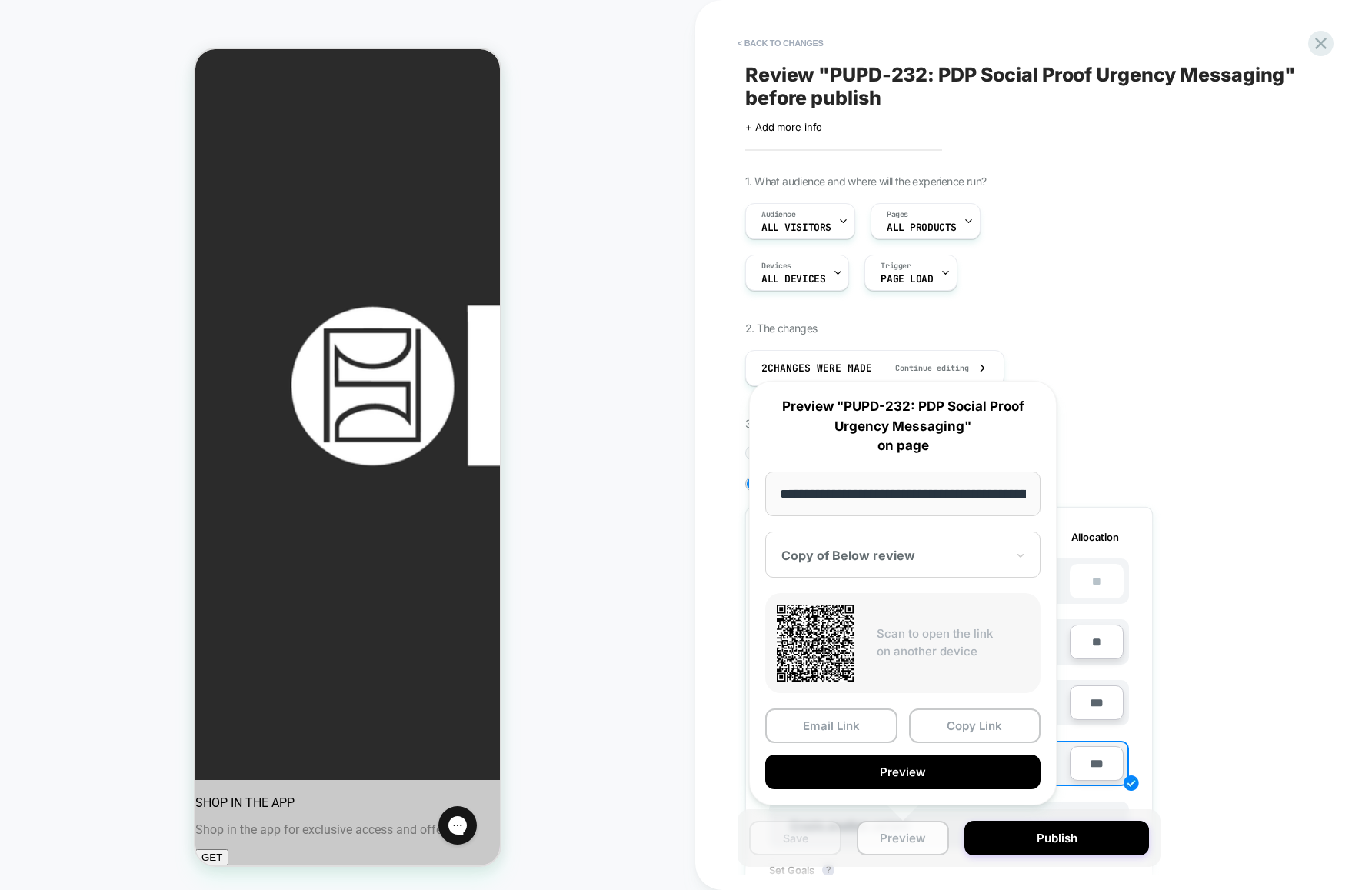
scroll to position [0, 248]
click at [957, 725] on button "Copy Link" at bounding box center [975, 726] width 132 height 35
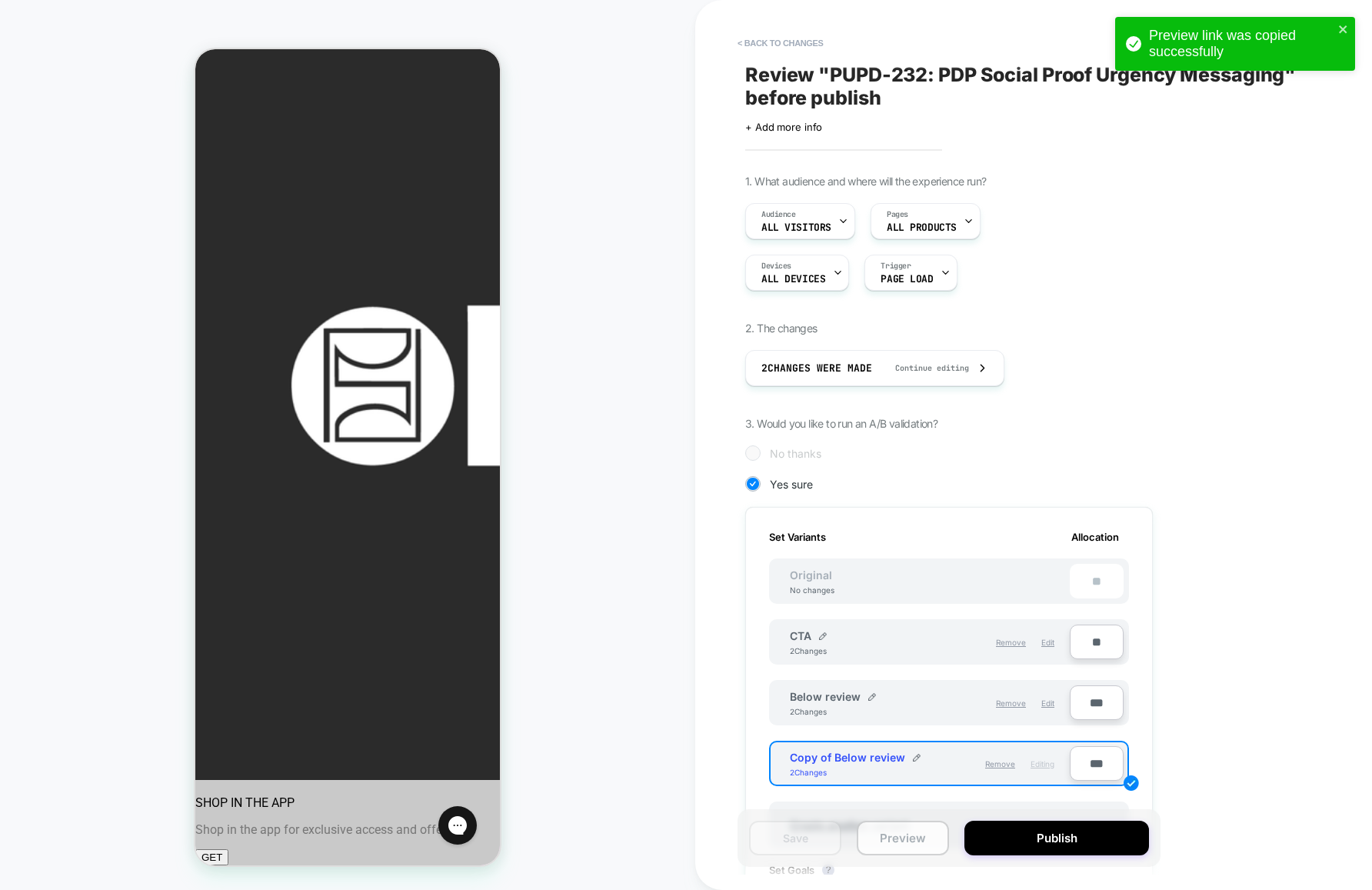
click at [920, 843] on button "Preview" at bounding box center [903, 837] width 92 height 35
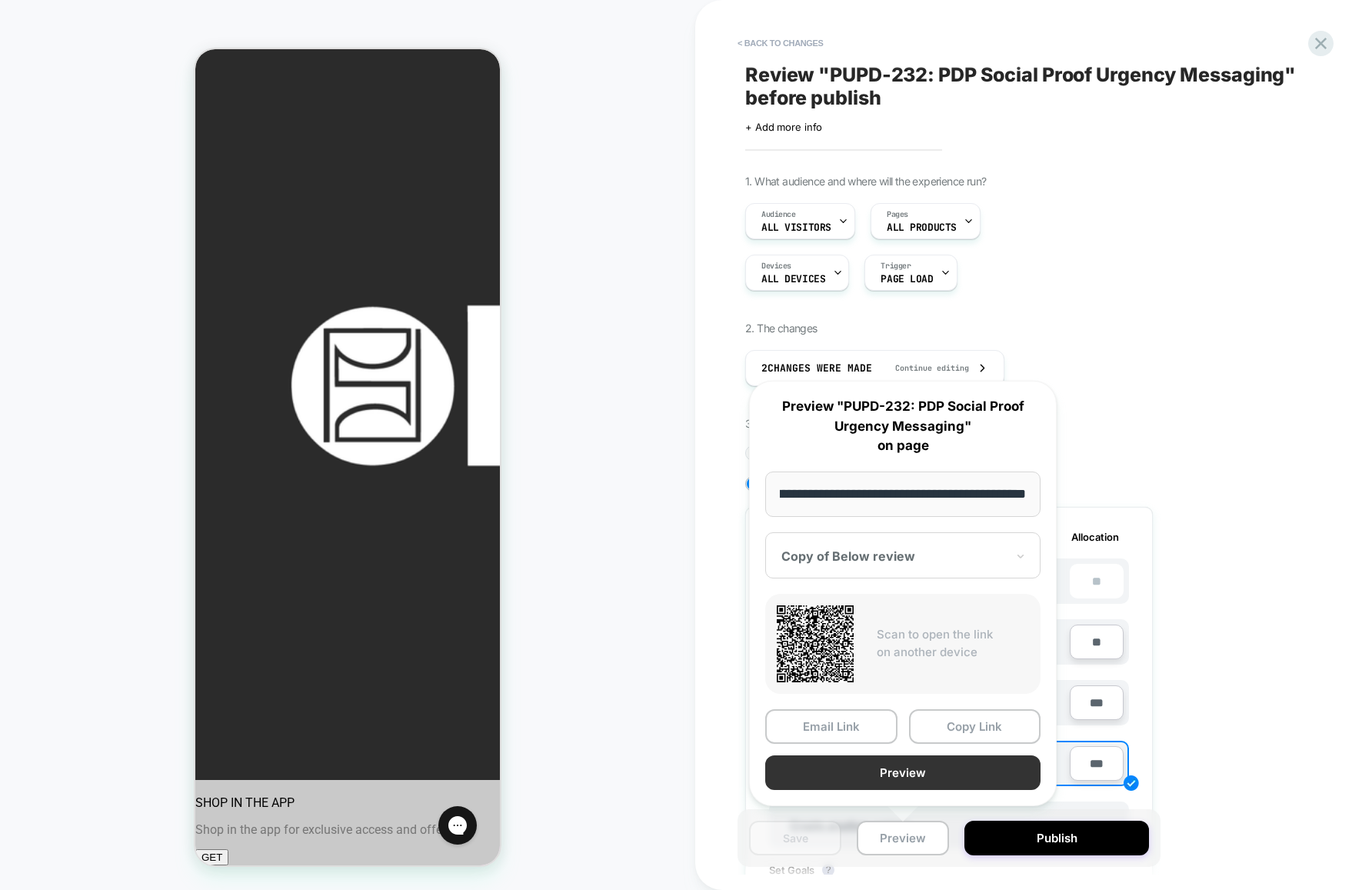
click at [880, 772] on button "Preview" at bounding box center [903, 772] width 275 height 35
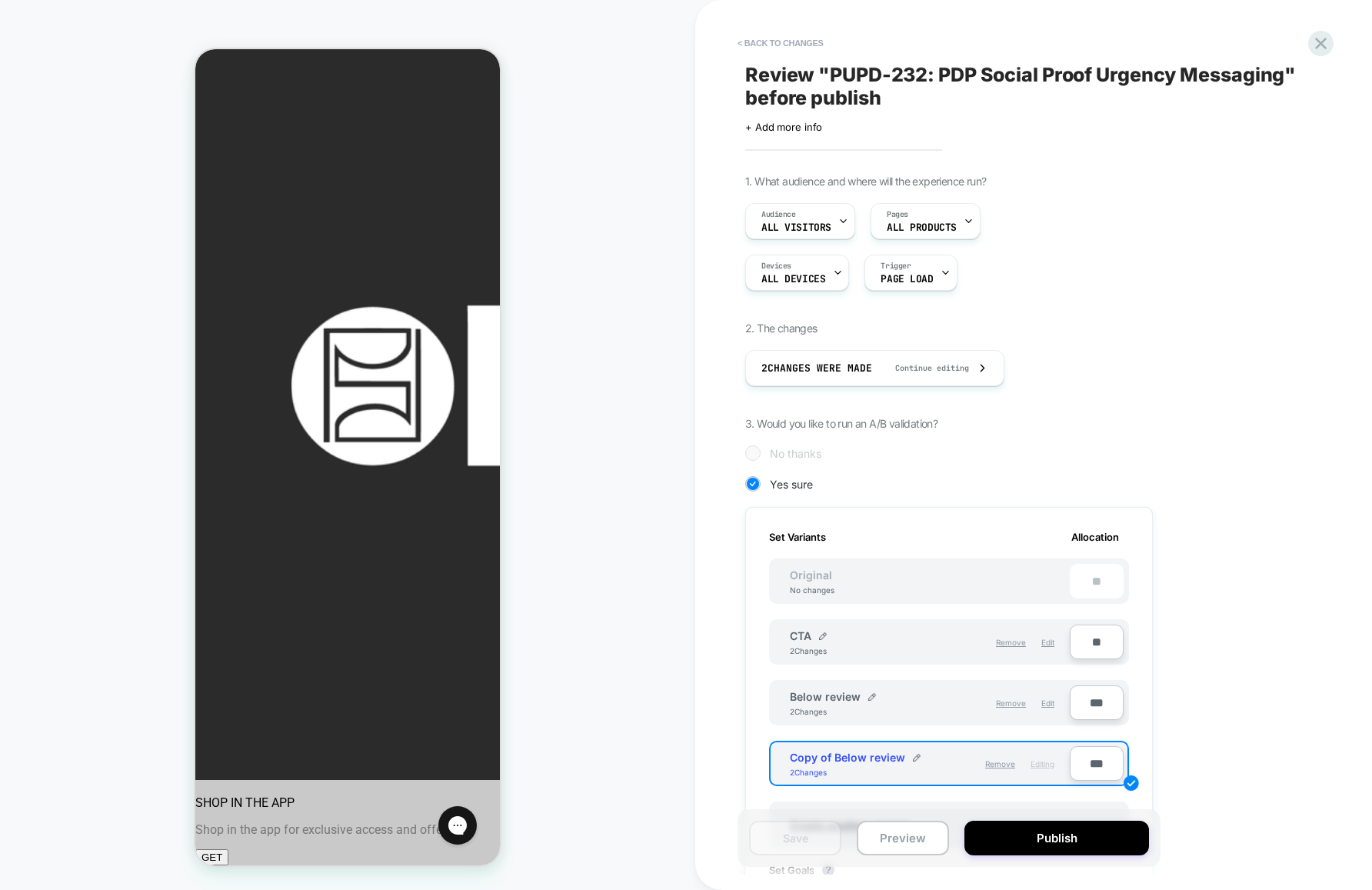
scroll to position [0, 0]
drag, startPoint x: 748, startPoint y: 47, endPoint x: 764, endPoint y: 39, distance: 17.9
click at [748, 47] on button "< Back to changes" at bounding box center [780, 43] width 101 height 25
click at [765, 39] on button "< Back to changes" at bounding box center [780, 43] width 101 height 25
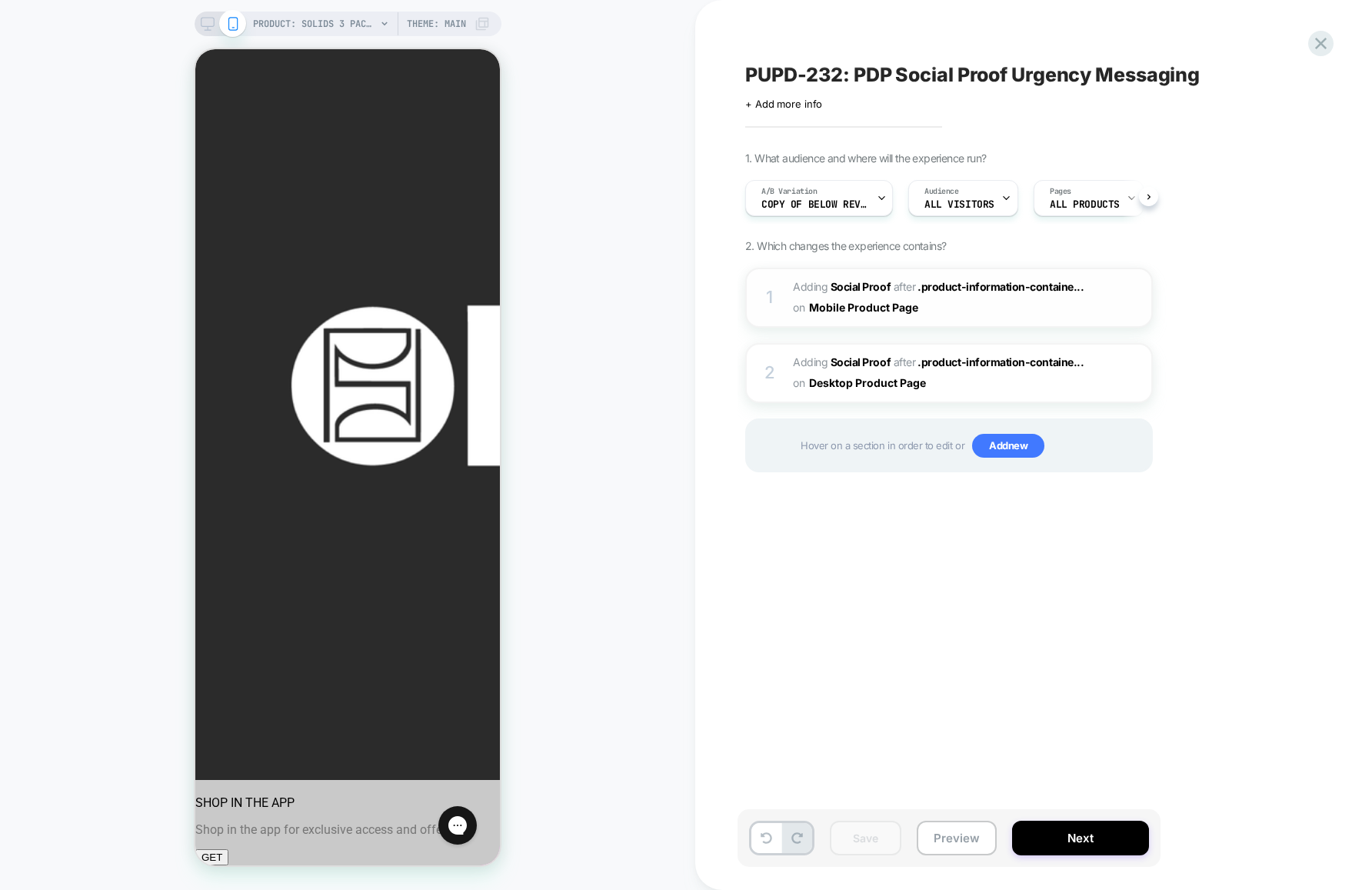
click at [986, 316] on span "#_loomi_addon_1755812599903 Adding Social Proof AFTER .product-information-cont…" at bounding box center [940, 297] width 293 height 42
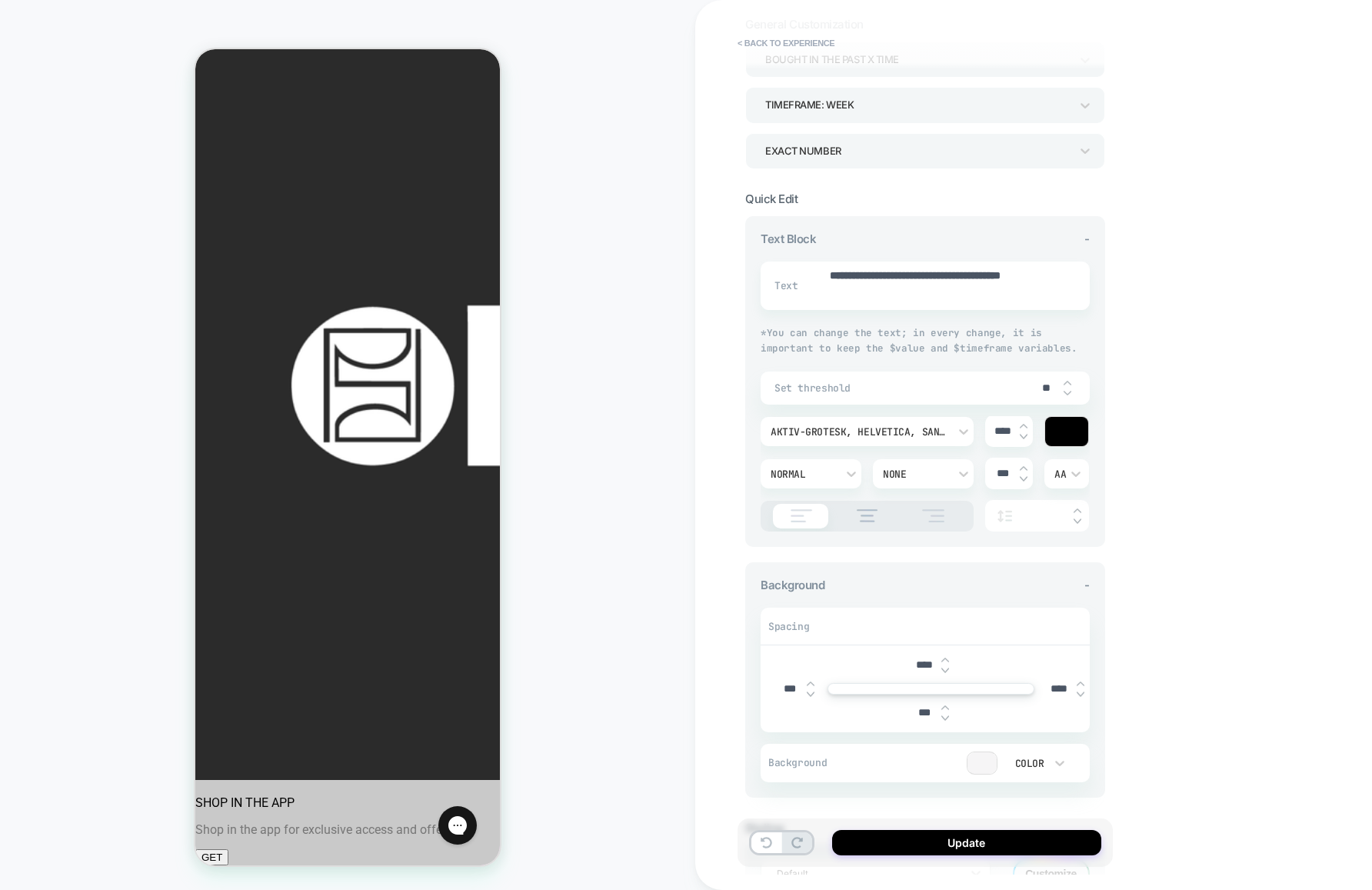
scroll to position [117, 0]
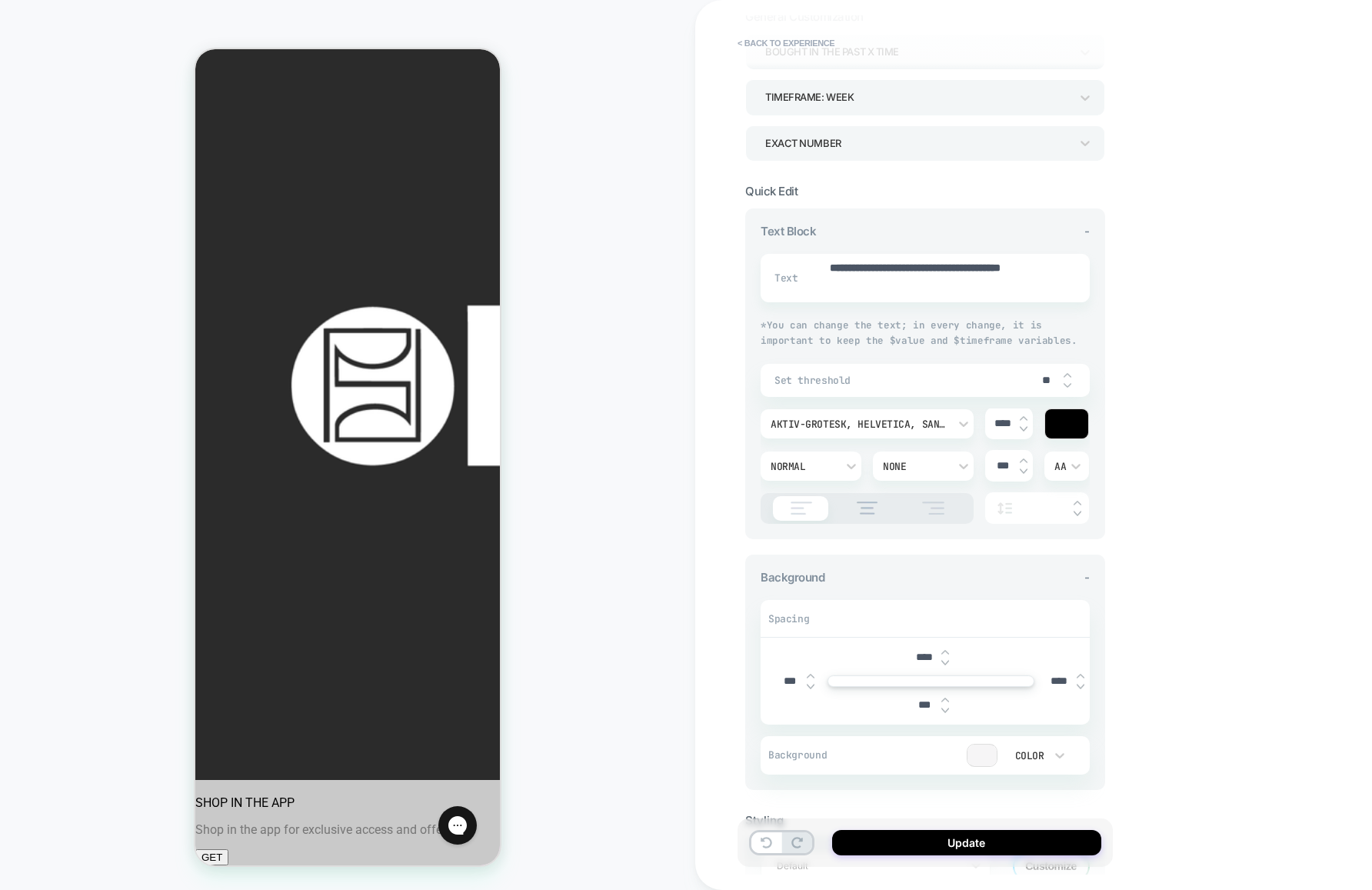
click at [1083, 688] on img at bounding box center [1081, 686] width 8 height 6
type textarea "*"
type input "****"
click at [1083, 688] on img at bounding box center [1081, 686] width 8 height 6
type textarea "*"
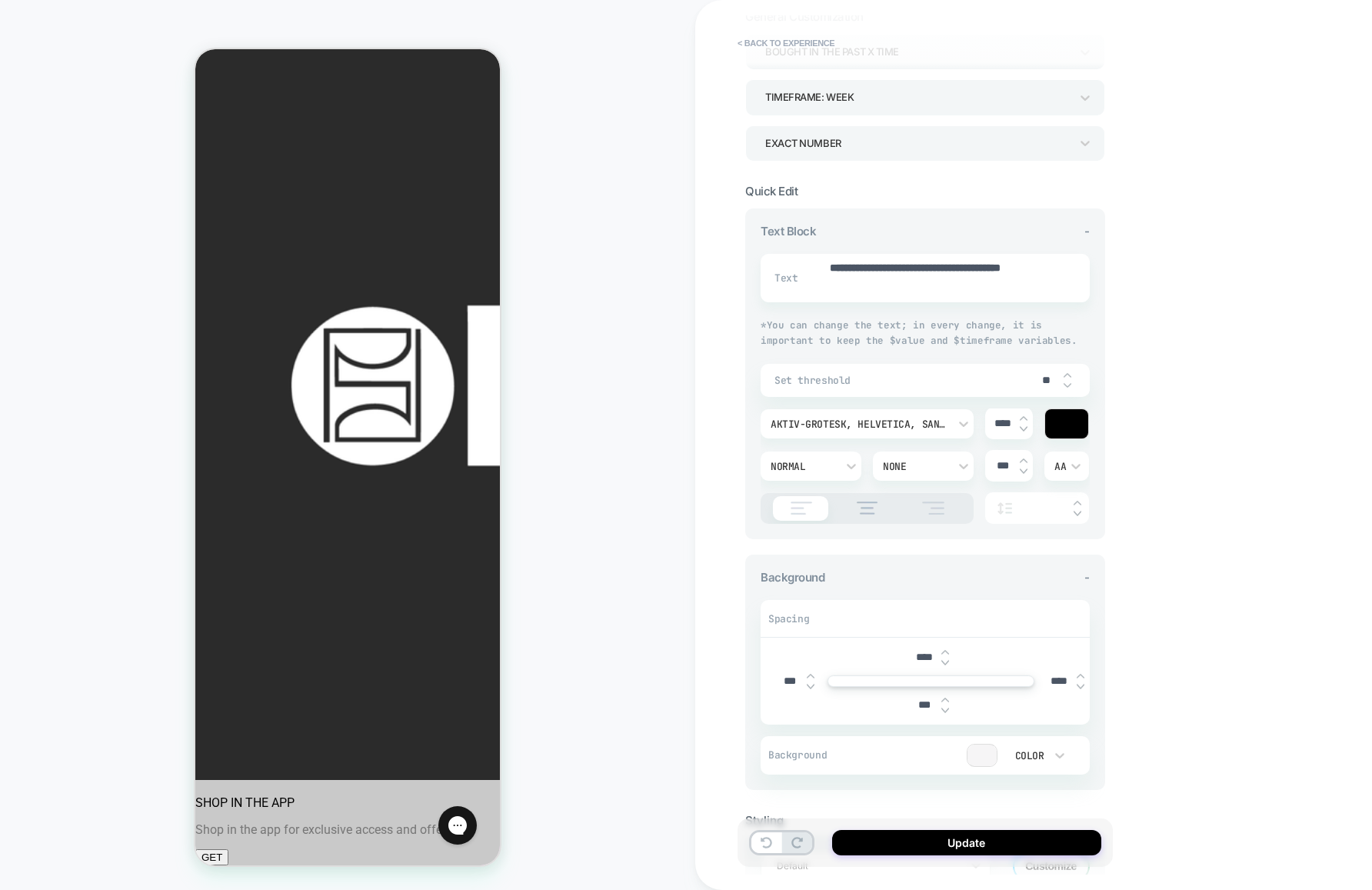
type input "****"
click at [996, 837] on button "Update" at bounding box center [966, 842] width 269 height 26
type textarea "*"
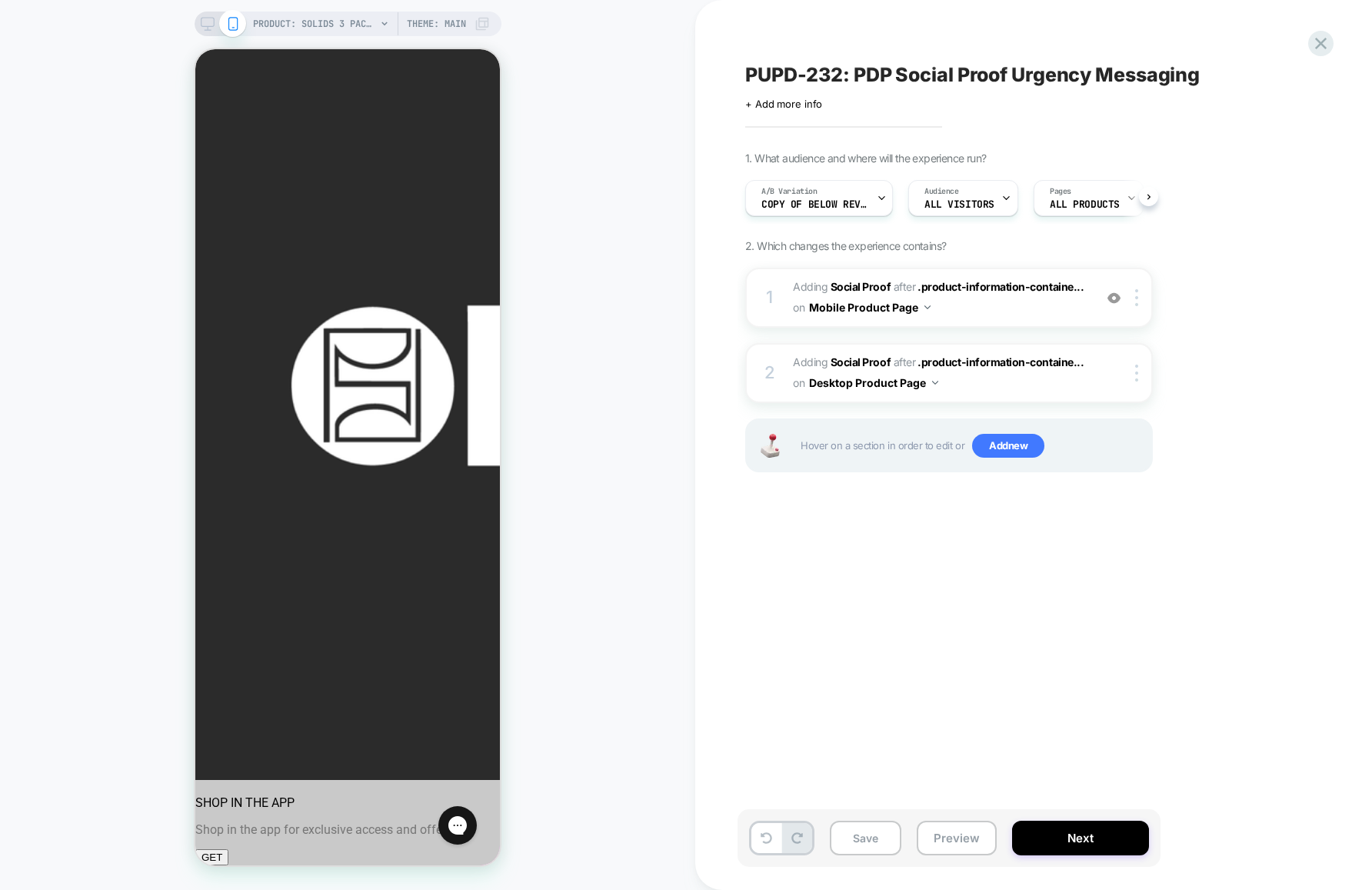
scroll to position [0, 1]
click at [855, 841] on button "Save" at bounding box center [865, 837] width 71 height 35
click at [959, 839] on button "Preview" at bounding box center [956, 837] width 80 height 35
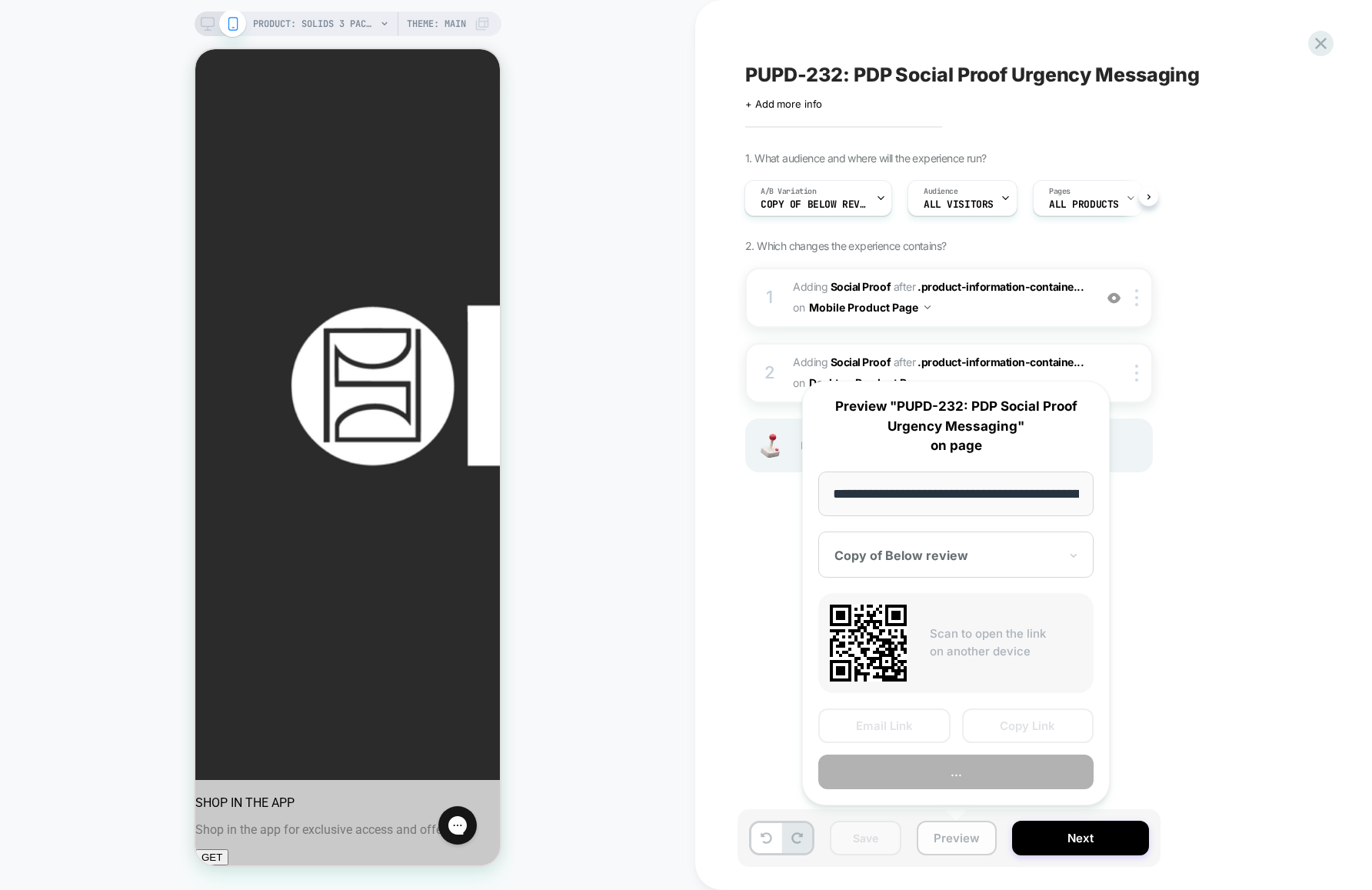
scroll to position [0, 248]
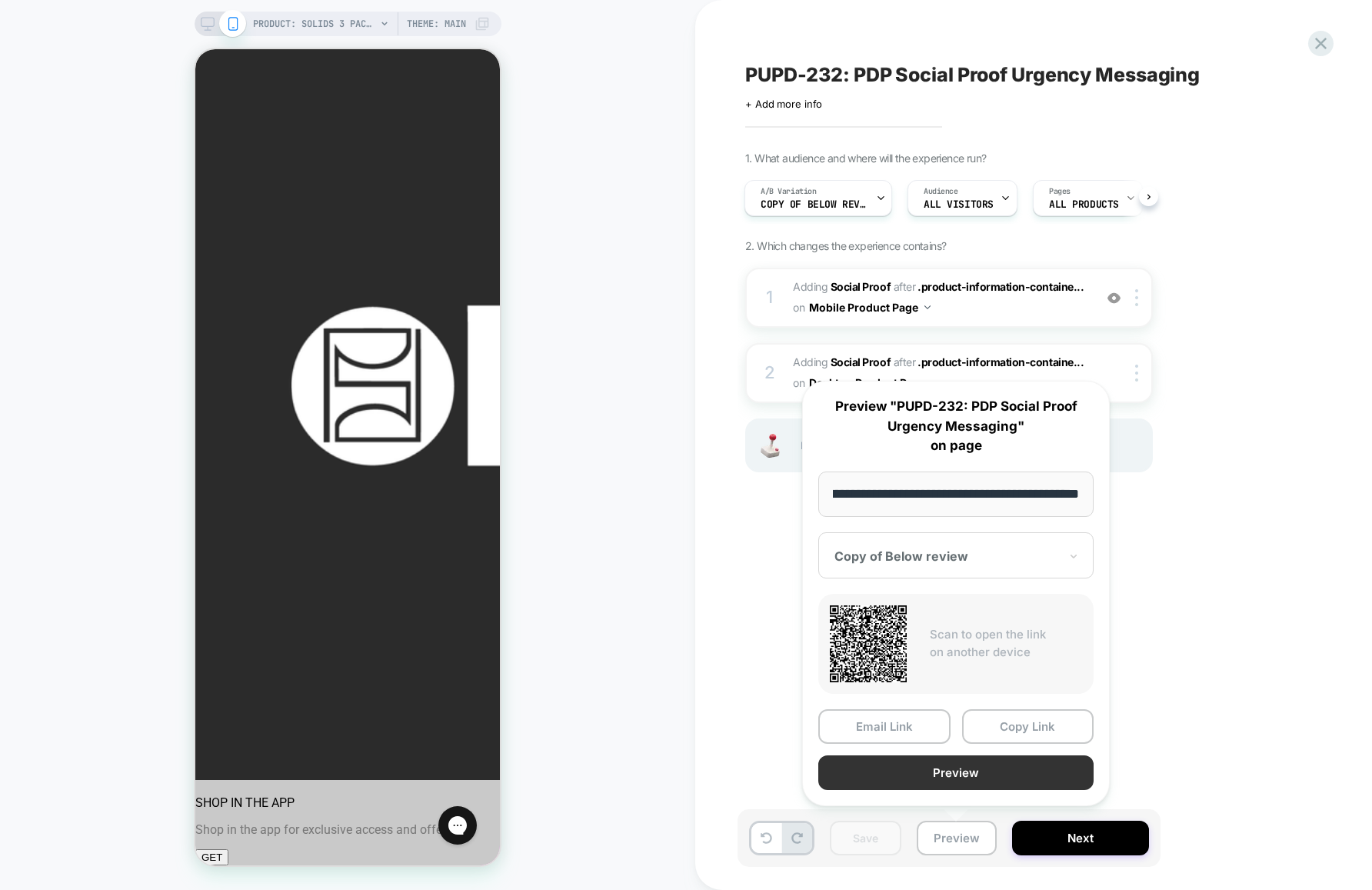
click at [955, 772] on button "Preview" at bounding box center [955, 772] width 275 height 35
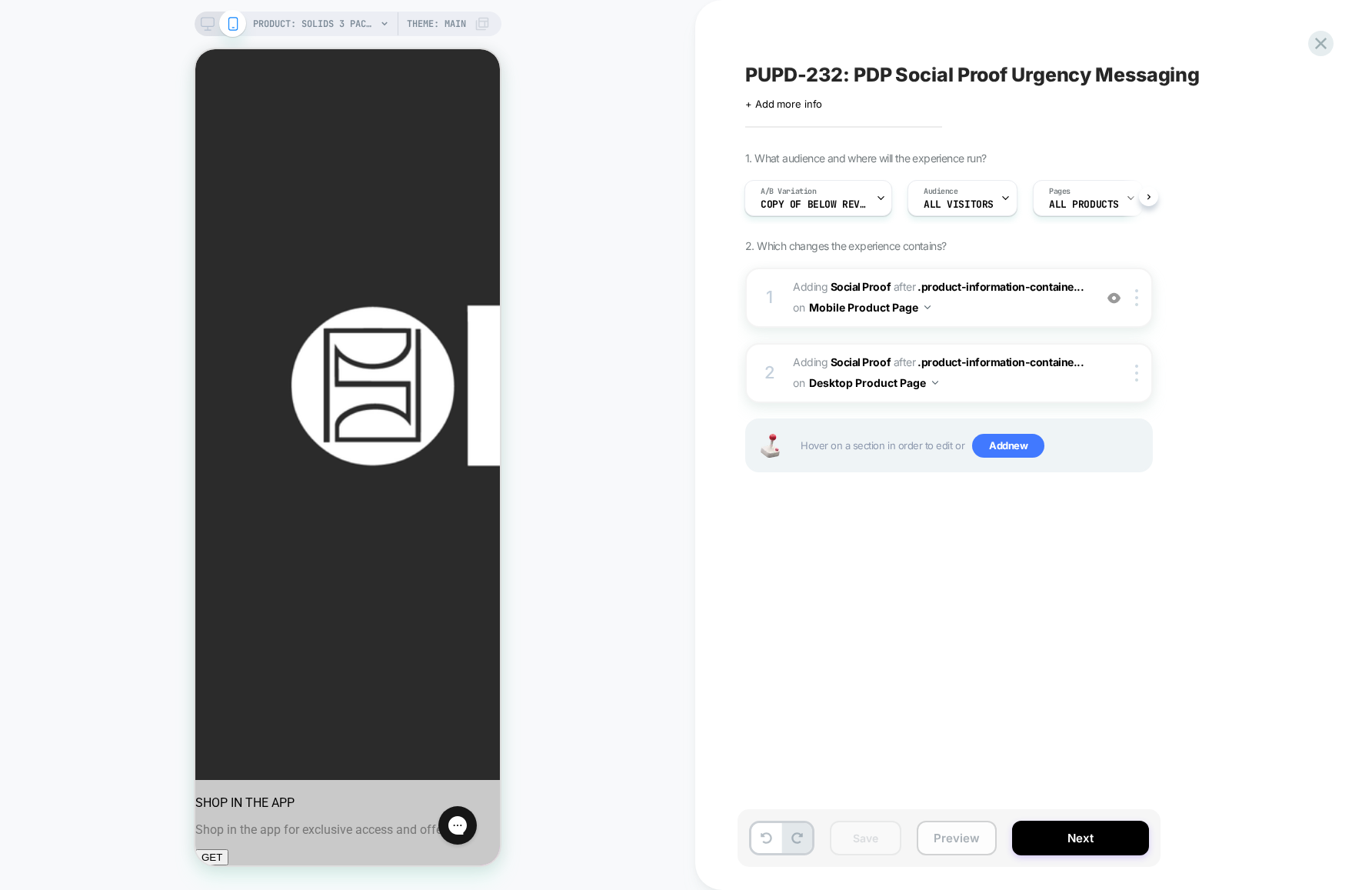
click at [961, 840] on button "Preview" at bounding box center [956, 837] width 80 height 35
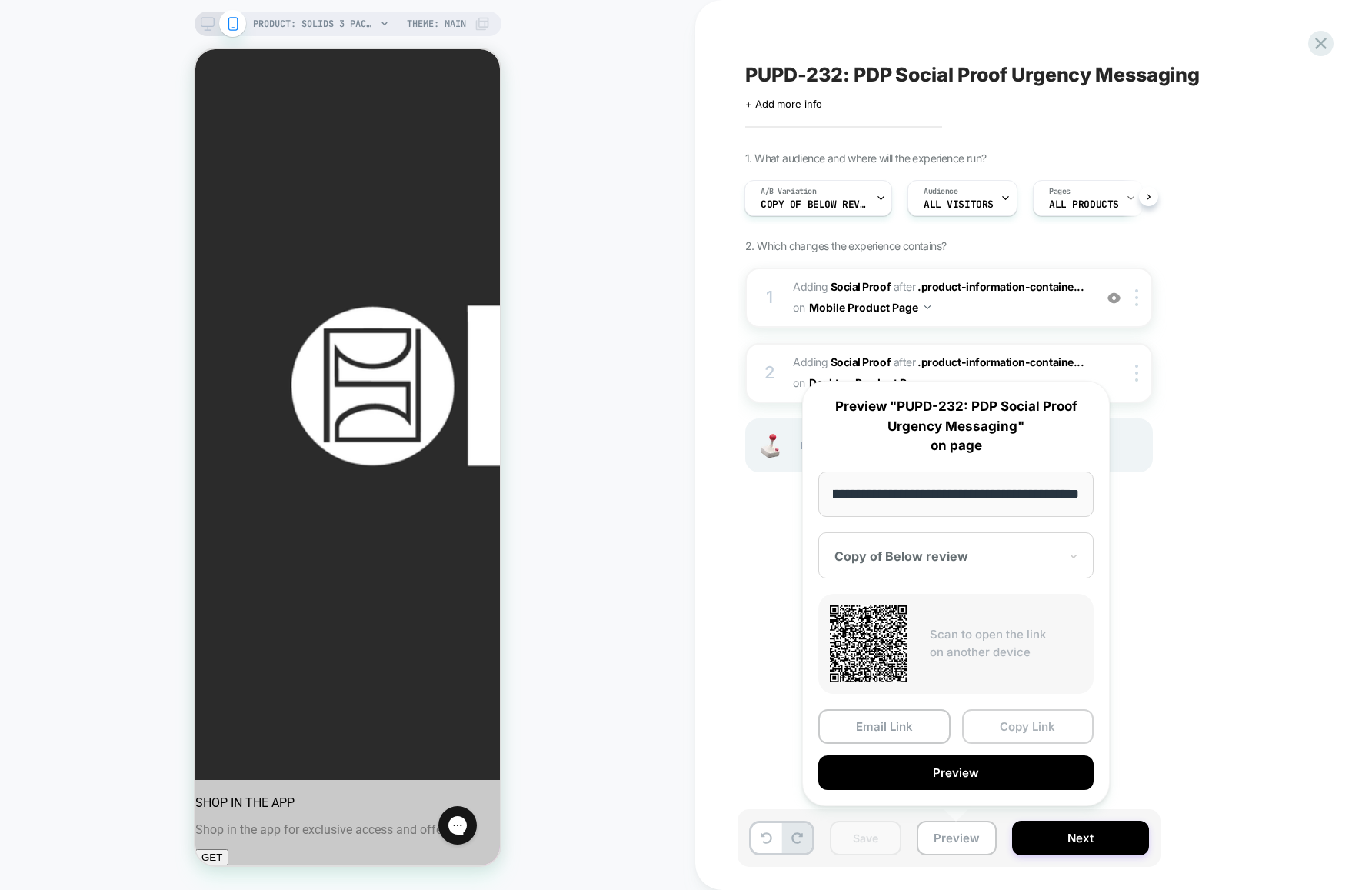
click at [1018, 728] on button "Copy Link" at bounding box center [1028, 726] width 132 height 35
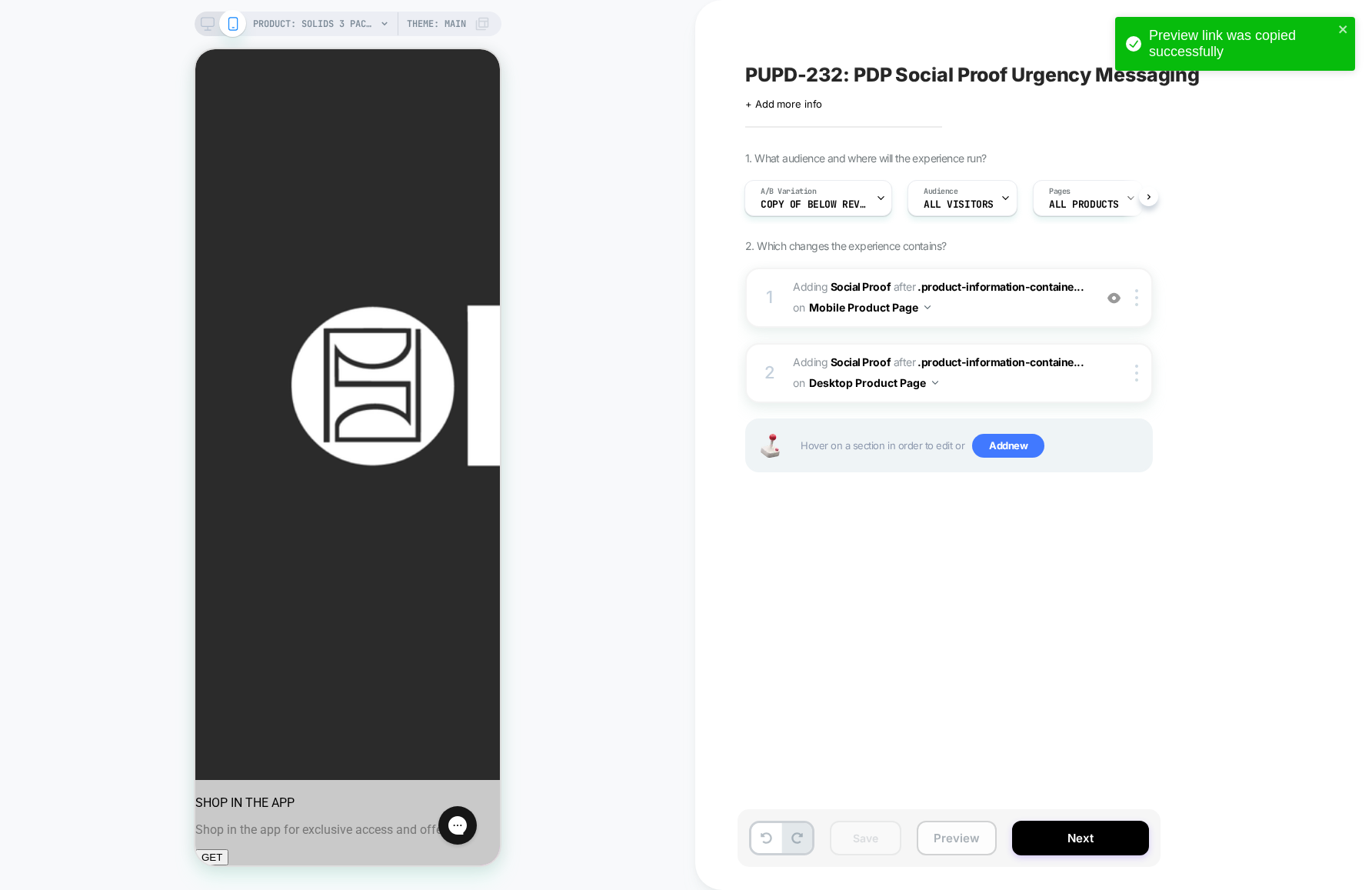
click at [954, 840] on button "Preview" at bounding box center [956, 837] width 80 height 35
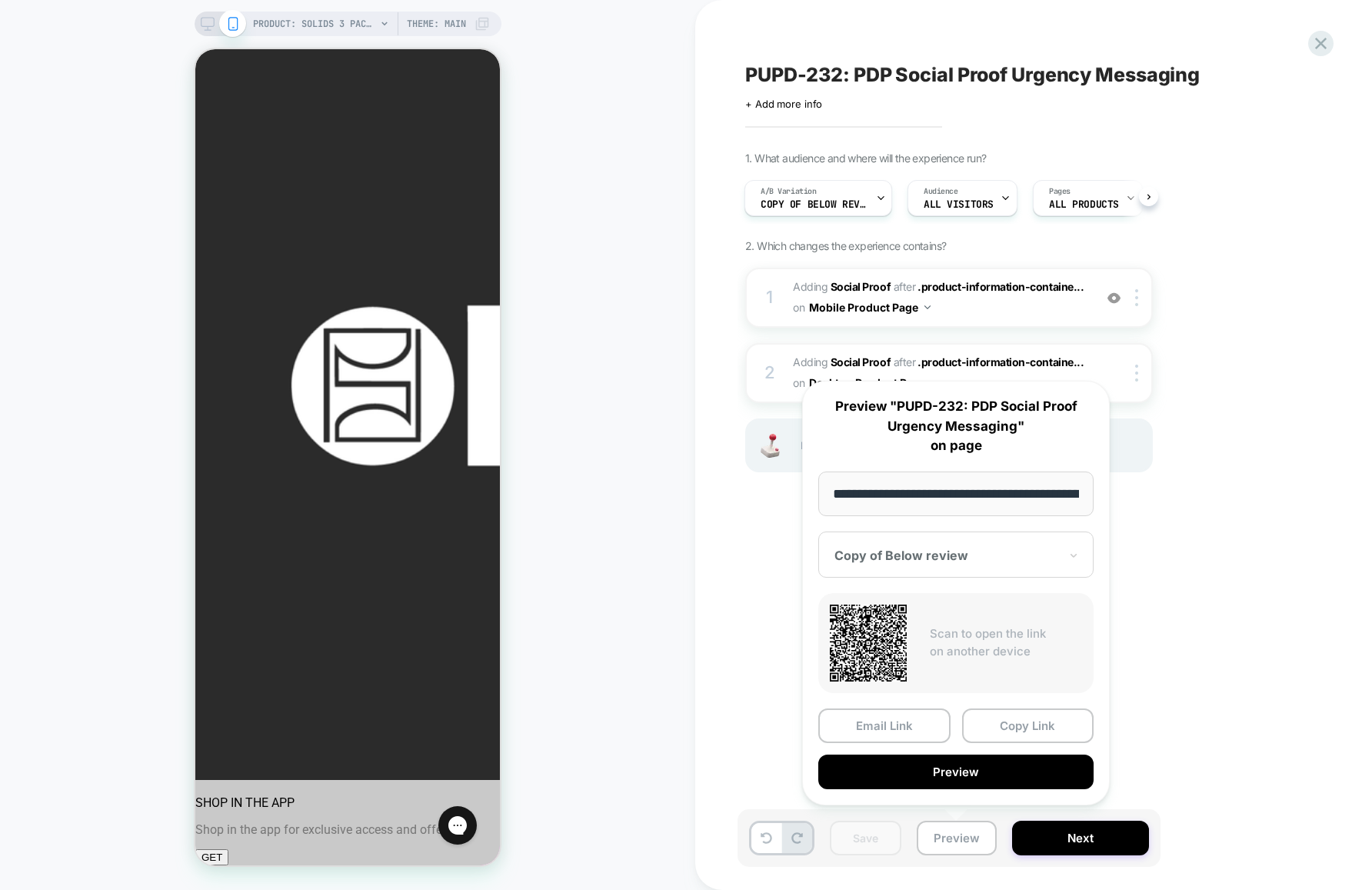
scroll to position [0, 248]
click at [922, 554] on div at bounding box center [947, 556] width 225 height 15
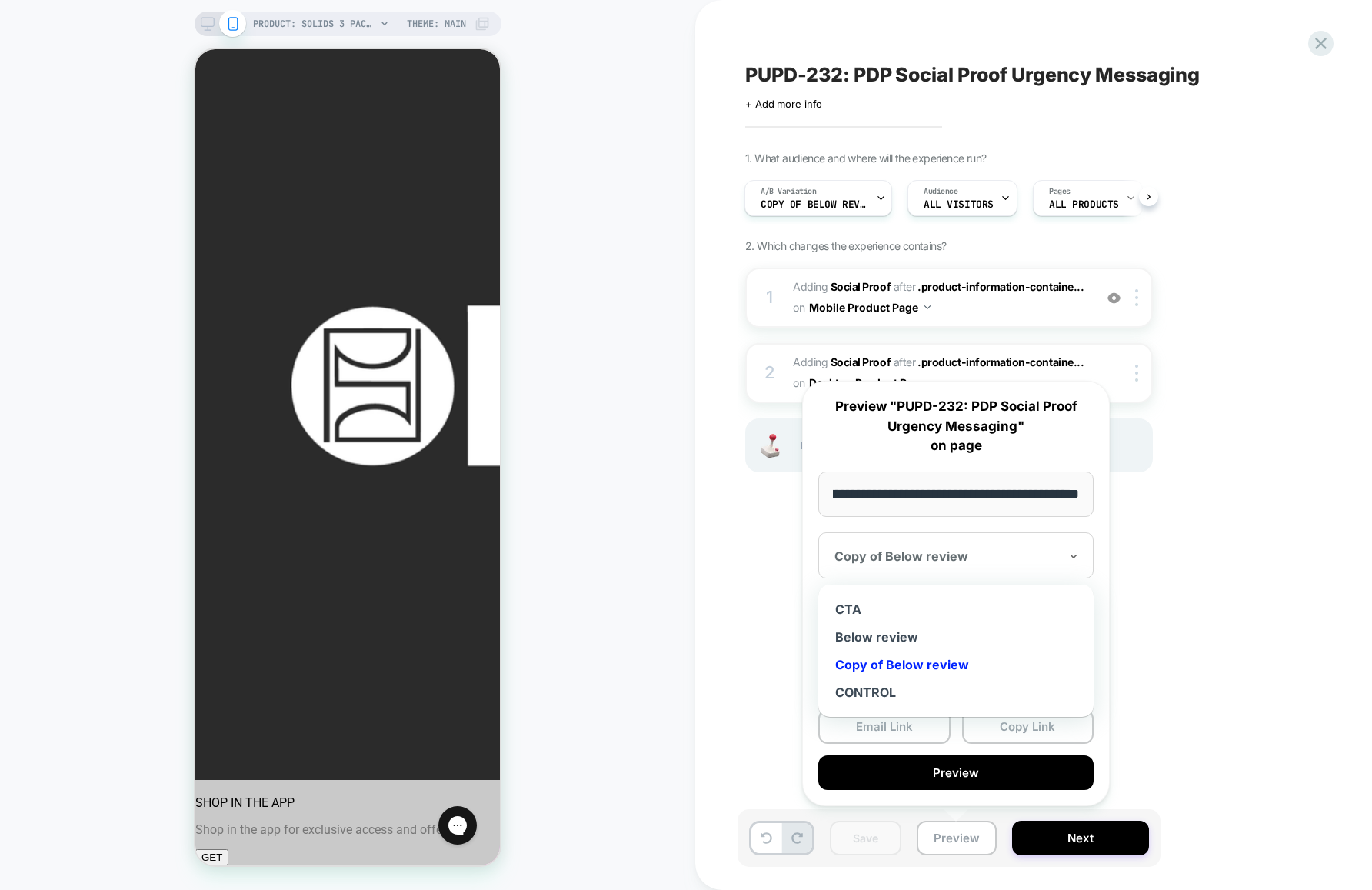
scroll to position [0, 0]
click at [898, 639] on div "Below review" at bounding box center [956, 637] width 260 height 28
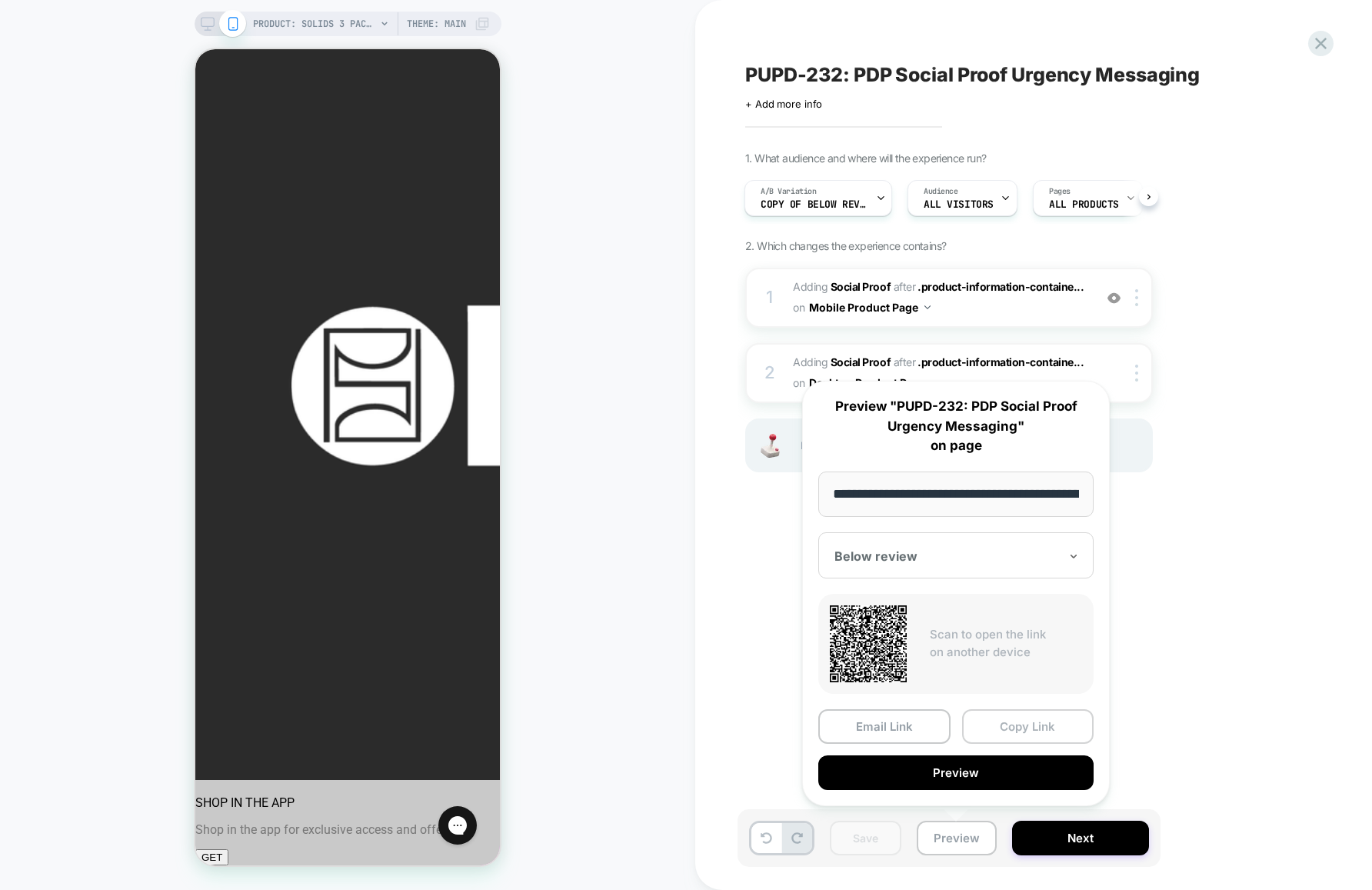
click at [1040, 730] on button "Copy Link" at bounding box center [1028, 726] width 132 height 35
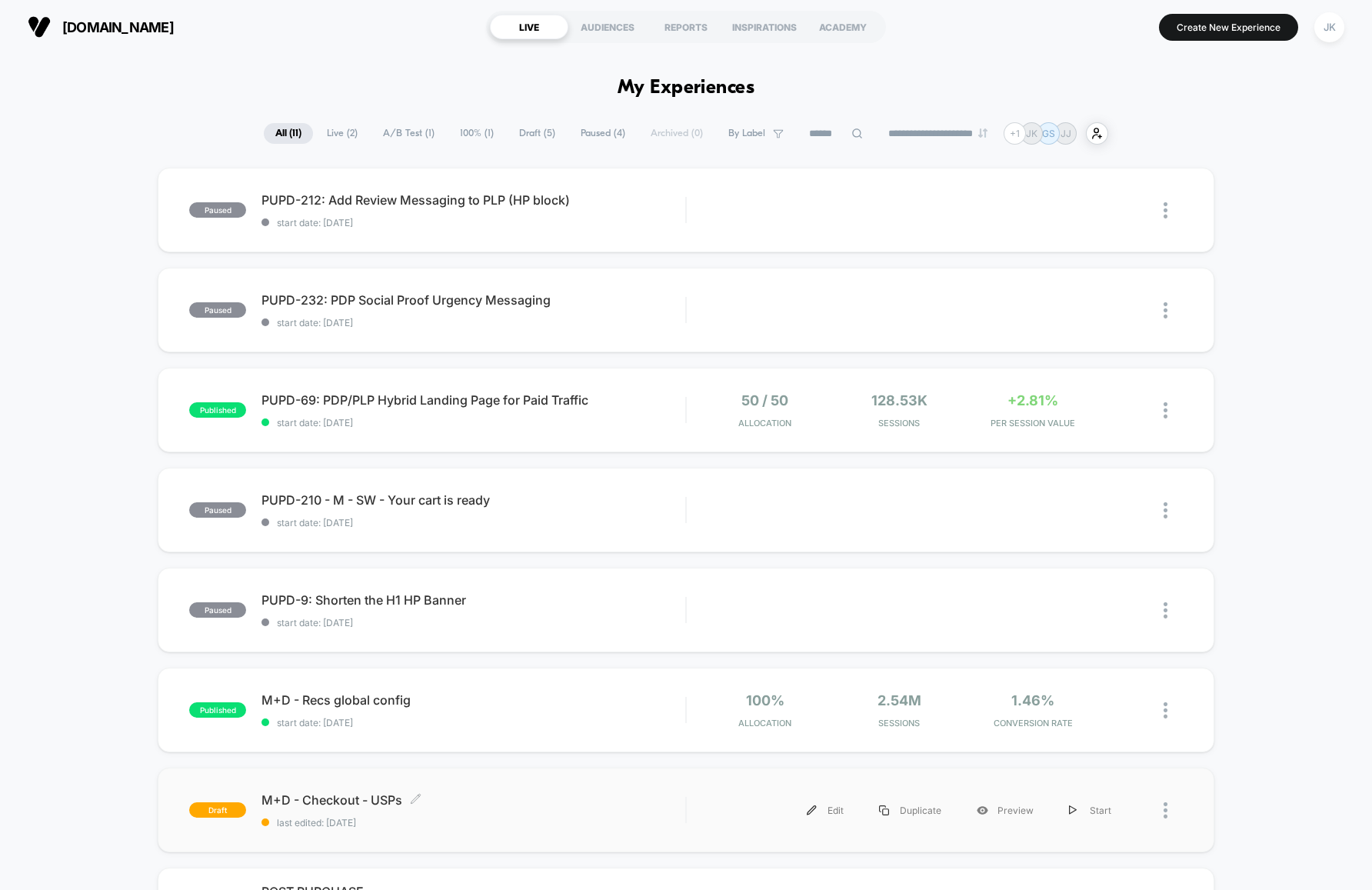
click at [481, 823] on span "last edited: [DATE]" at bounding box center [473, 822] width 424 height 12
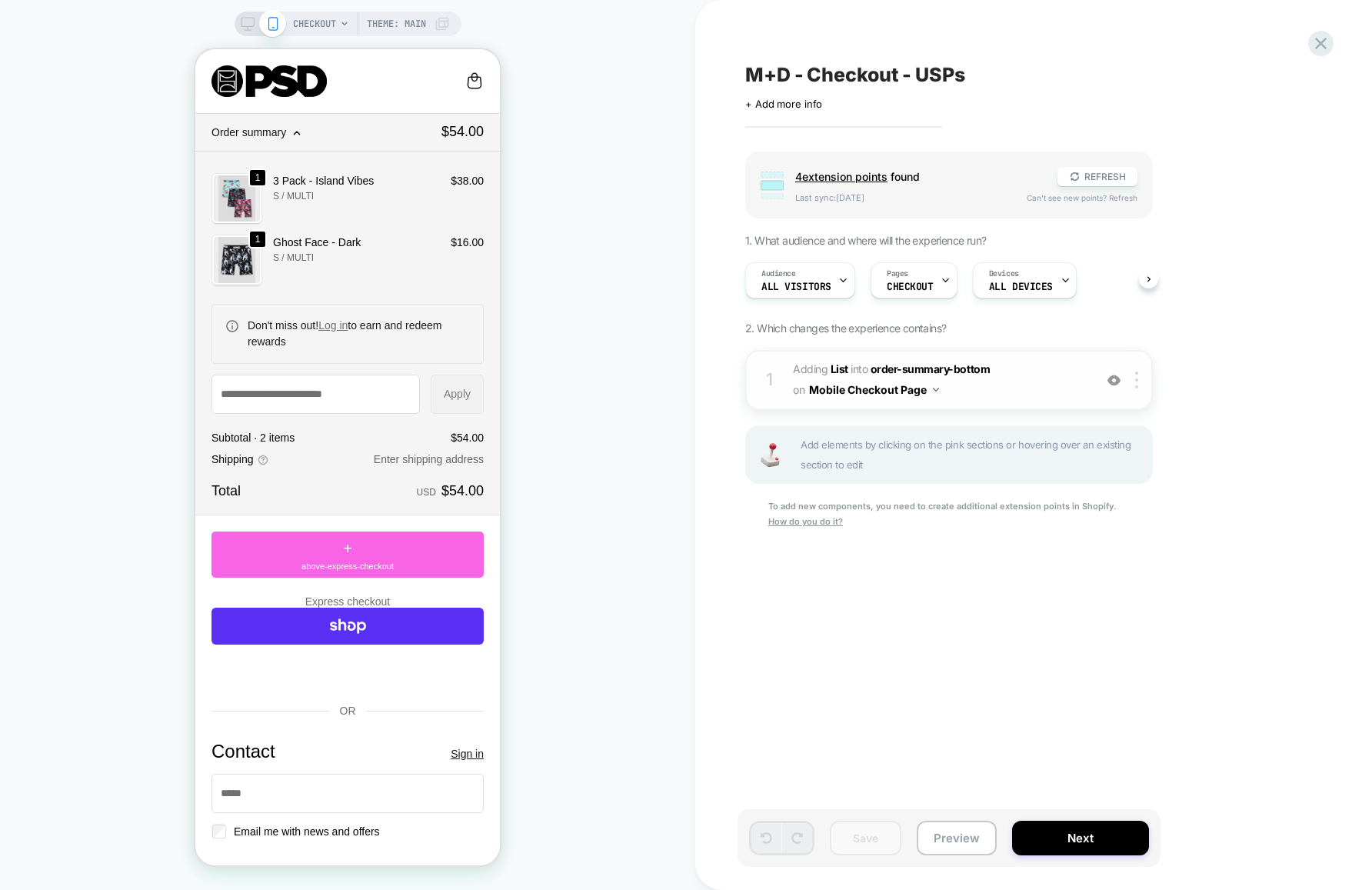
click at [974, 387] on span "#_loomi_addon_1759433896839 Adding List INTO order-summary-bottom order-summary…" at bounding box center [940, 380] width 293 height 42
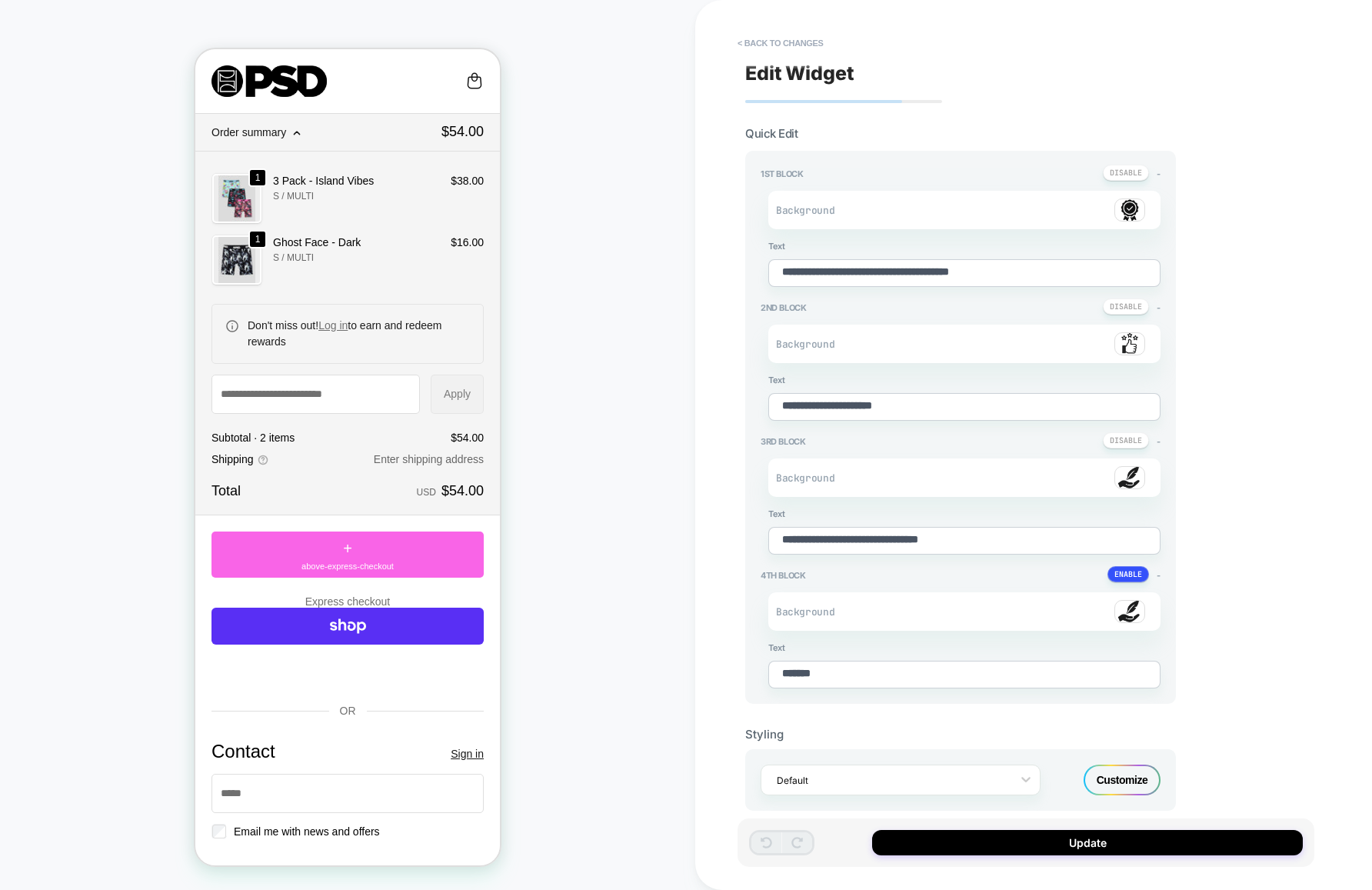
click at [1130, 210] on img at bounding box center [1130, 210] width 31 height 23
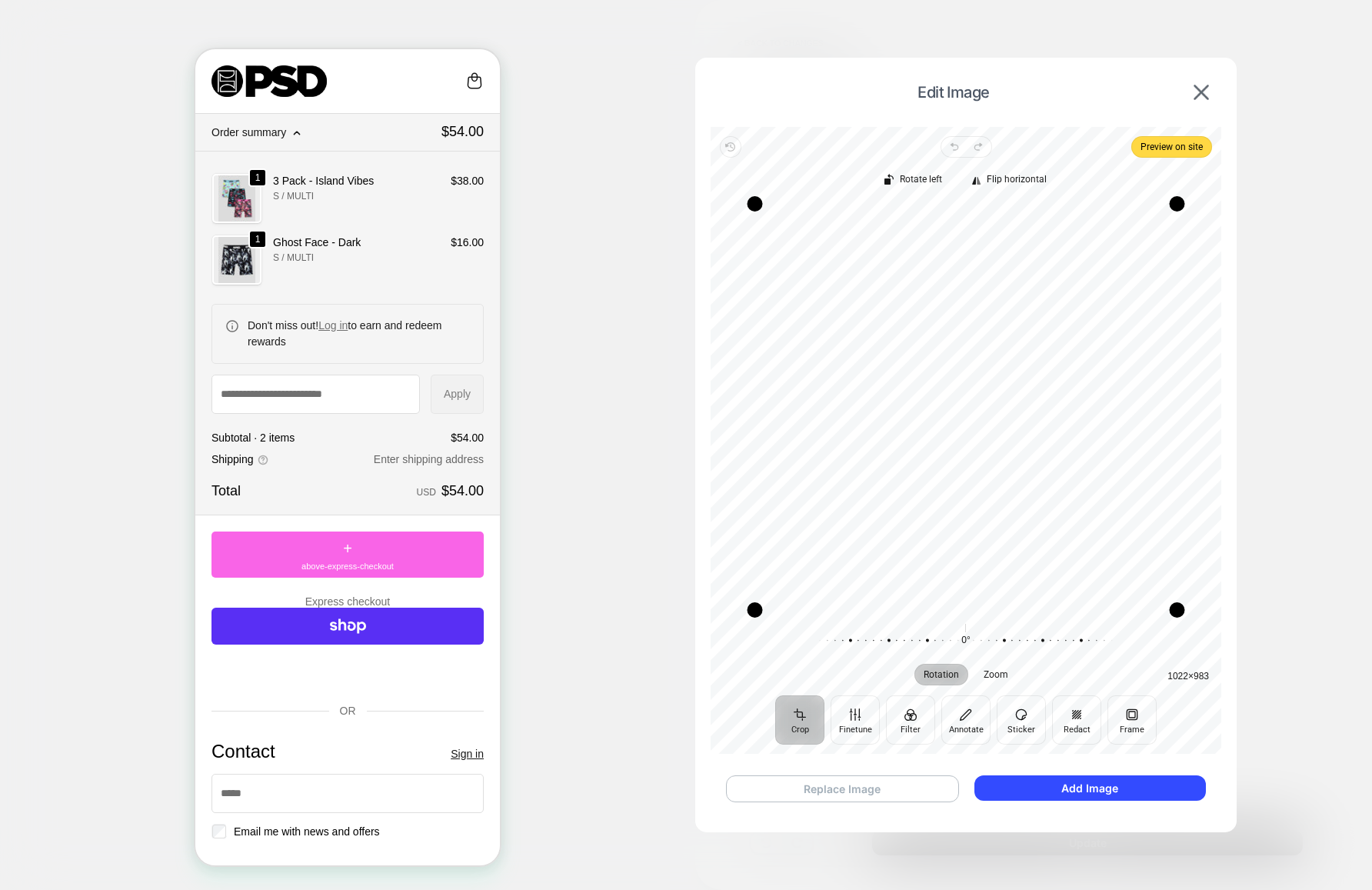
click at [855, 789] on button "Replace Image" at bounding box center [842, 789] width 233 height 27
click at [1093, 789] on button "Add Image" at bounding box center [1090, 788] width 232 height 26
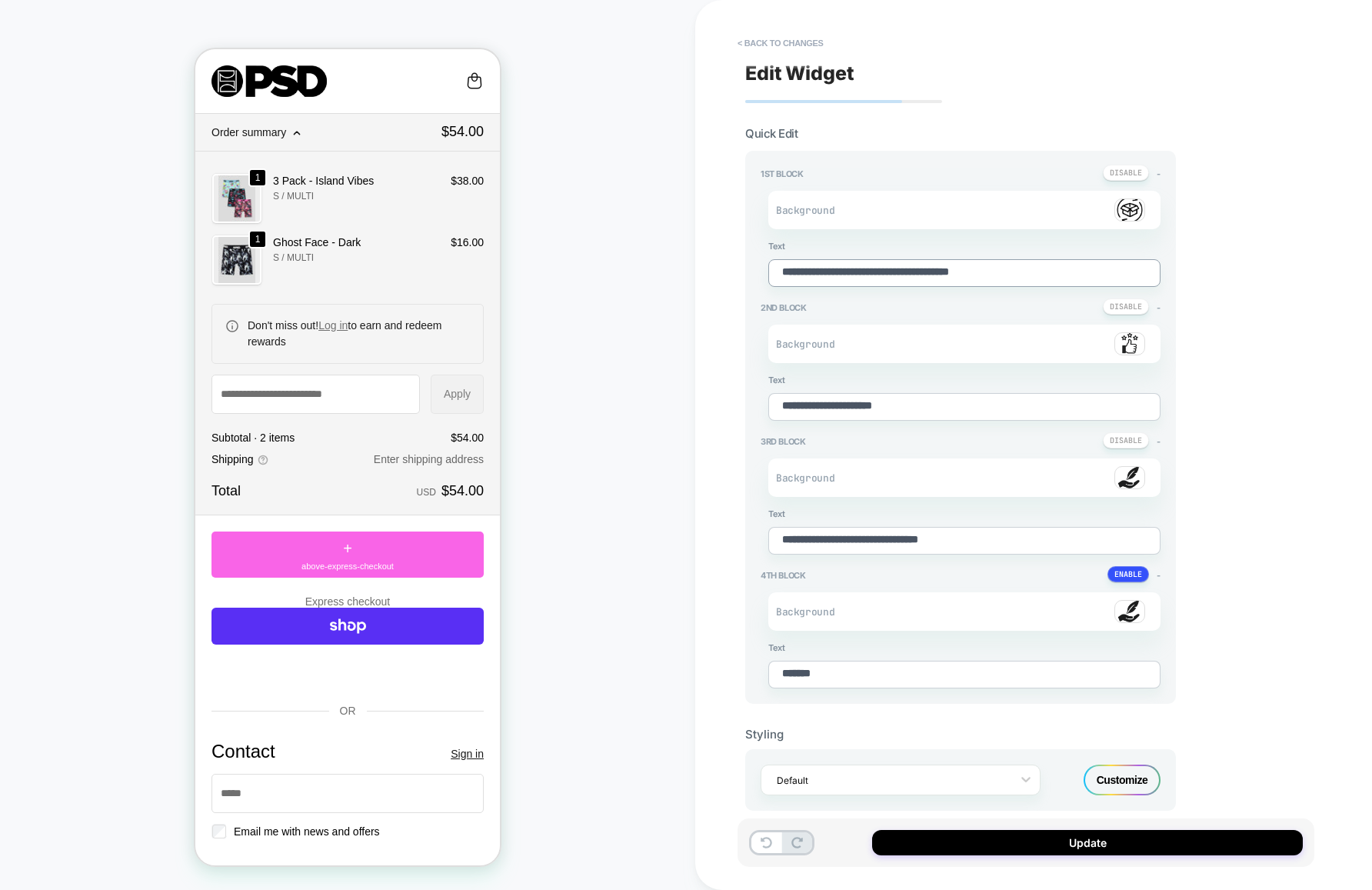
drag, startPoint x: 925, startPoint y: 275, endPoint x: 767, endPoint y: 270, distance: 158.1
click at [767, 270] on div "**********" at bounding box center [961, 239] width 400 height 96
type textarea "*"
type textarea "**********"
type textarea "*"
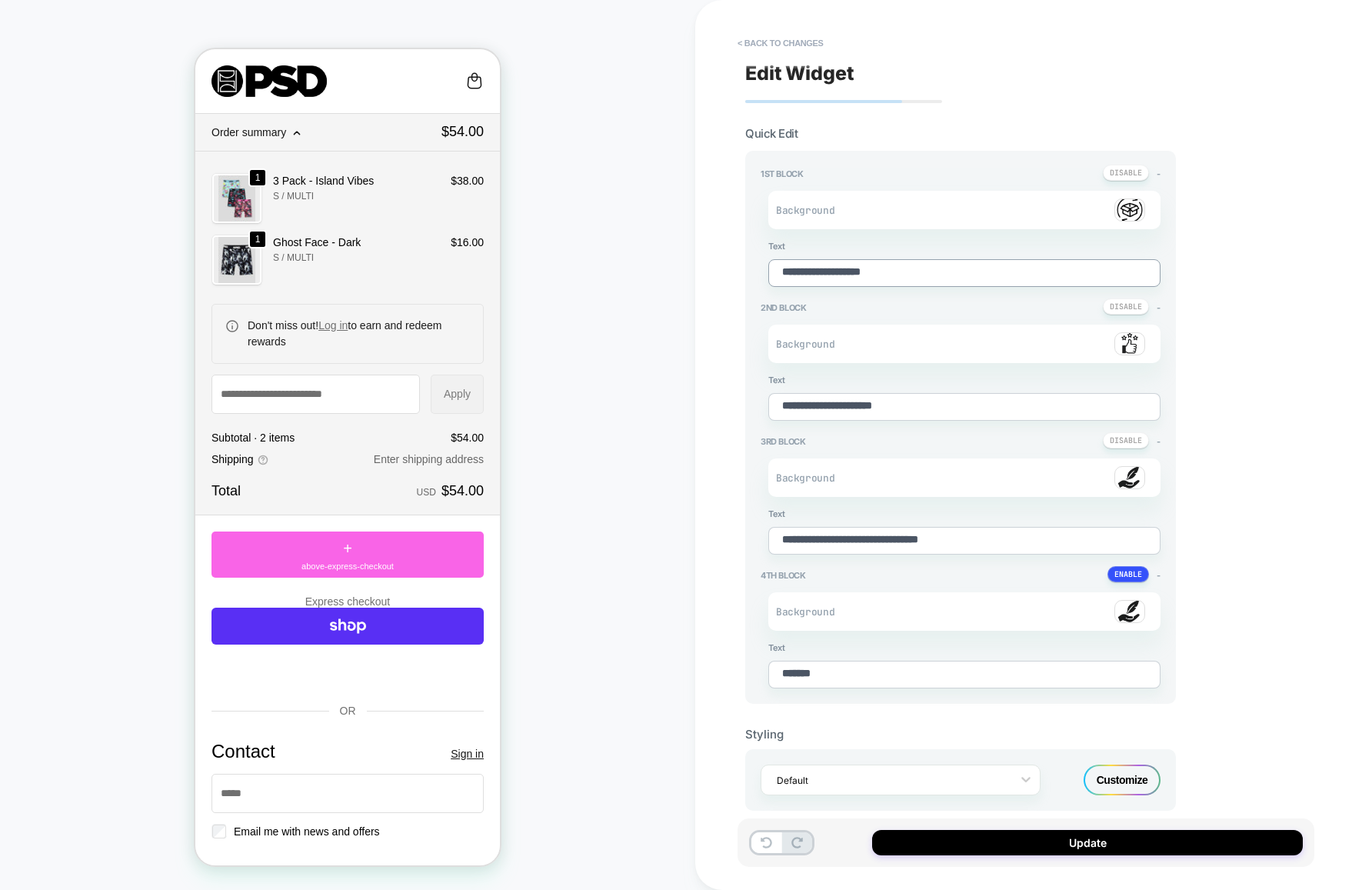
type textarea "**********"
click at [1132, 342] on img at bounding box center [1130, 344] width 31 height 23
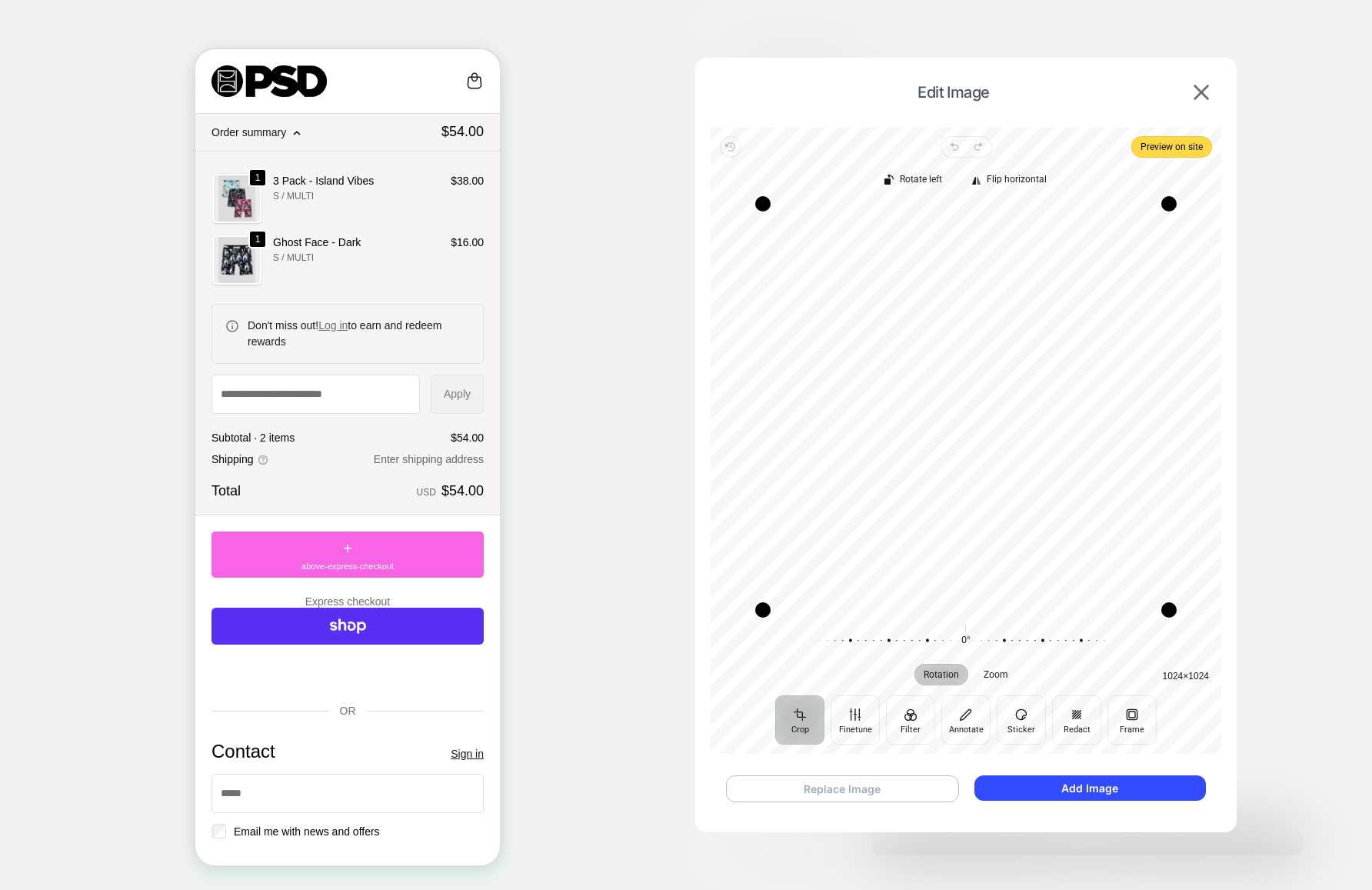
click at [855, 785] on button "Replace Image" at bounding box center [842, 789] width 233 height 27
click at [1097, 789] on button "Add Image" at bounding box center [1090, 788] width 232 height 26
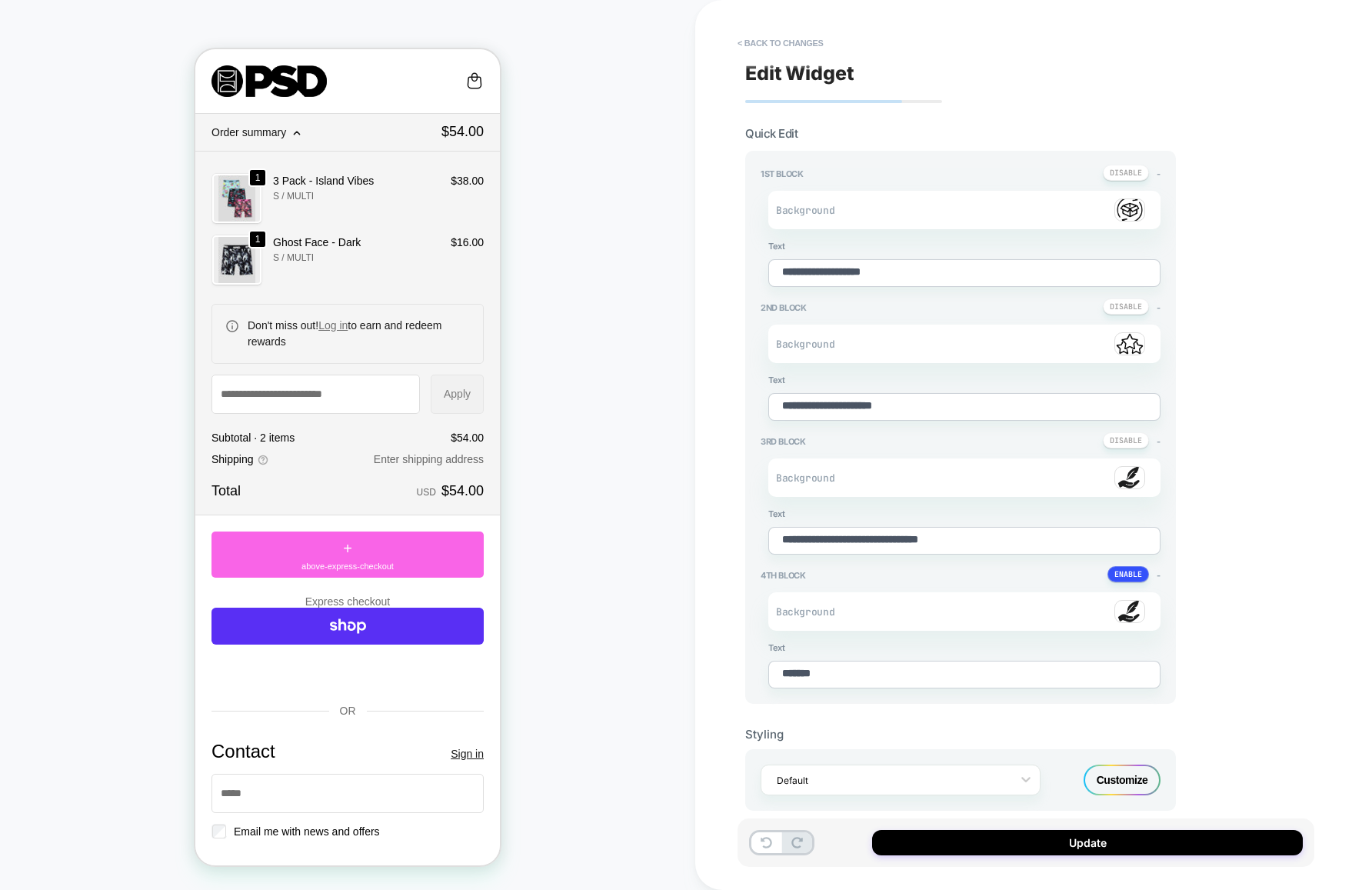
click at [1130, 612] on img at bounding box center [1130, 611] width 31 height 23
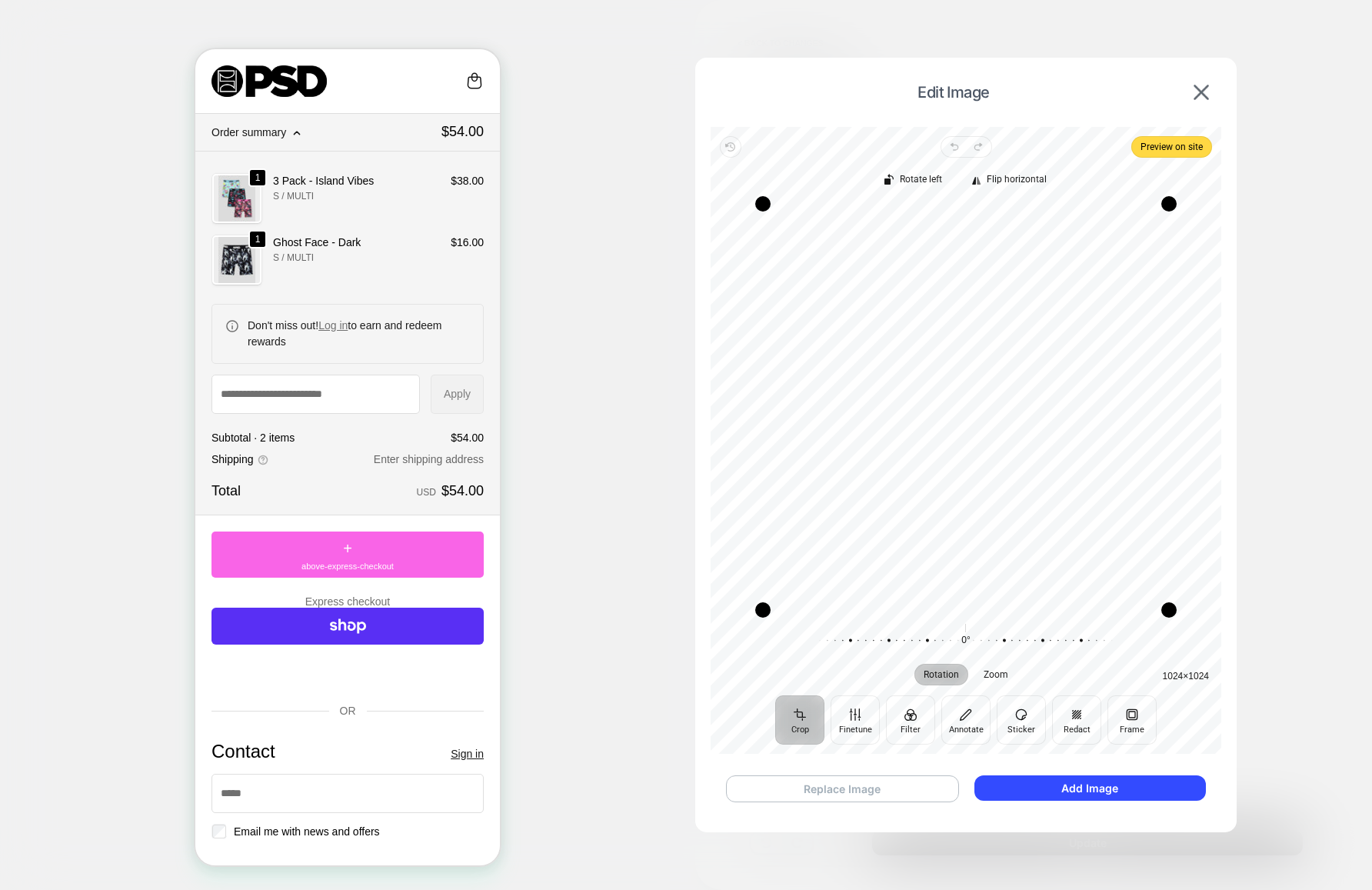
click at [868, 783] on button "Replace Image" at bounding box center [842, 789] width 233 height 27
click at [802, 782] on button "Replace Image" at bounding box center [842, 789] width 233 height 27
click at [1114, 795] on button "Add Image" at bounding box center [1090, 788] width 232 height 26
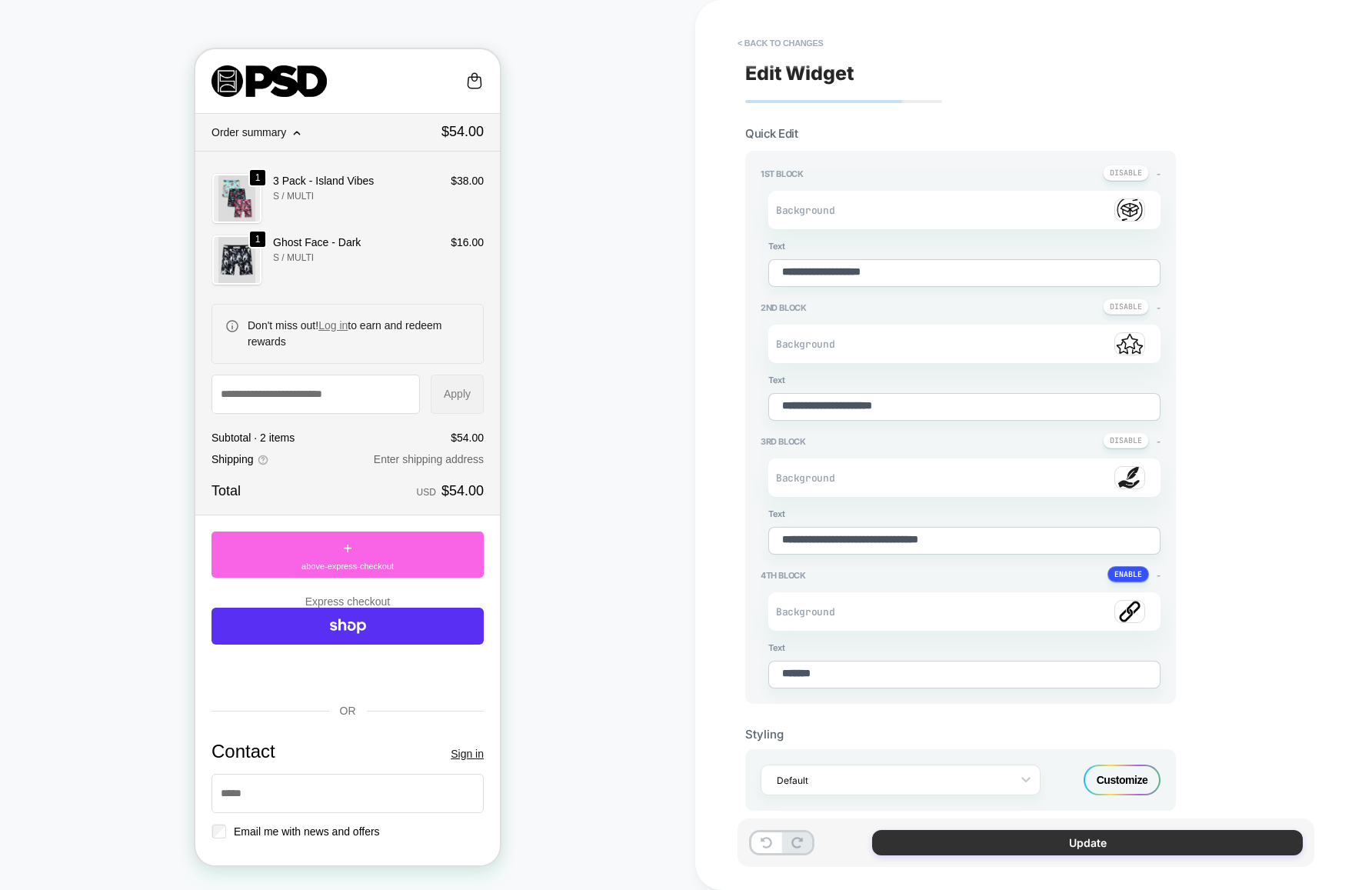
click at [1127, 844] on button "Update" at bounding box center [1088, 842] width 431 height 26
type textarea "*"
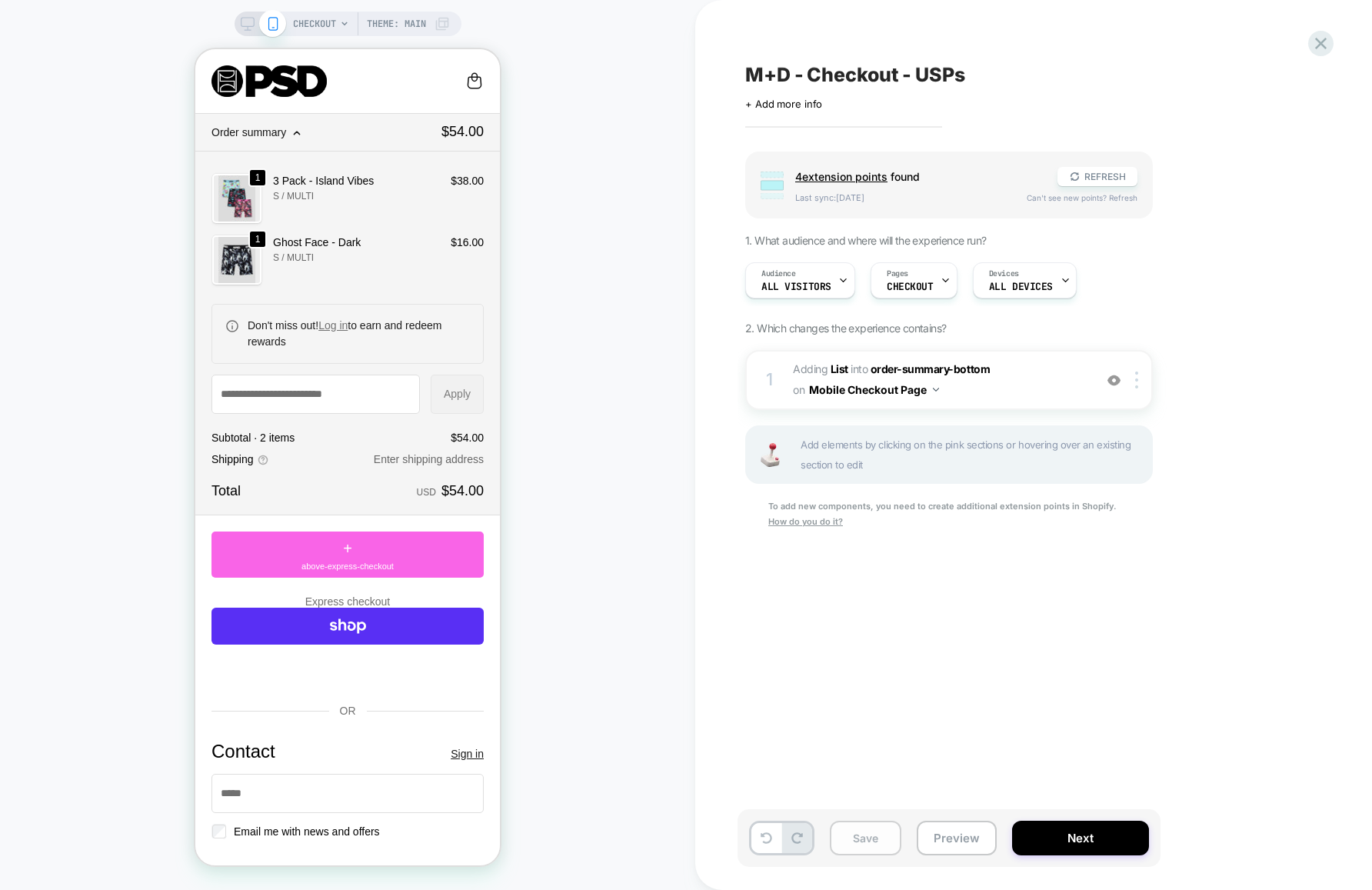
click at [854, 844] on button "Save" at bounding box center [865, 837] width 71 height 35
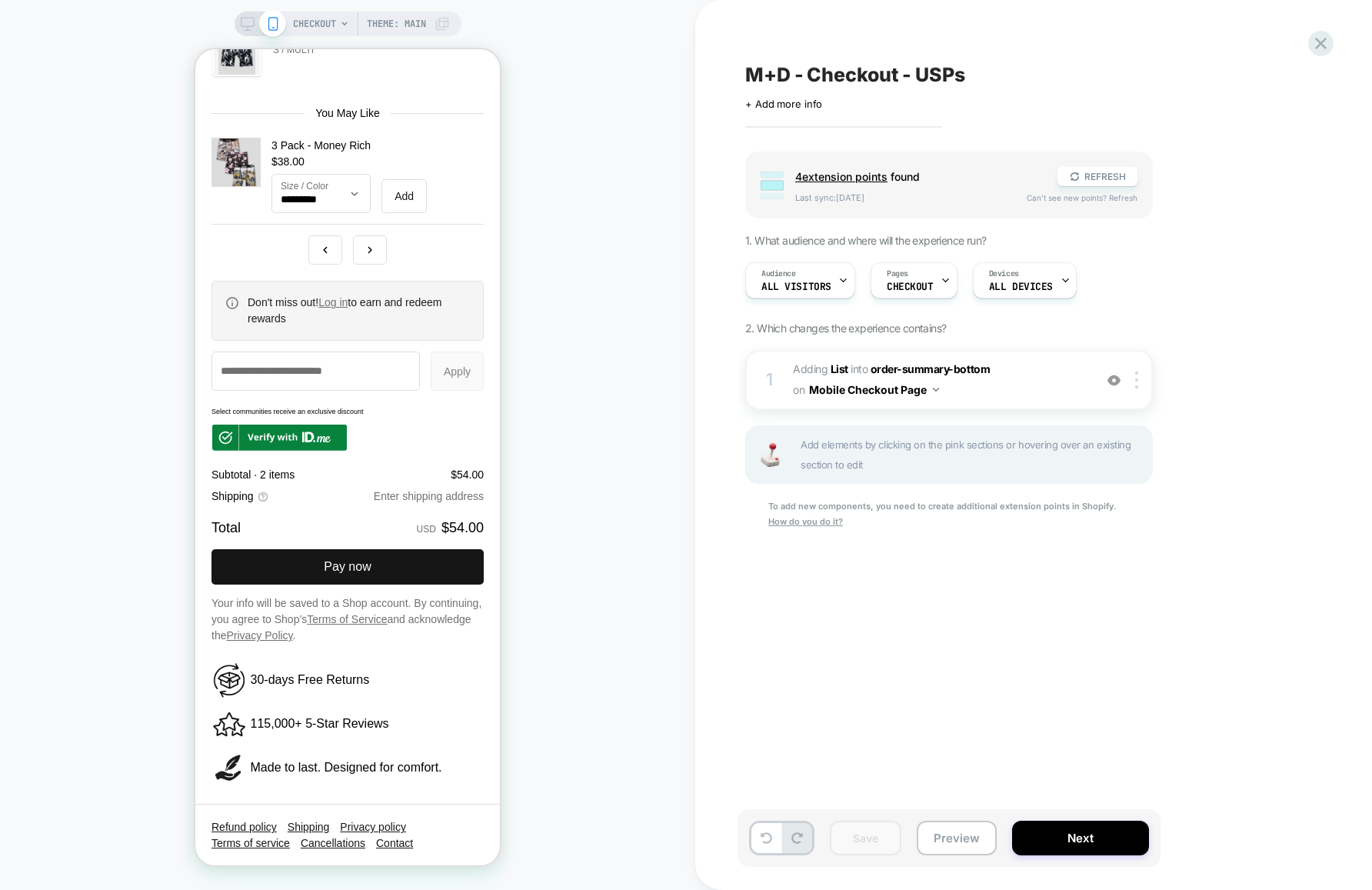
scroll to position [2443, 0]
click at [955, 833] on button "Preview" at bounding box center [956, 837] width 80 height 35
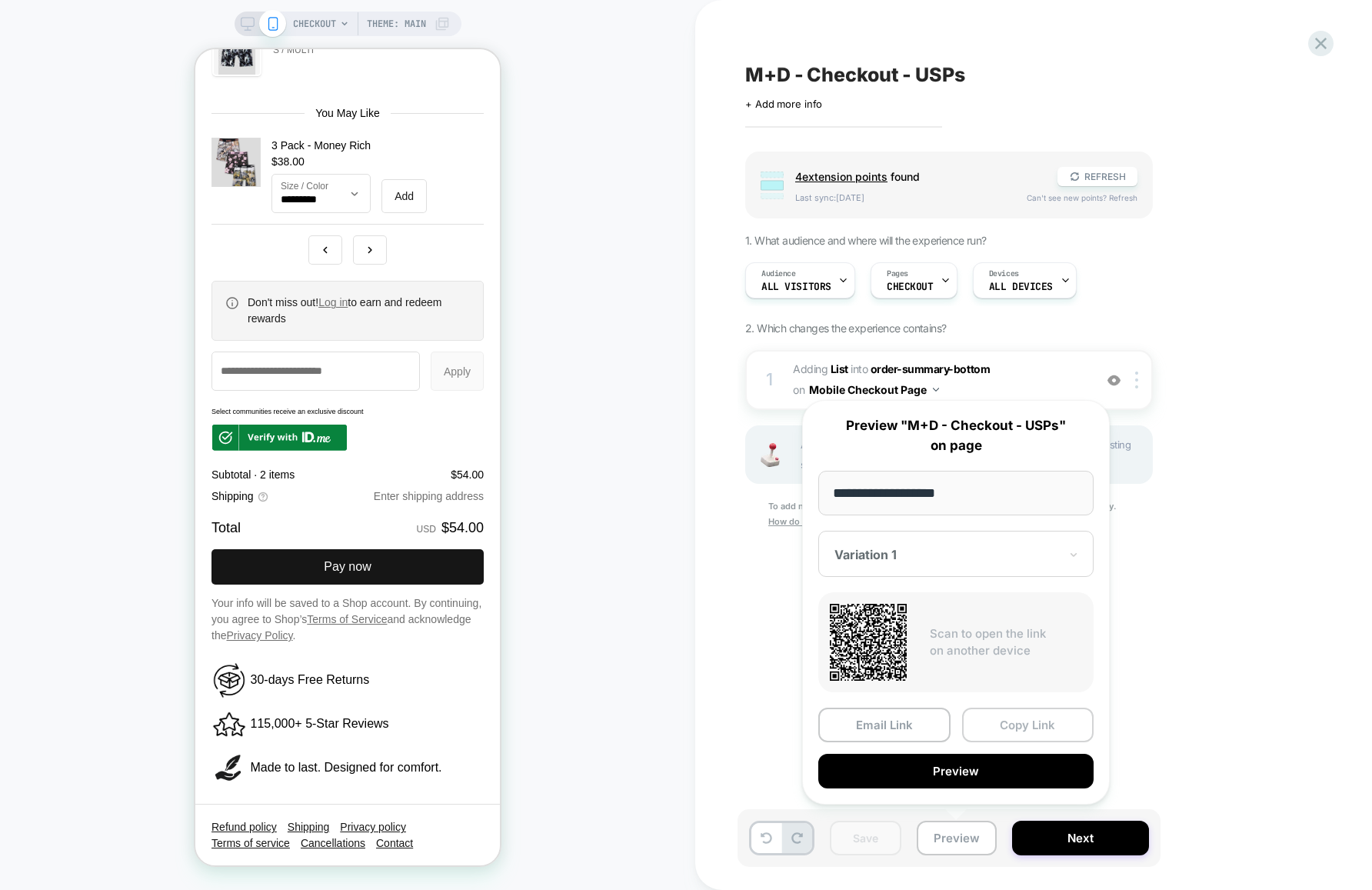
click at [1014, 729] on button "Copy Link" at bounding box center [1028, 724] width 132 height 35
